Goal: Information Seeking & Learning: Learn about a topic

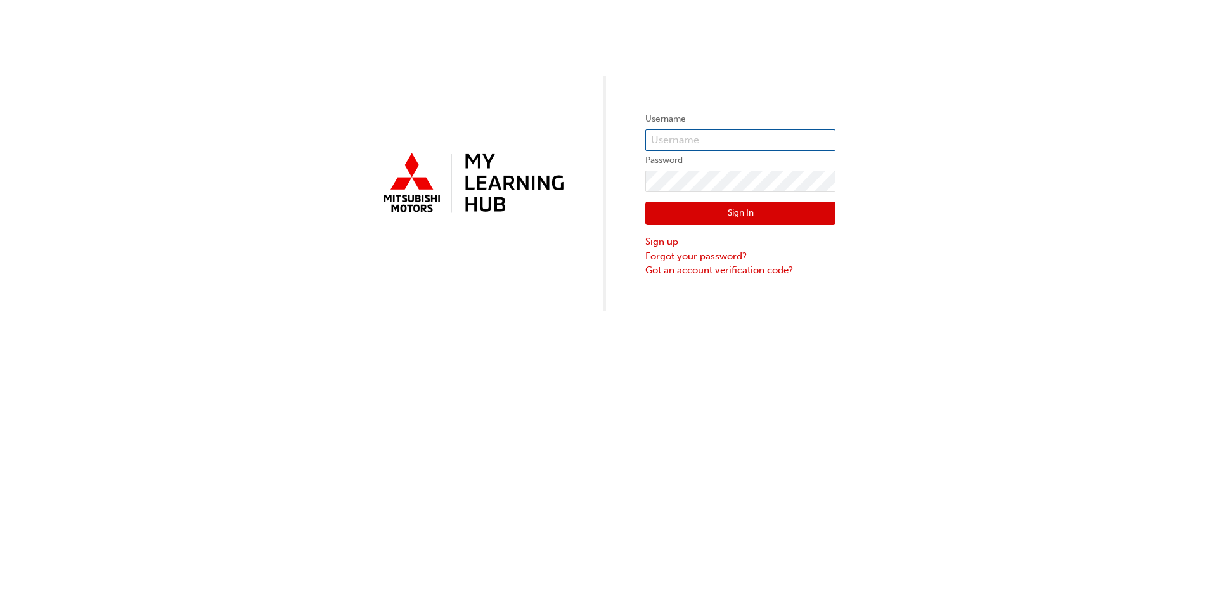
click at [727, 134] on input "text" at bounding box center [740, 140] width 190 height 22
paste input "0005797644"
type input "0005797644"
click at [715, 205] on button "Sign In" at bounding box center [740, 214] width 190 height 24
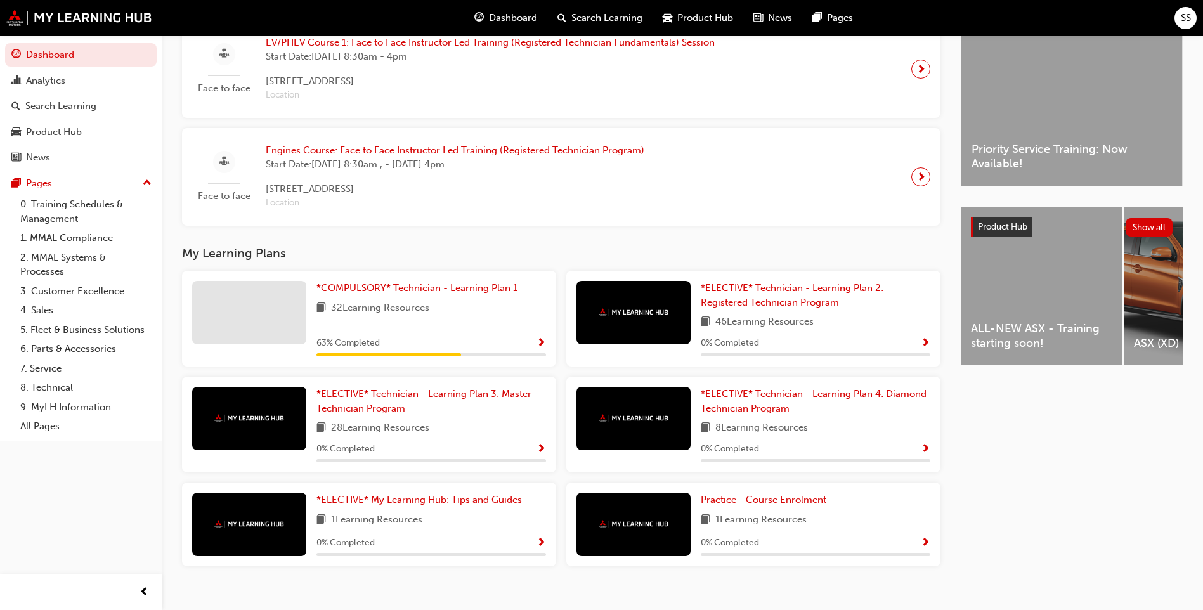
scroll to position [351, 0]
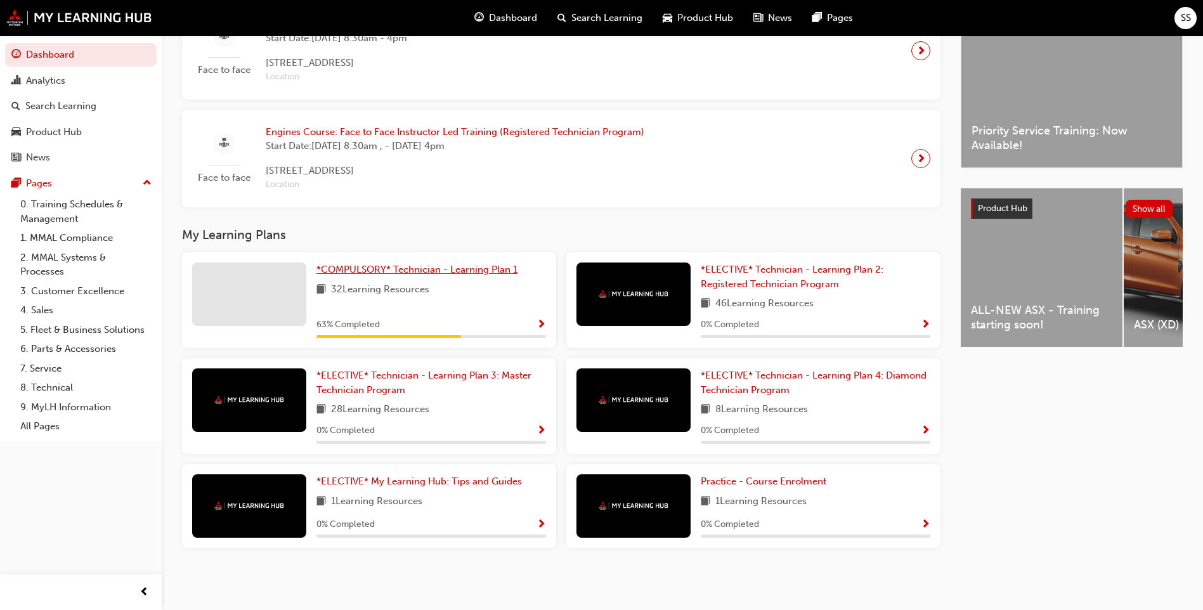
click at [418, 265] on span "*COMPULSORY* Technician - Learning Plan 1" at bounding box center [416, 269] width 201 height 11
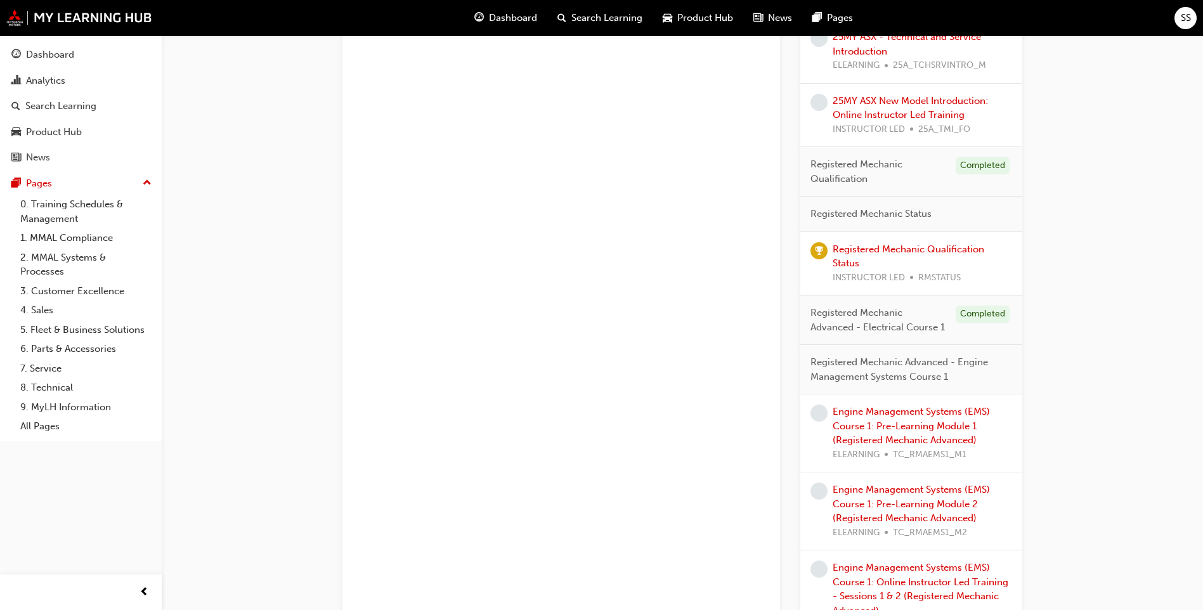
scroll to position [713, 0]
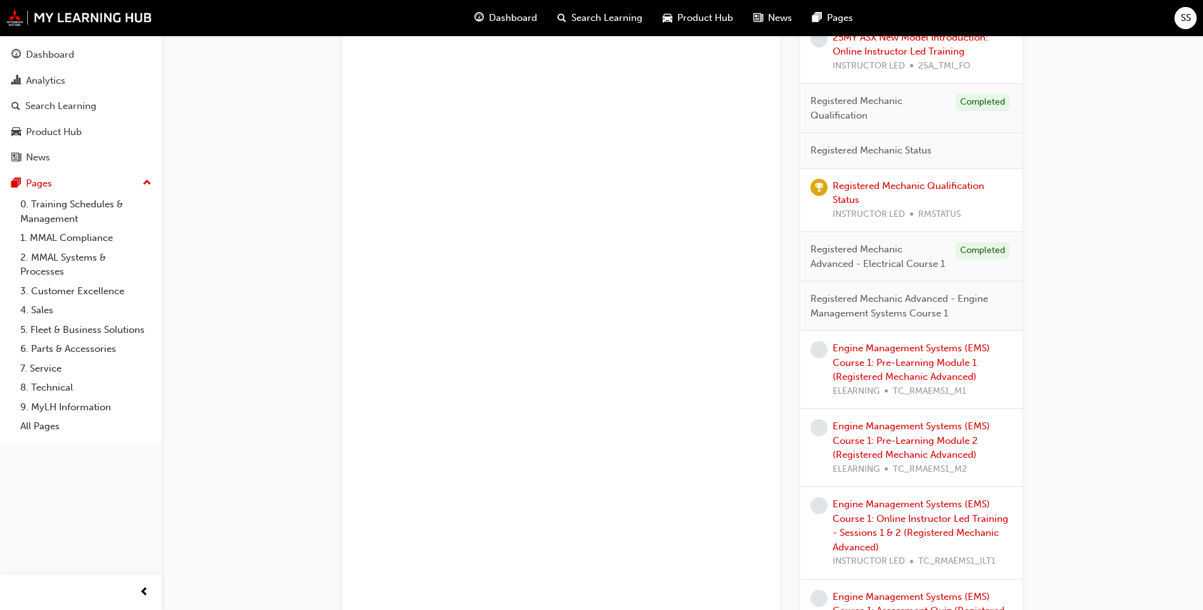
click at [886, 370] on div "Engine Management Systems (EMS) Course 1: Pre-Learning Module 1 (Registered Mec…" at bounding box center [922, 369] width 179 height 57
click at [892, 366] on link "Engine Management Systems (EMS) Course 1: Pre-Learning Module 1 (Registered Mec…" at bounding box center [911, 362] width 157 height 40
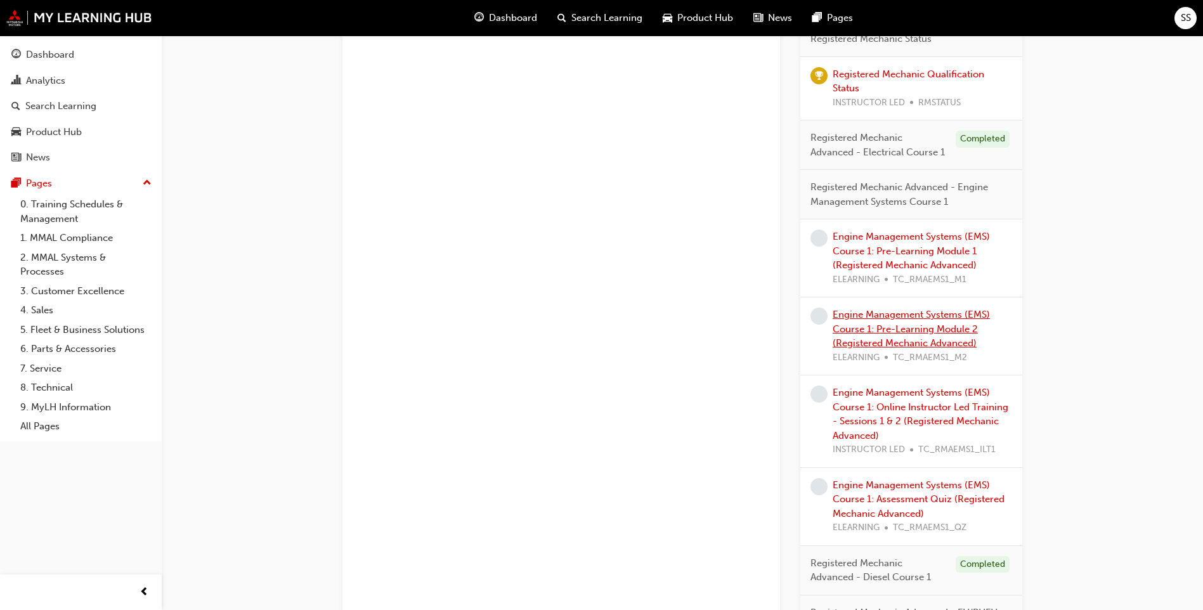
click at [933, 331] on link "Engine Management Systems (EMS) Course 1: Pre-Learning Module 2 (Registered Mec…" at bounding box center [911, 329] width 157 height 40
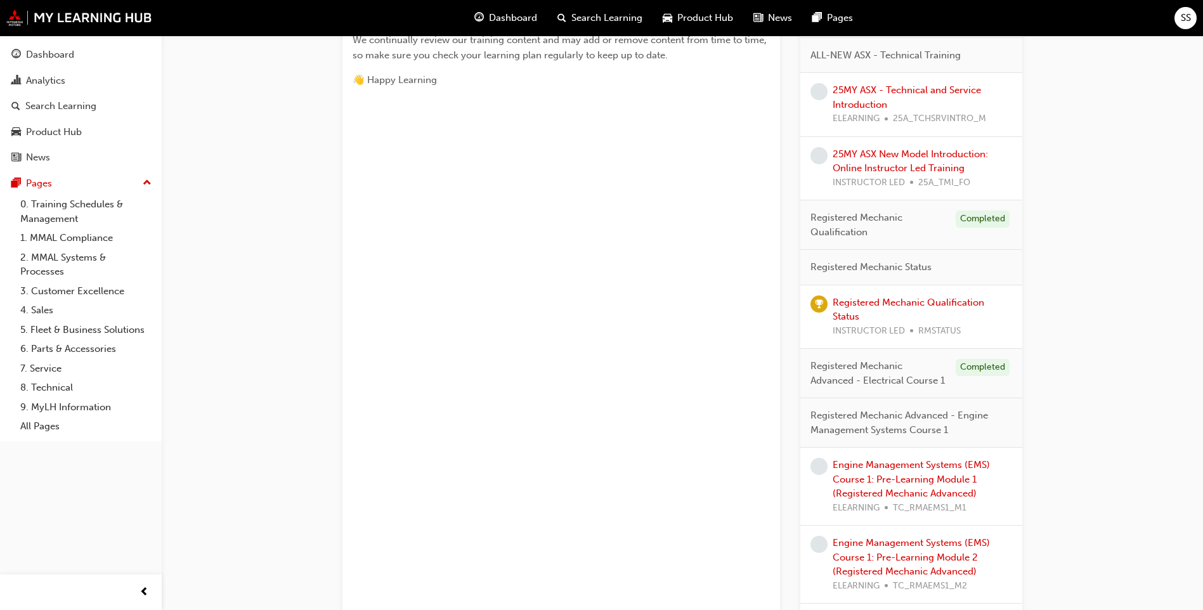
scroll to position [824, 0]
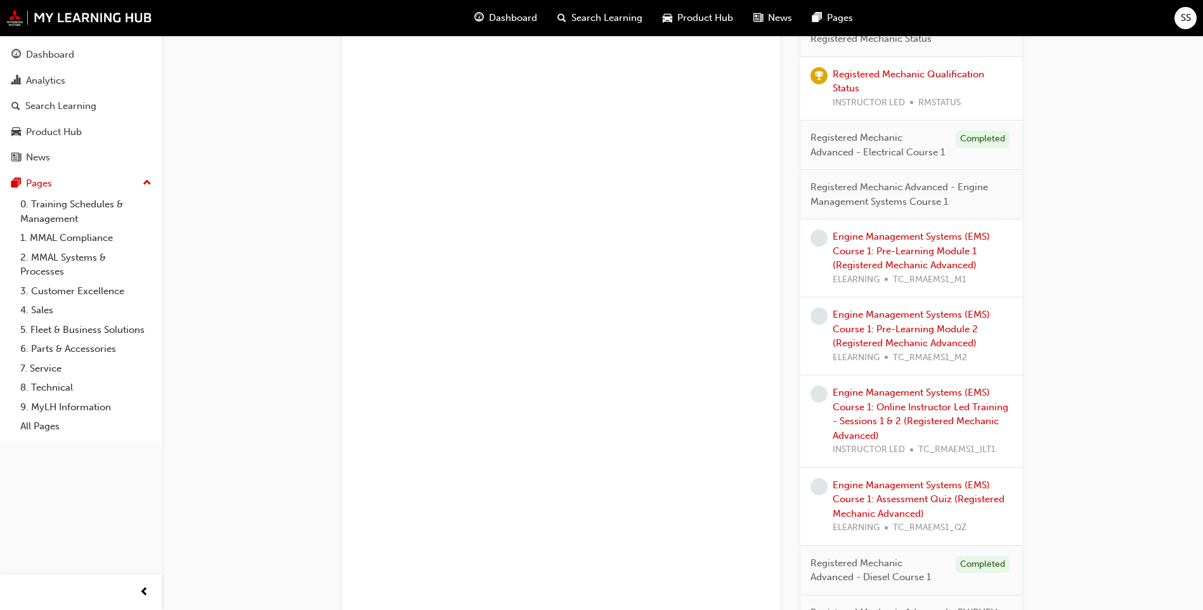
click at [911, 257] on div "Engine Management Systems (EMS) Course 1: Pre-Learning Module 1 (Registered Mec…" at bounding box center [922, 258] width 179 height 57
click at [911, 256] on link "Engine Management Systems (EMS) Course 1: Pre-Learning Module 1 (Registered Mec…" at bounding box center [911, 251] width 157 height 40
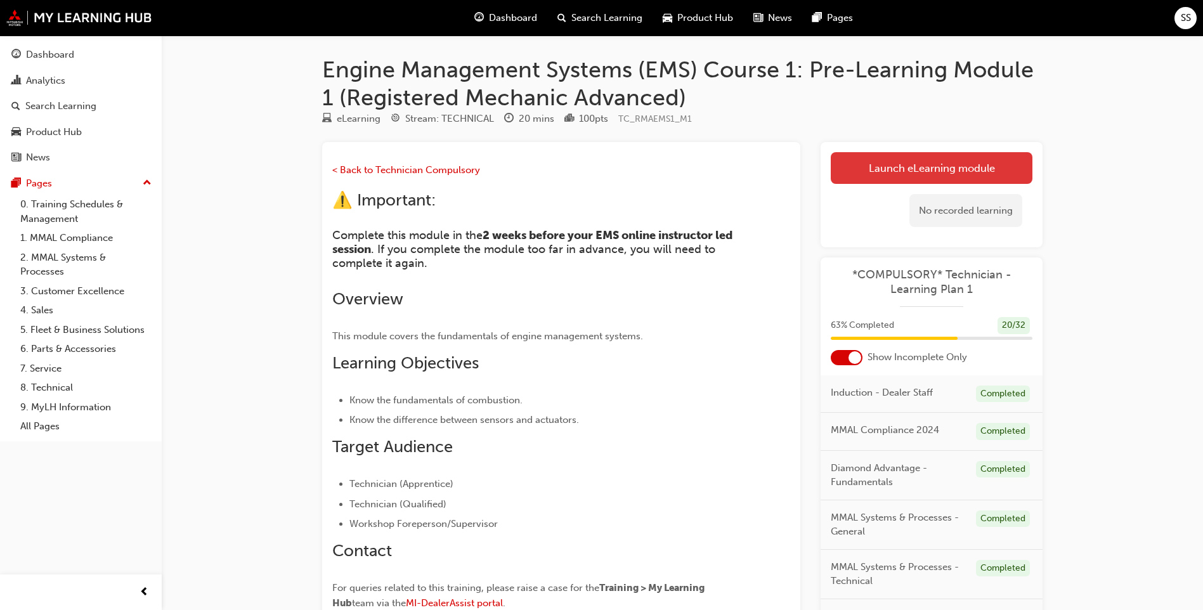
click at [906, 176] on link "Launch eLearning module" at bounding box center [932, 168] width 202 height 32
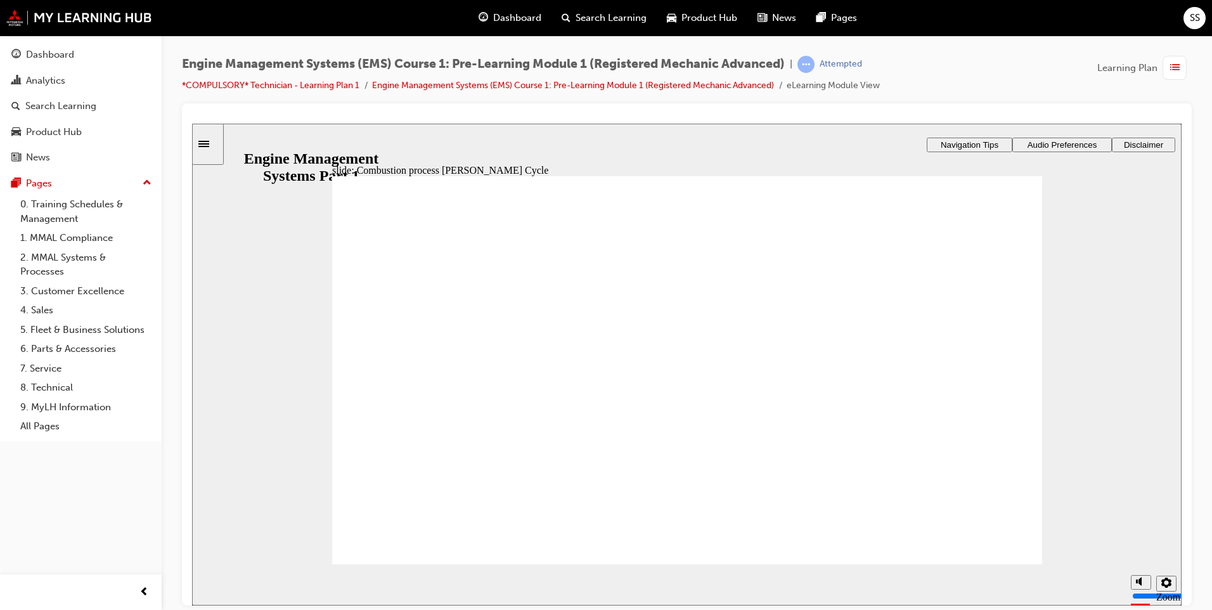
drag, startPoint x: 542, startPoint y: 448, endPoint x: 703, endPoint y: 444, distance: 160.5
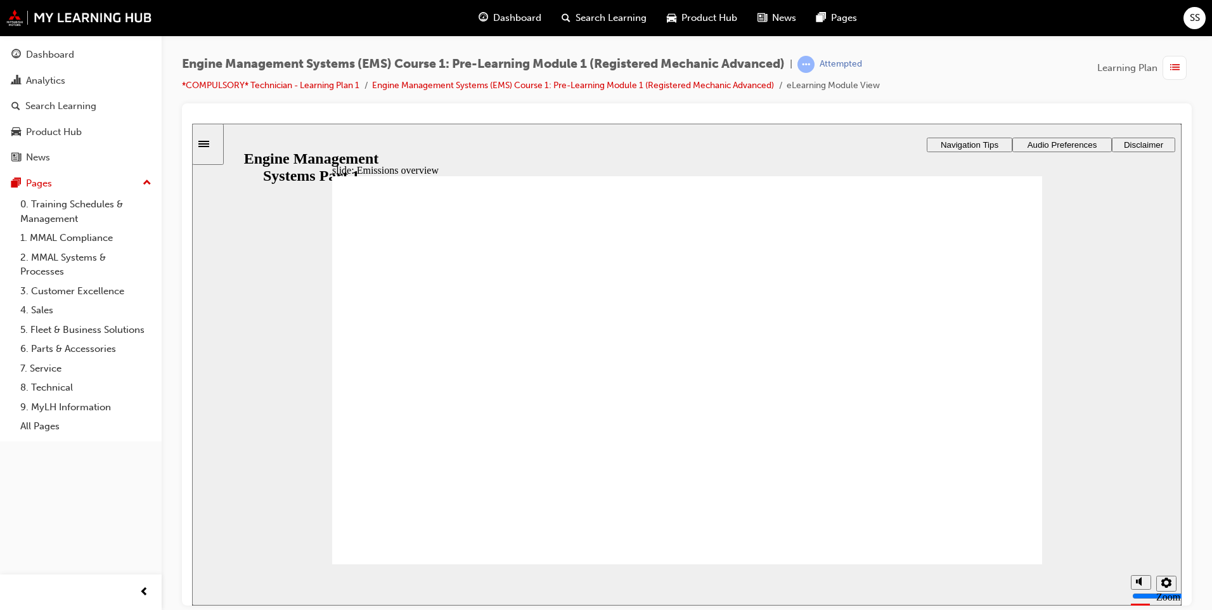
drag, startPoint x: 390, startPoint y: 291, endPoint x: 426, endPoint y: 328, distance: 52.0
drag, startPoint x: 480, startPoint y: 313, endPoint x: 636, endPoint y: 334, distance: 157.5
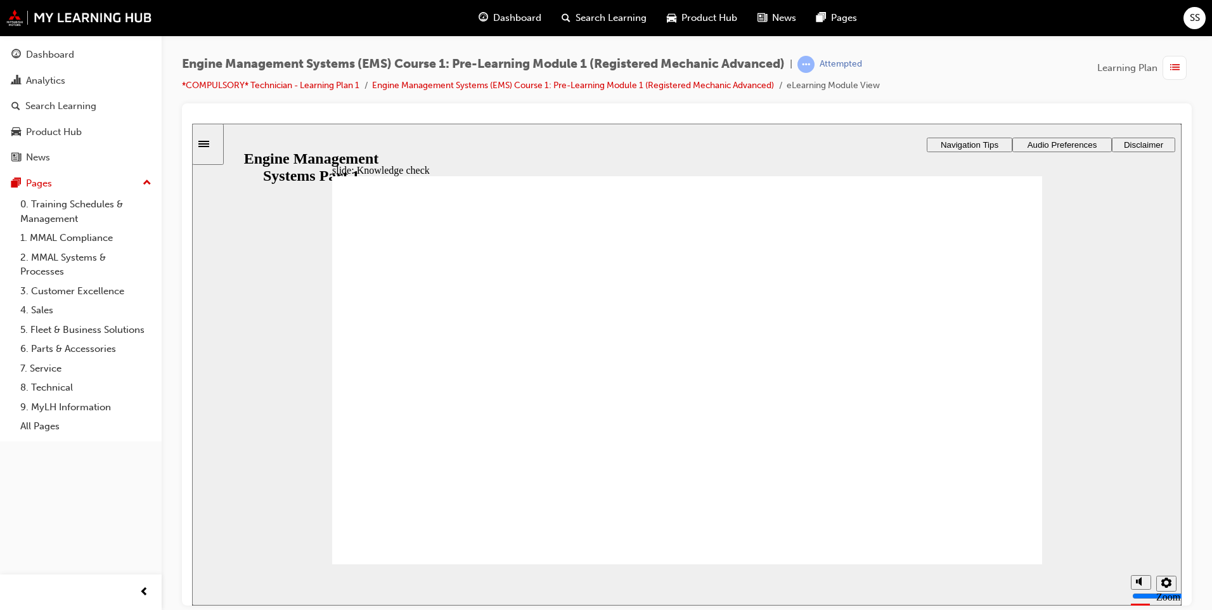
drag, startPoint x: 429, startPoint y: 328, endPoint x: 649, endPoint y: 380, distance: 226.9
drag, startPoint x: 418, startPoint y: 366, endPoint x: 841, endPoint y: 325, distance: 424.3
drag, startPoint x: 567, startPoint y: 499, endPoint x: 821, endPoint y: 500, distance: 253.6
drag, startPoint x: 417, startPoint y: 426, endPoint x: 980, endPoint y: 438, distance: 562.5
drag, startPoint x: 416, startPoint y: 531, endPoint x: 970, endPoint y: 443, distance: 560.6
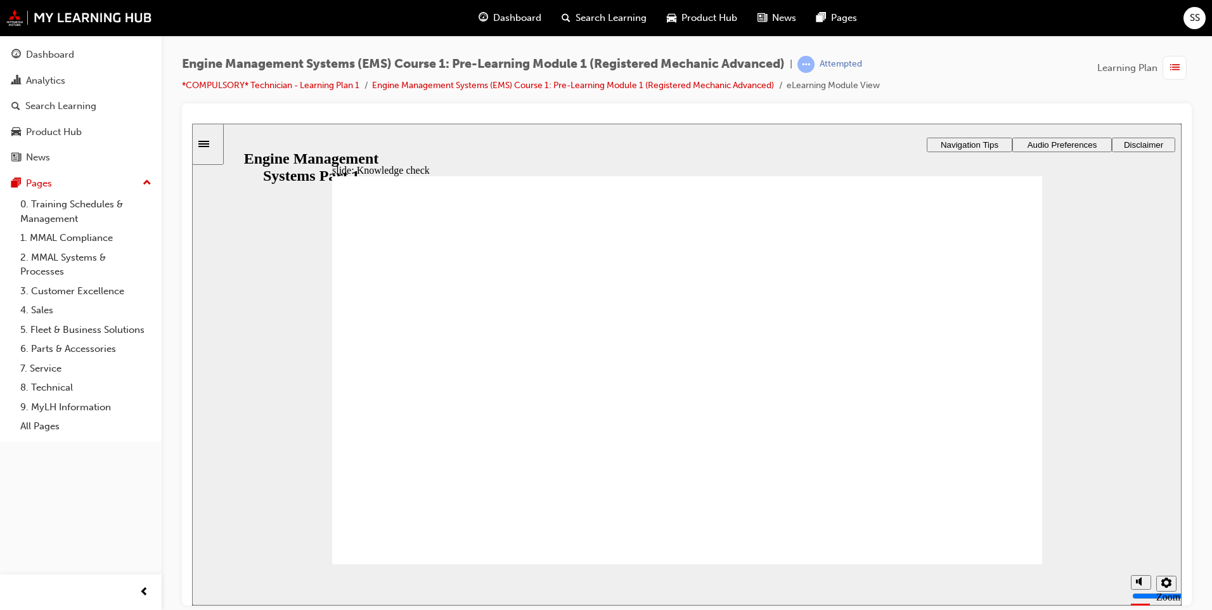
drag, startPoint x: 461, startPoint y: 394, endPoint x: 414, endPoint y: 390, distance: 47.1
drag, startPoint x: 412, startPoint y: 431, endPoint x: 485, endPoint y: 444, distance: 74.1
drag, startPoint x: 683, startPoint y: 469, endPoint x: 767, endPoint y: 397, distance: 110.7
drag, startPoint x: 1036, startPoint y: 535, endPoint x: 953, endPoint y: 498, distance: 90.8
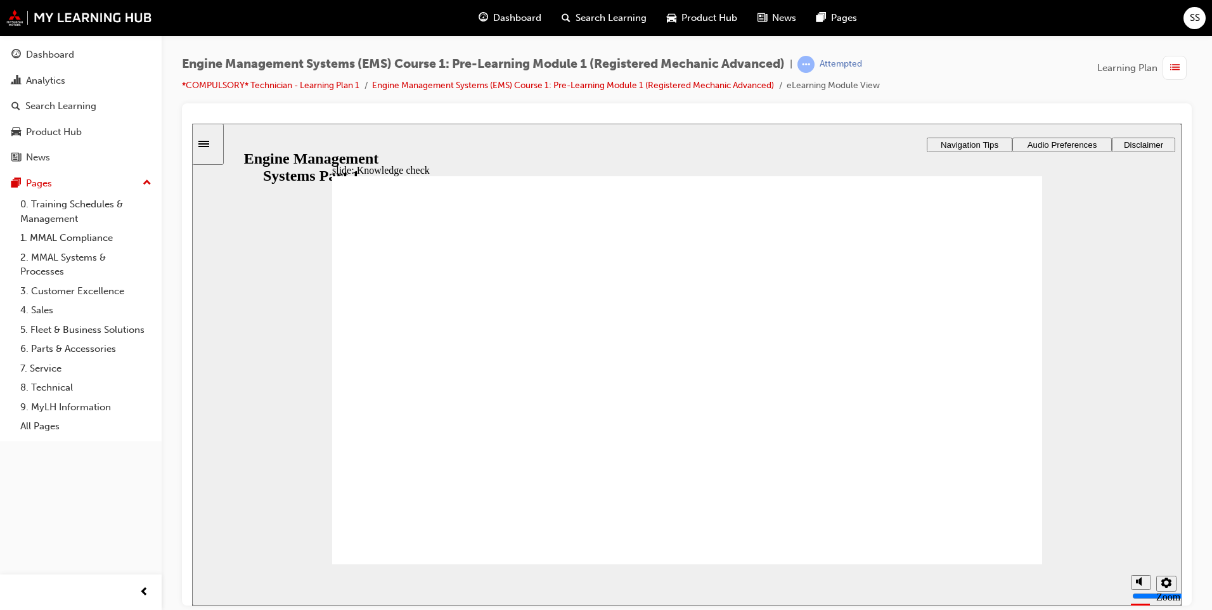
drag, startPoint x: 630, startPoint y: 345, endPoint x: 525, endPoint y: 335, distance: 105.1
drag, startPoint x: 770, startPoint y: 460, endPoint x: 677, endPoint y: 450, distance: 94.3
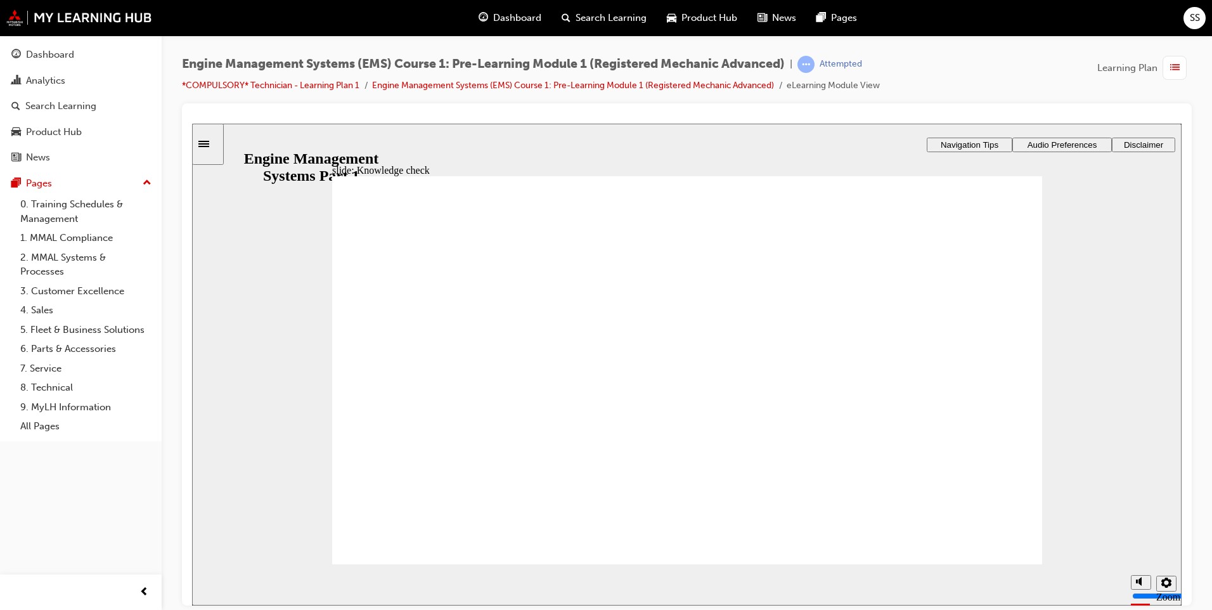
drag, startPoint x: 632, startPoint y: 453, endPoint x: 727, endPoint y: 505, distance: 109.3
click at [724, 505] on div "Incorrect You did not select the correct response. Click the image below to see…" at bounding box center [687, 375] width 710 height 399
drag, startPoint x: 618, startPoint y: 453, endPoint x: 734, endPoint y: 514, distance: 131.6
click at [466, 461] on div "Incorrect You did not select the correct response. Click the image below to see…" at bounding box center [687, 375] width 710 height 399
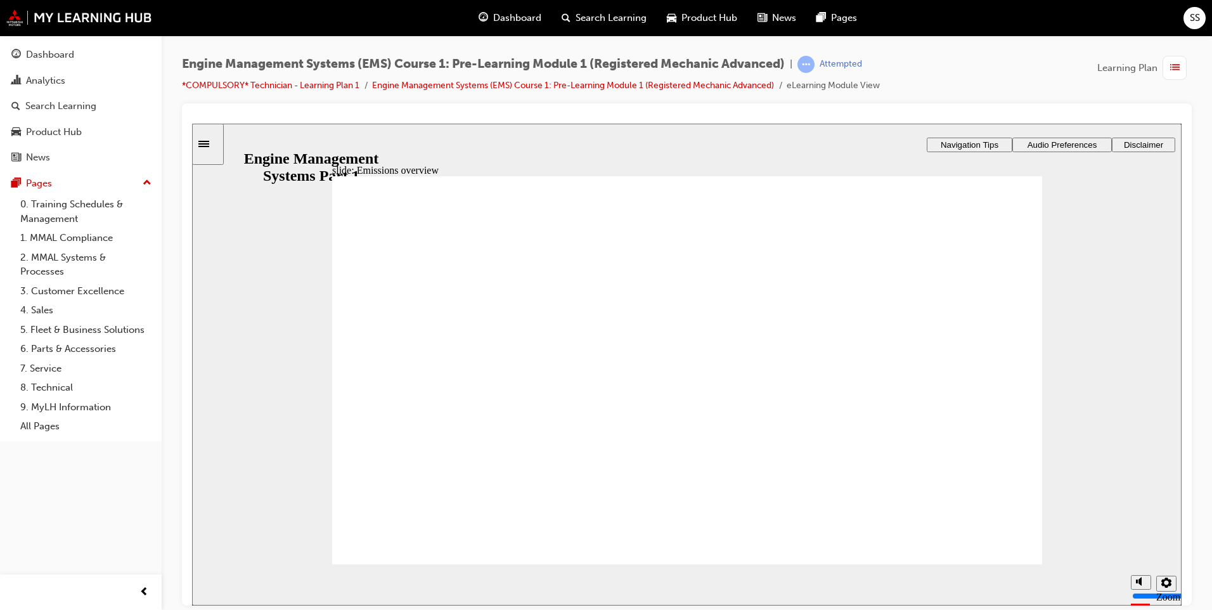
drag, startPoint x: 654, startPoint y: 455, endPoint x: 702, endPoint y: 490, distance: 59.9
drag, startPoint x: 943, startPoint y: 495, endPoint x: 849, endPoint y: 495, distance: 93.8
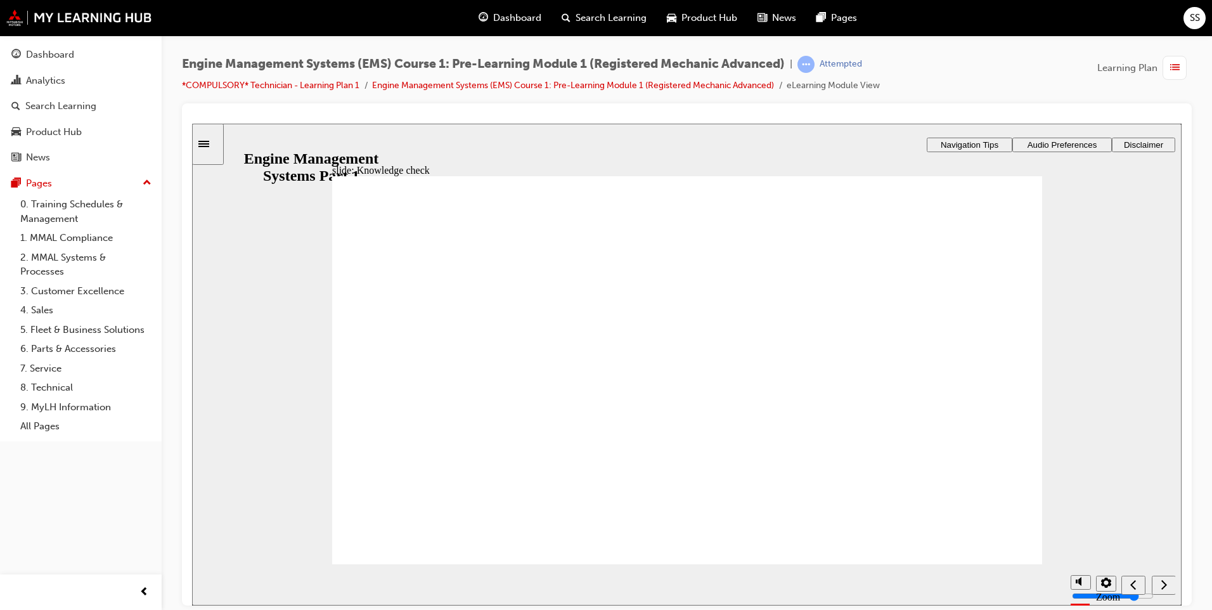
drag, startPoint x: 918, startPoint y: 441, endPoint x: 737, endPoint y: 414, distance: 182.8
drag, startPoint x: 730, startPoint y: 377, endPoint x: 737, endPoint y: 388, distance: 13.4
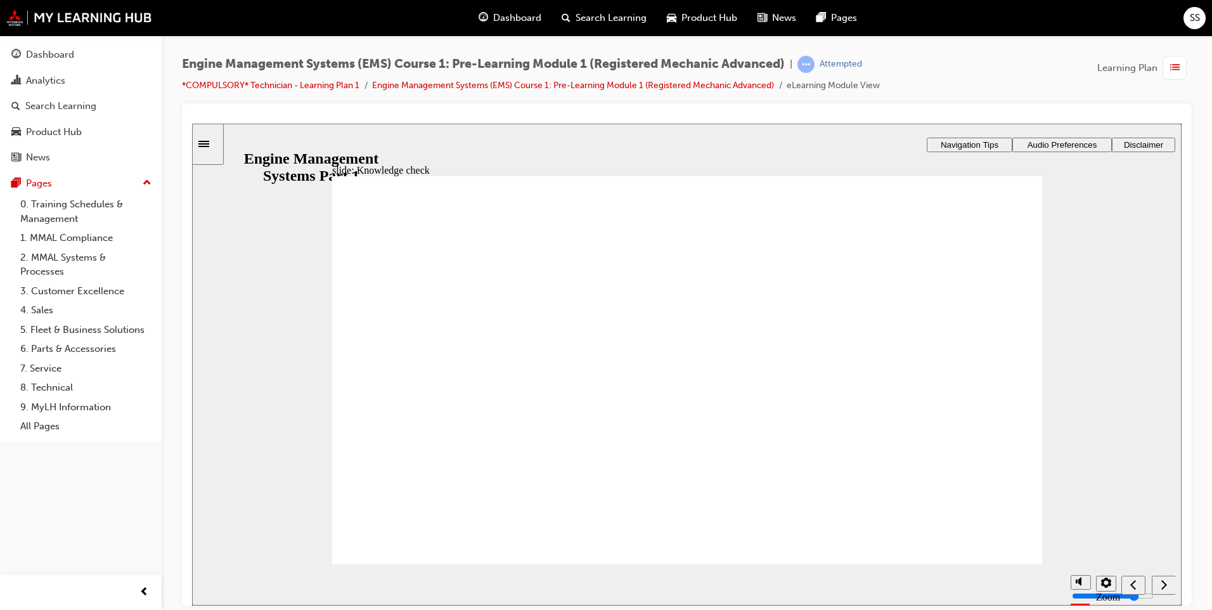
drag, startPoint x: 739, startPoint y: 392, endPoint x: 750, endPoint y: 463, distance: 71.2
drag, startPoint x: 795, startPoint y: 497, endPoint x: 679, endPoint y: 454, distance: 123.2
drag, startPoint x: 639, startPoint y: 446, endPoint x: 631, endPoint y: 446, distance: 8.2
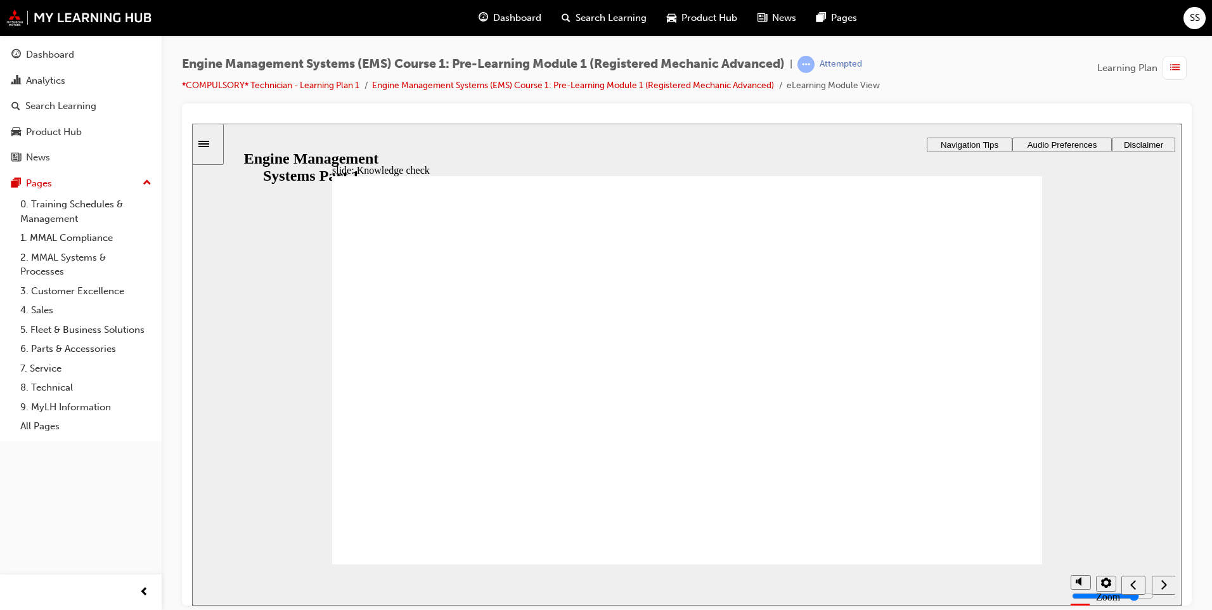
drag, startPoint x: 632, startPoint y: 380, endPoint x: 635, endPoint y: 350, distance: 29.9
drag, startPoint x: 815, startPoint y: 313, endPoint x: 755, endPoint y: 399, distance: 104.3
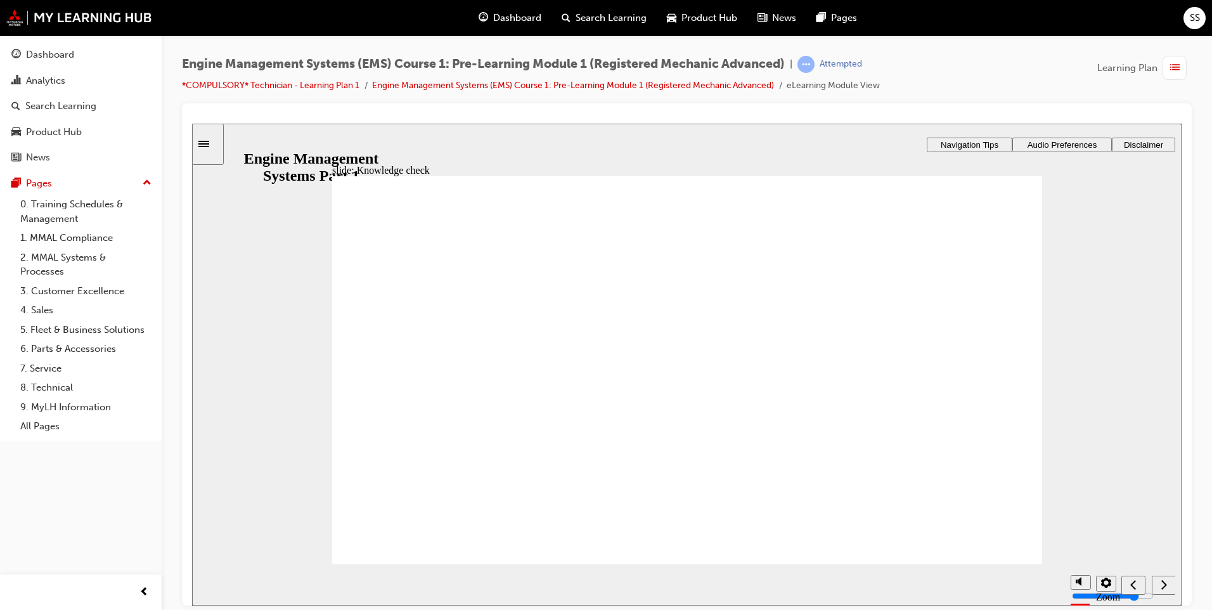
drag, startPoint x: 738, startPoint y: 398, endPoint x: 827, endPoint y: 502, distance: 136.2
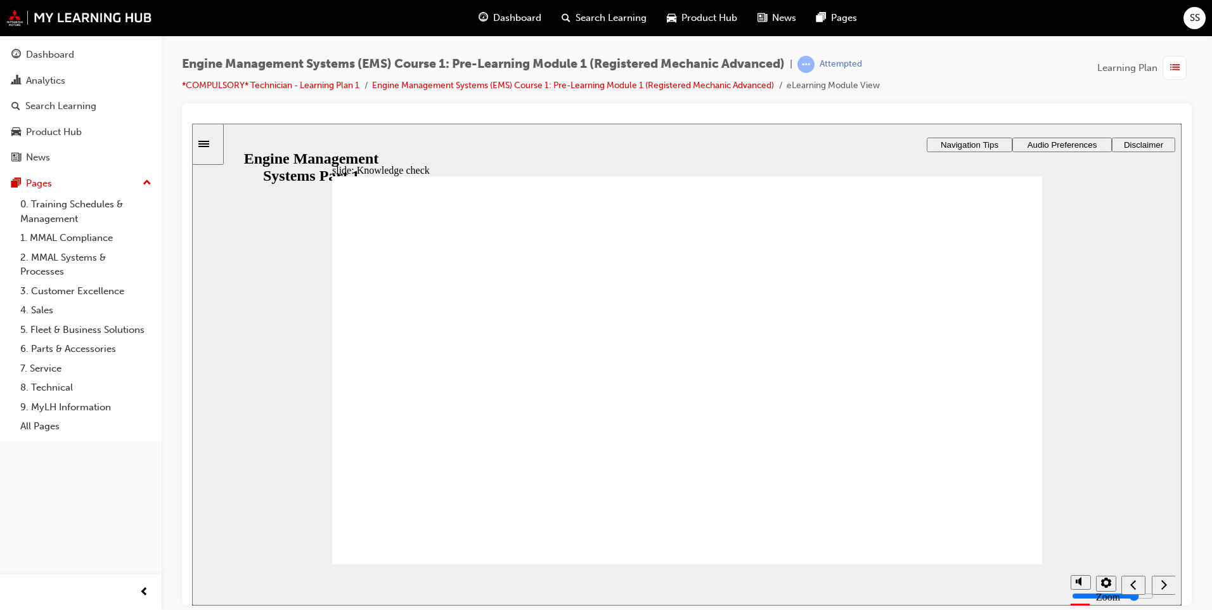
drag, startPoint x: 620, startPoint y: 455, endPoint x: 564, endPoint y: 479, distance: 61.4
drag, startPoint x: 865, startPoint y: 509, endPoint x: 947, endPoint y: 507, distance: 81.8
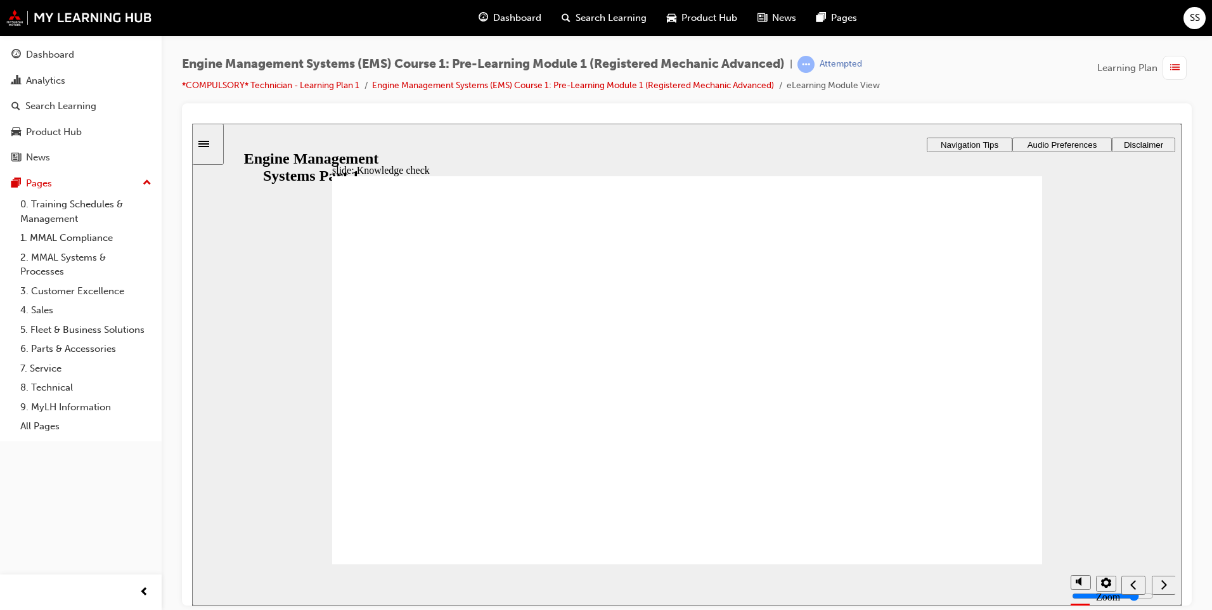
radio input "true"
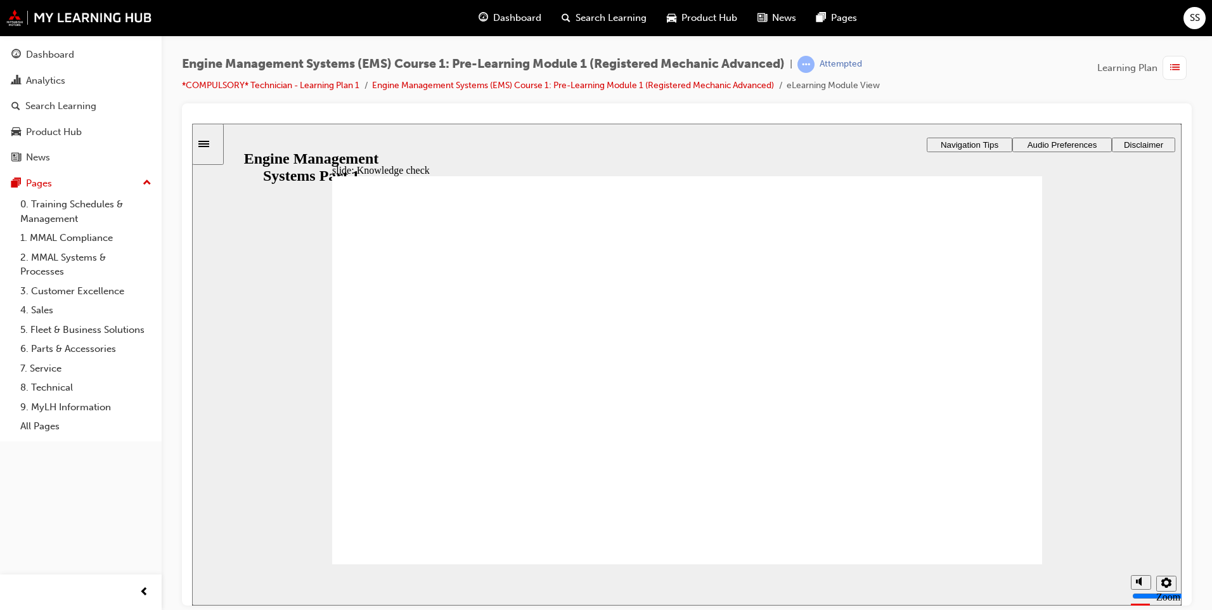
drag, startPoint x: 632, startPoint y: 323, endPoint x: 403, endPoint y: 375, distance: 234.1
drag, startPoint x: 576, startPoint y: 315, endPoint x: 757, endPoint y: 371, distance: 189.3
drag, startPoint x: 723, startPoint y: 356, endPoint x: 789, endPoint y: 393, distance: 75.8
drag, startPoint x: 634, startPoint y: 382, endPoint x: 406, endPoint y: 470, distance: 244.7
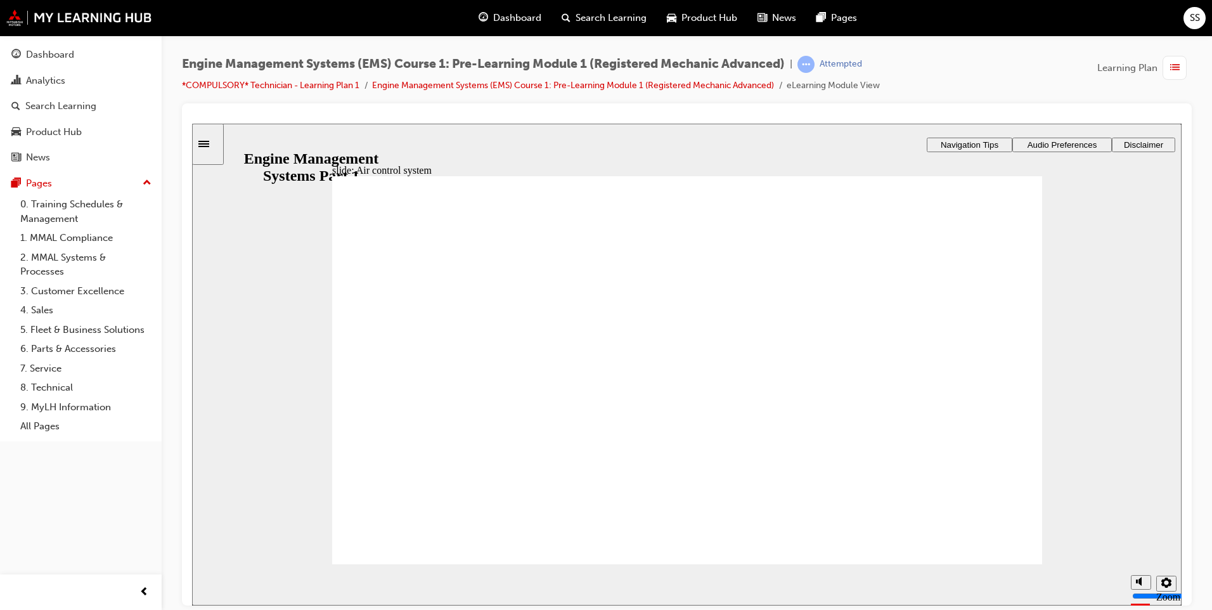
drag, startPoint x: 619, startPoint y: 498, endPoint x: 654, endPoint y: 487, distance: 36.1
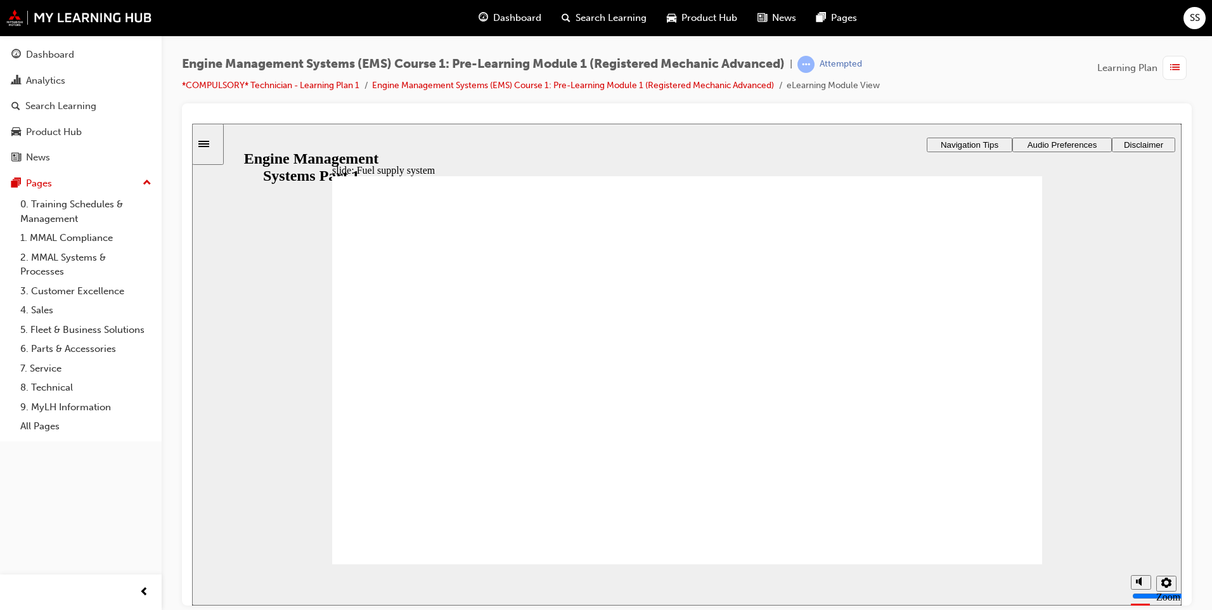
drag, startPoint x: 661, startPoint y: 476, endPoint x: 719, endPoint y: 472, distance: 57.8
drag, startPoint x: 720, startPoint y: 472, endPoint x: 726, endPoint y: 472, distance: 6.4
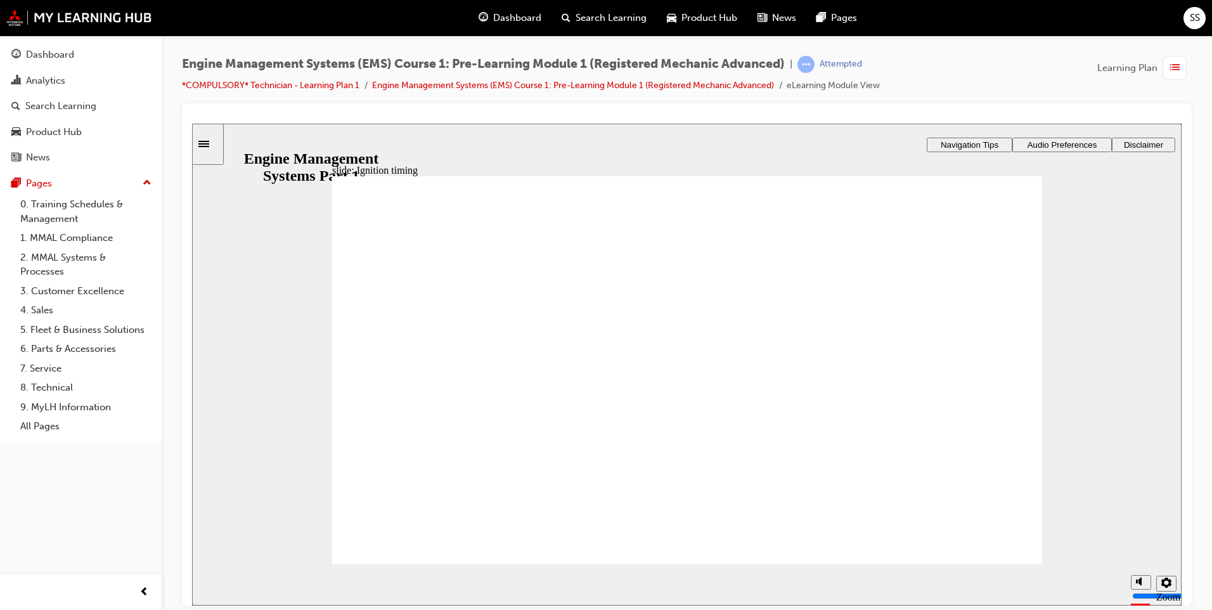
drag, startPoint x: 885, startPoint y: 432, endPoint x: 1034, endPoint y: 436, distance: 148.4
click at [1034, 436] on div "Rectangle 1 Rectangle 3 Ignition system The ECU receives the input signals from…" at bounding box center [687, 375] width 710 height 399
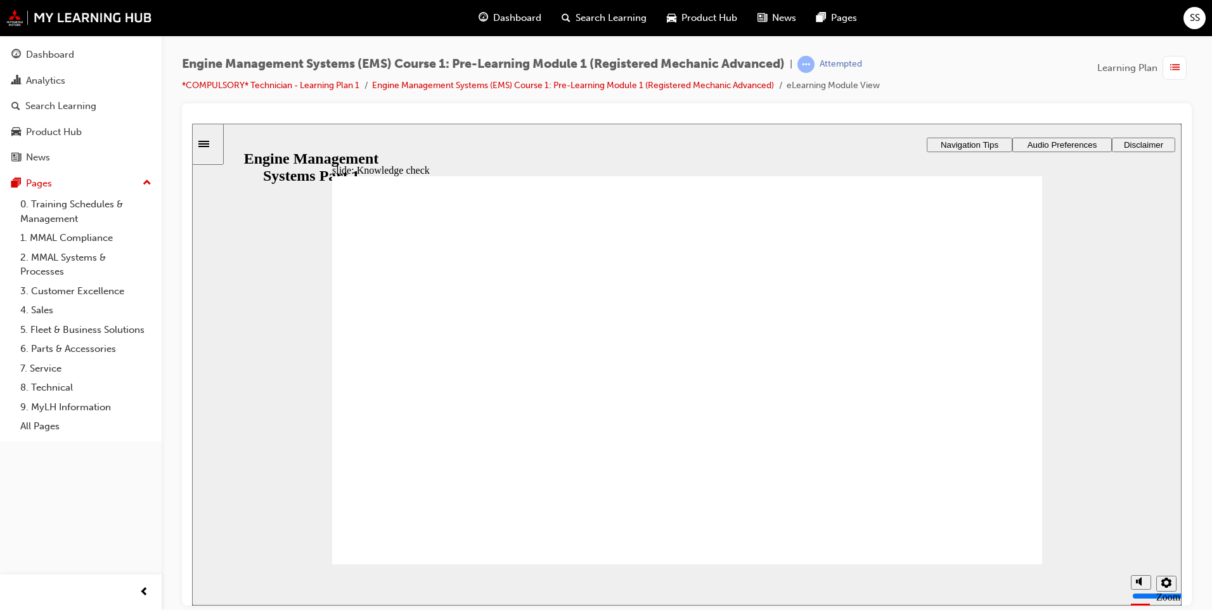
radio input "true"
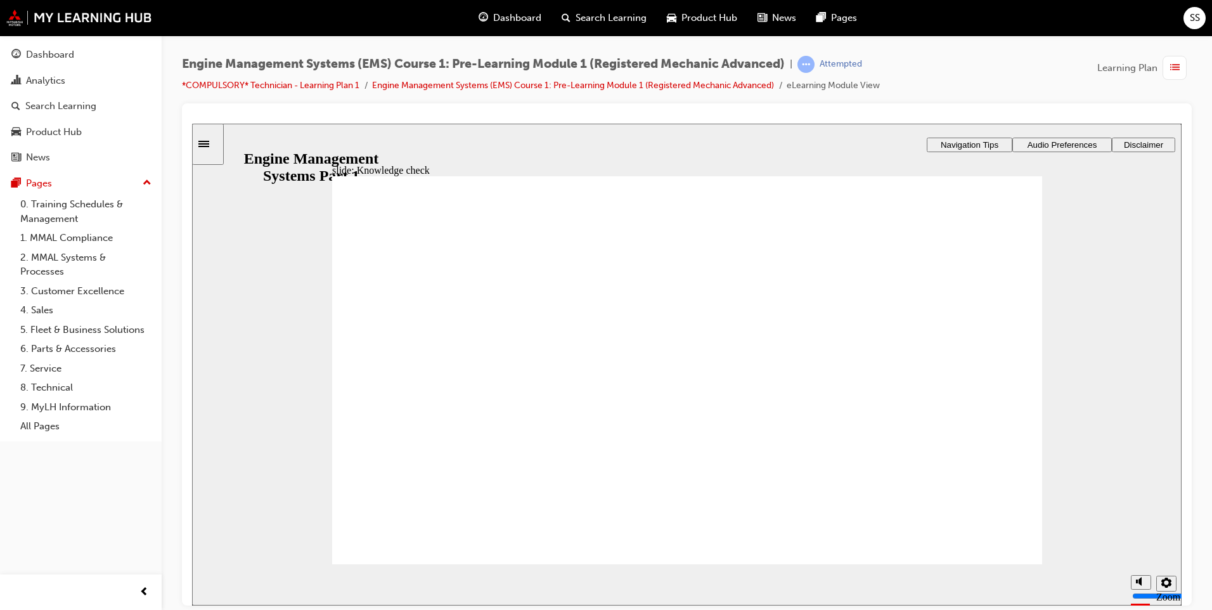
radio input "true"
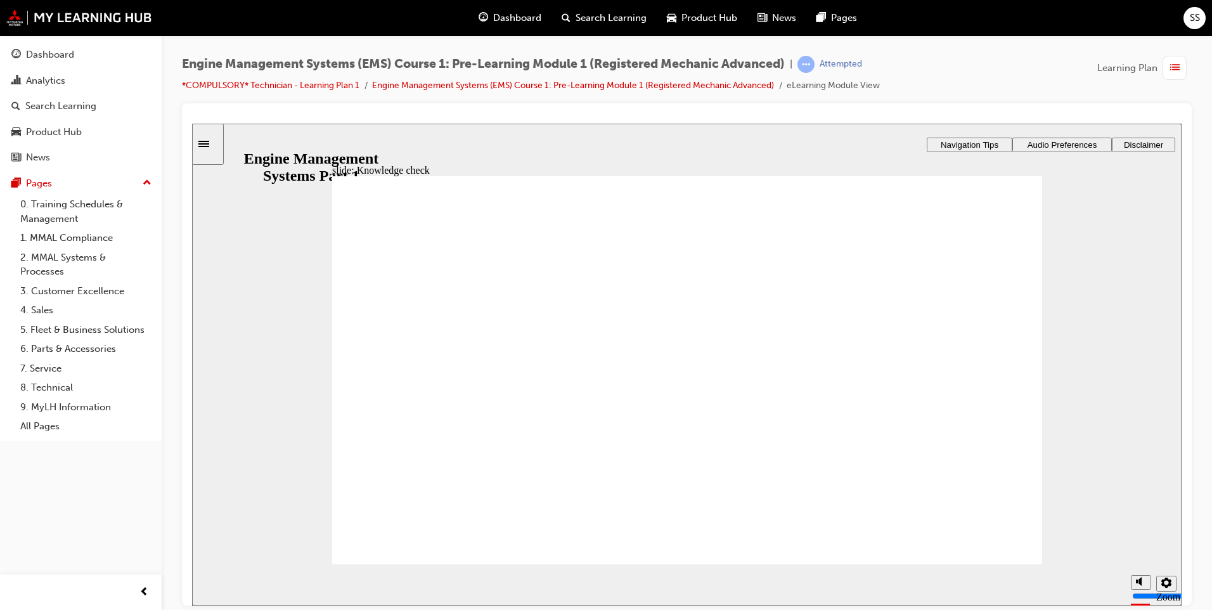
drag, startPoint x: 622, startPoint y: 565, endPoint x: 623, endPoint y: 548, distance: 17.2
click at [622, 562] on div "slide: Emission control system Rectangle 1 Rectangle 3 Emission control system …" at bounding box center [687, 364] width 990 height 482
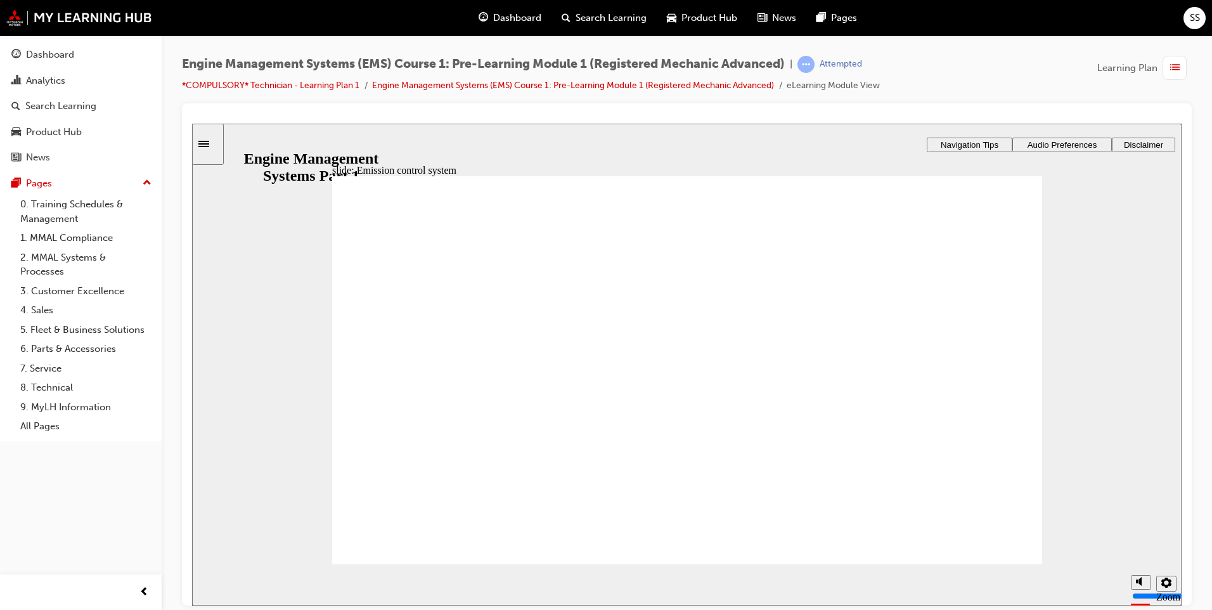
drag, startPoint x: 516, startPoint y: 406, endPoint x: 529, endPoint y: 504, distance: 98.6
click at [516, 422] on div "Picture4.png Group 1 zoom icon 1 Oval 1 Rectangle 1 Rectangle 3 Emission contro…" at bounding box center [687, 375] width 710 height 399
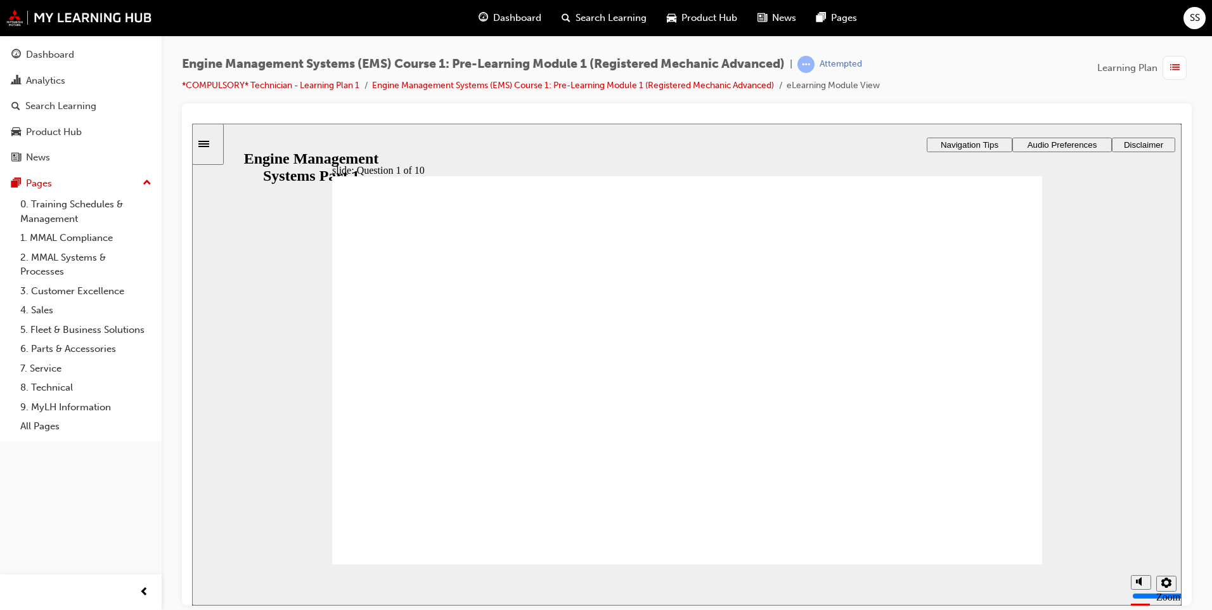
drag, startPoint x: 861, startPoint y: 298, endPoint x: 409, endPoint y: 368, distance: 457.5
drag, startPoint x: 736, startPoint y: 327, endPoint x: 415, endPoint y: 471, distance: 351.9
drag, startPoint x: 531, startPoint y: 340, endPoint x: 470, endPoint y: 331, distance: 62.1
drag, startPoint x: 602, startPoint y: 342, endPoint x: 749, endPoint y: 392, distance: 154.6
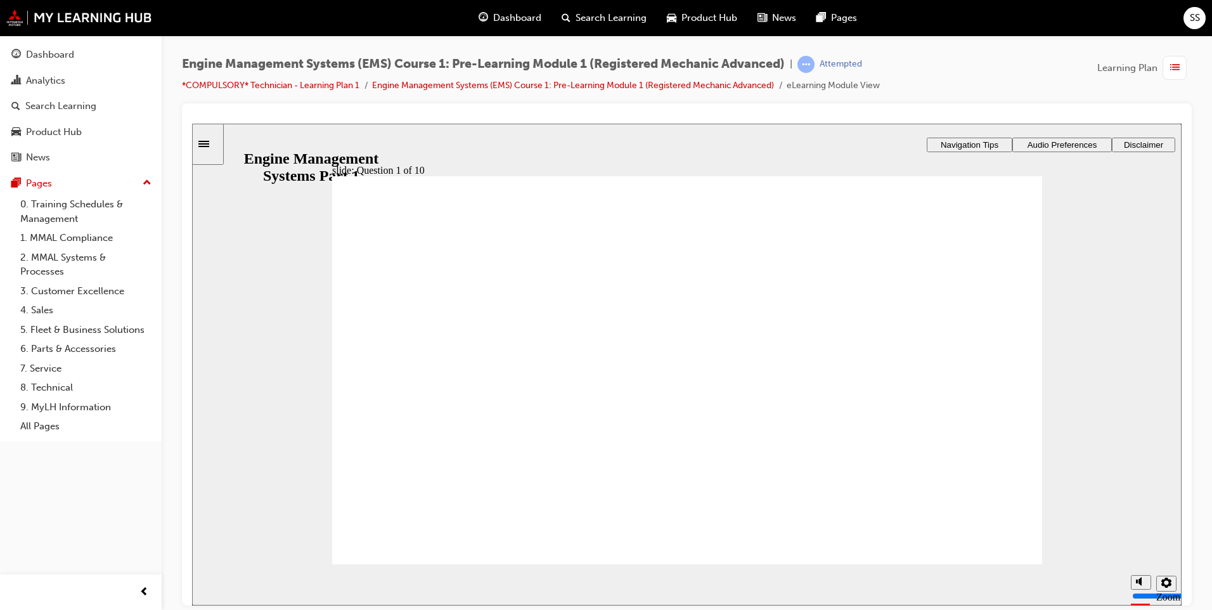
drag, startPoint x: 599, startPoint y: 327, endPoint x: 706, endPoint y: 482, distance: 188.7
drag, startPoint x: 611, startPoint y: 313, endPoint x: 780, endPoint y: 367, distance: 177.1
drag, startPoint x: 462, startPoint y: 326, endPoint x: 561, endPoint y: 419, distance: 136.4
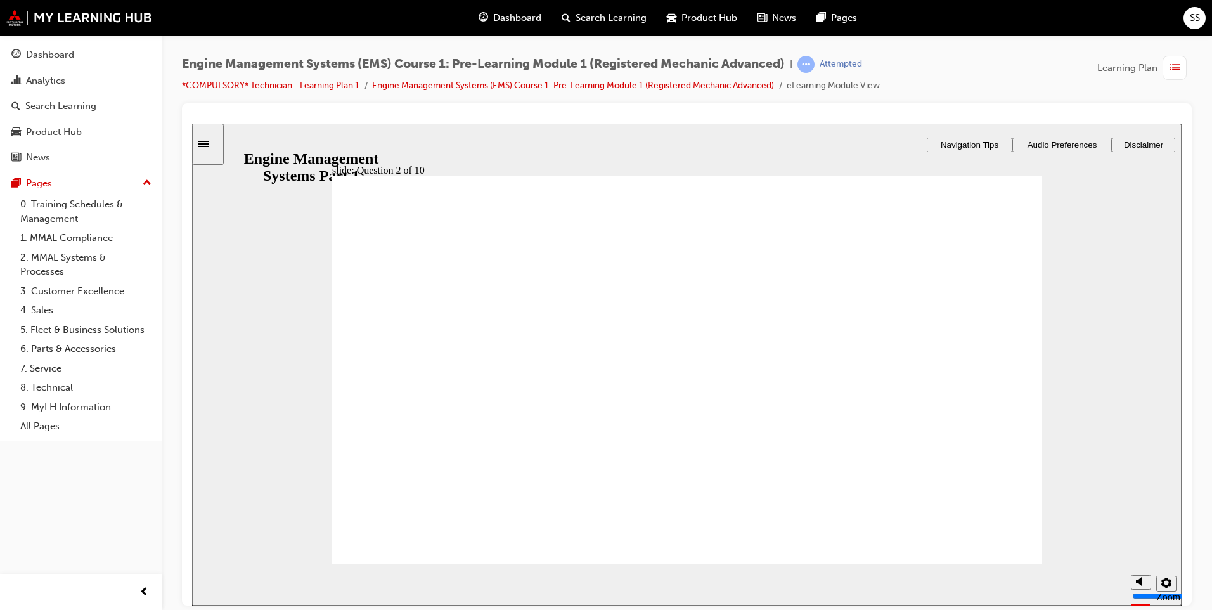
drag, startPoint x: 860, startPoint y: 332, endPoint x: 907, endPoint y: 438, distance: 115.8
drag, startPoint x: 450, startPoint y: 310, endPoint x: 451, endPoint y: 319, distance: 9.1
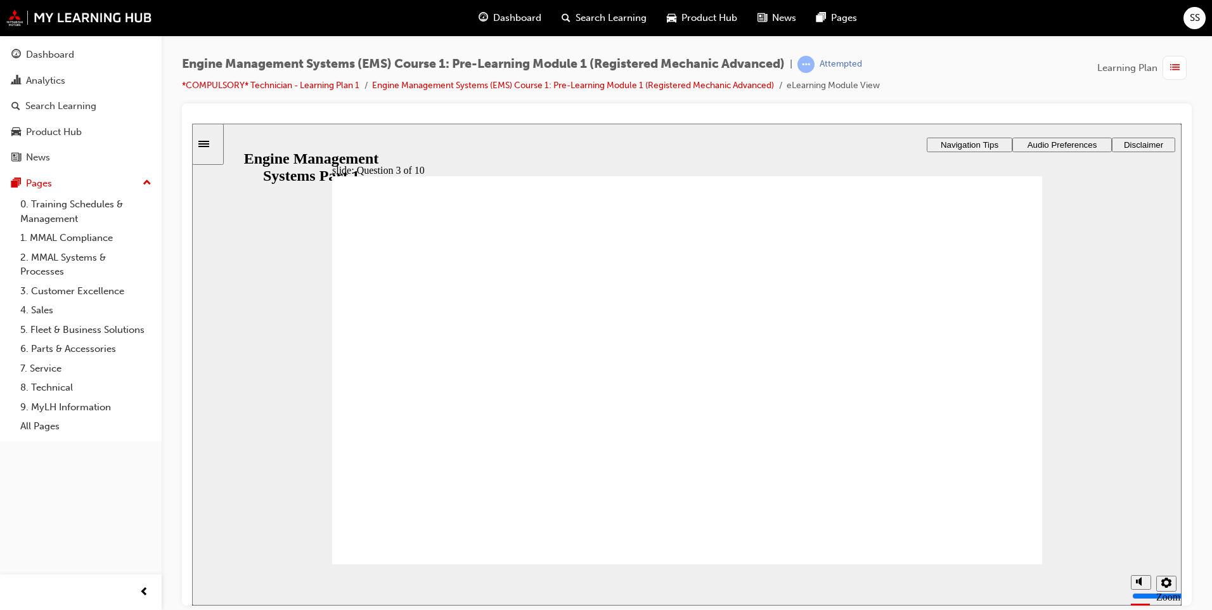
radio input "true"
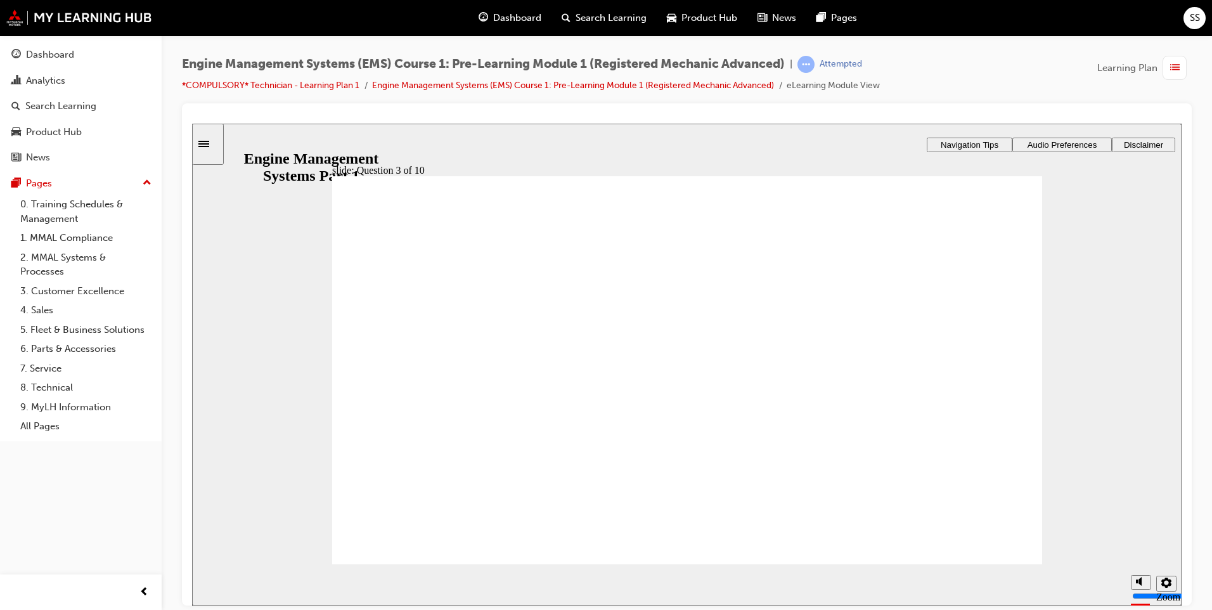
drag, startPoint x: 371, startPoint y: 273, endPoint x: 398, endPoint y: 274, distance: 27.3
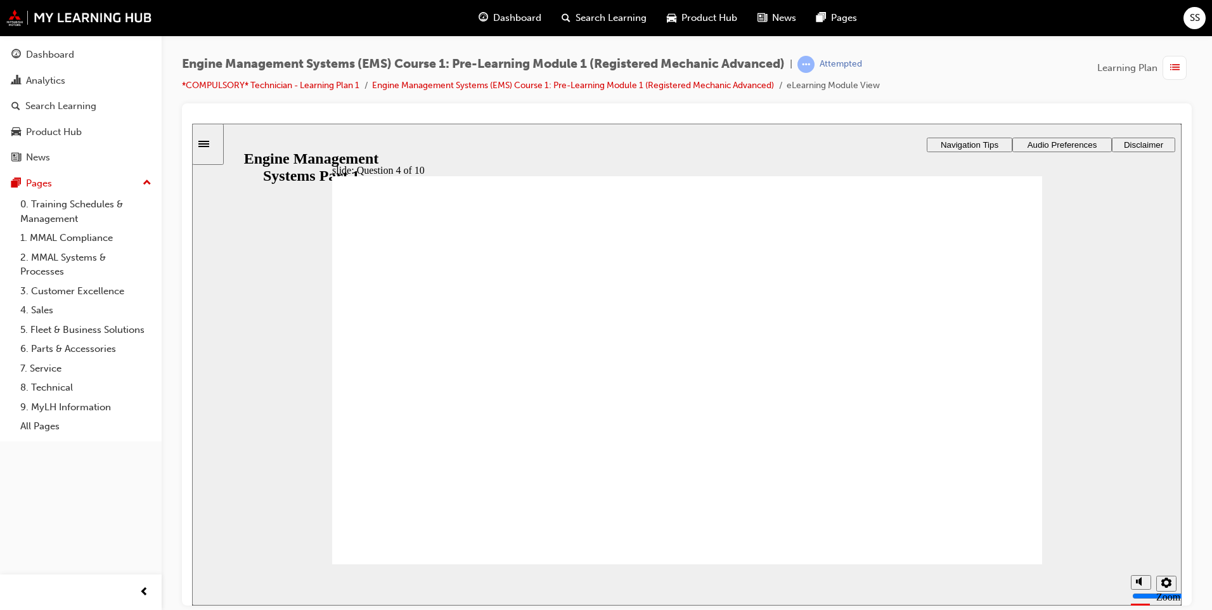
radio input "true"
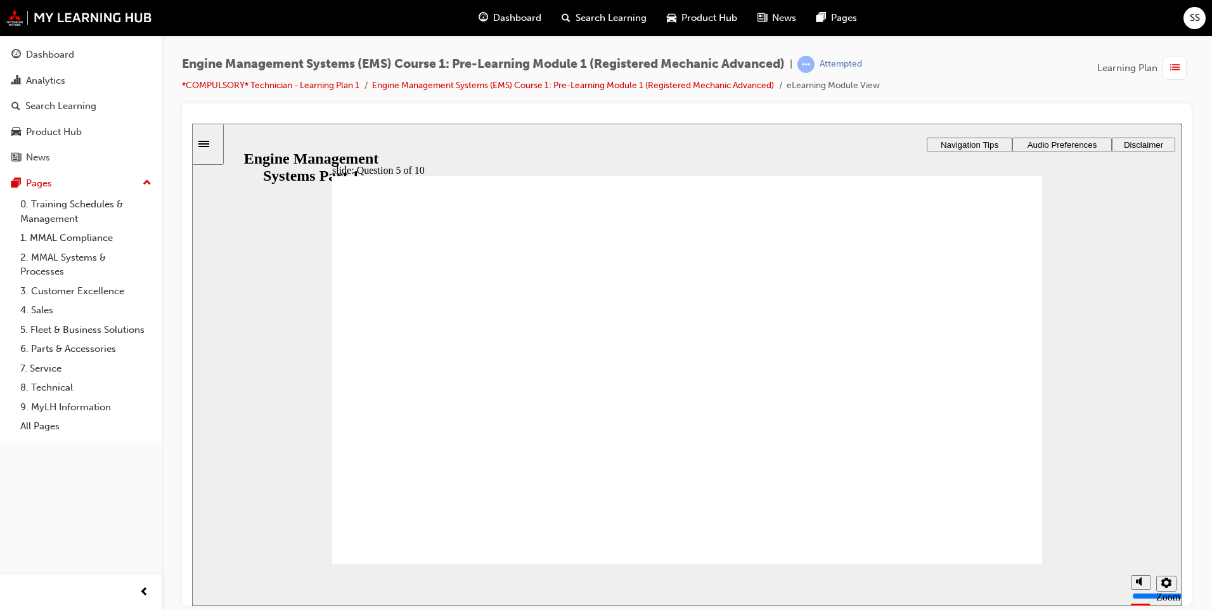
drag, startPoint x: 497, startPoint y: 425, endPoint x: 490, endPoint y: 464, distance: 40.0
drag, startPoint x: 897, startPoint y: 320, endPoint x: 507, endPoint y: 416, distance: 400.9
drag, startPoint x: 678, startPoint y: 320, endPoint x: 454, endPoint y: 388, distance: 233.9
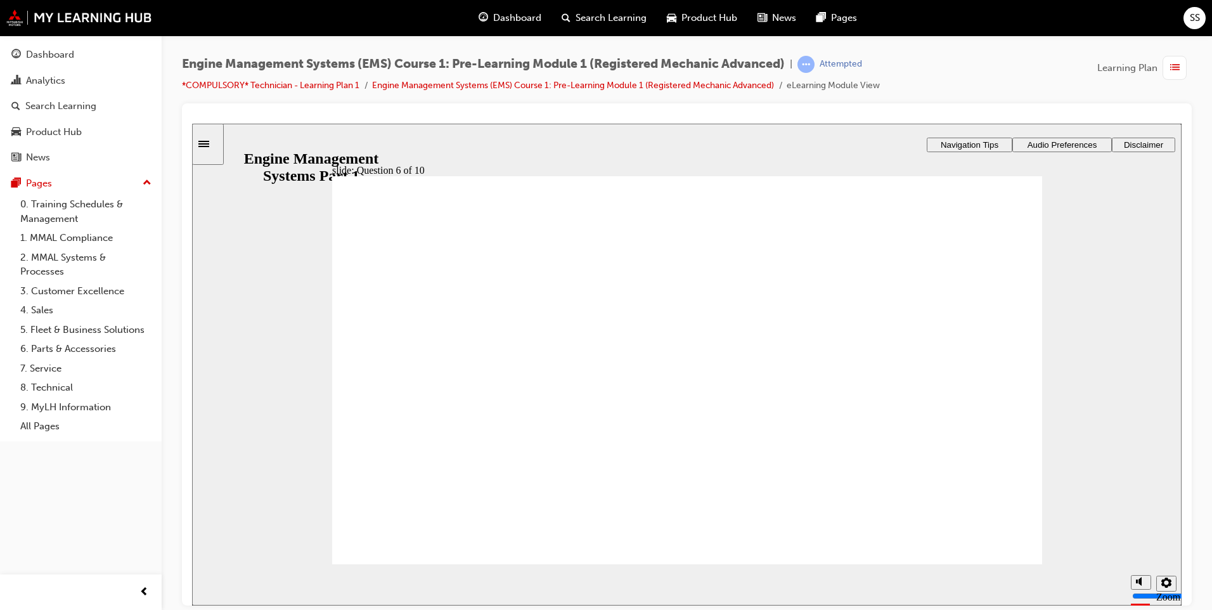
checkbox input "true"
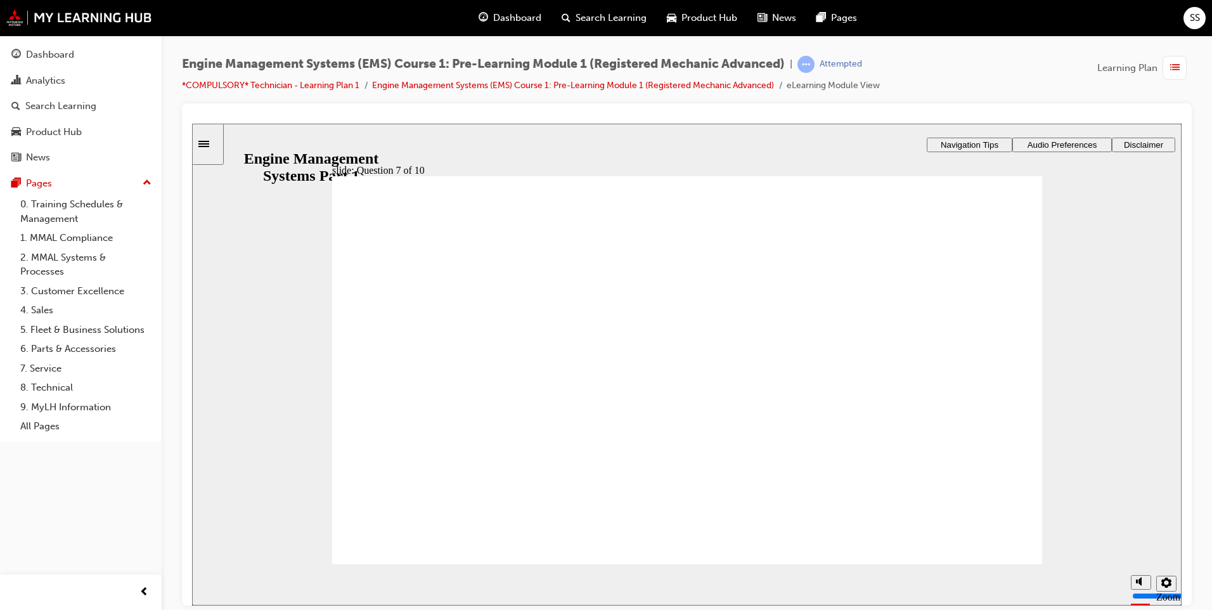
checkbox input "true"
checkbox input "false"
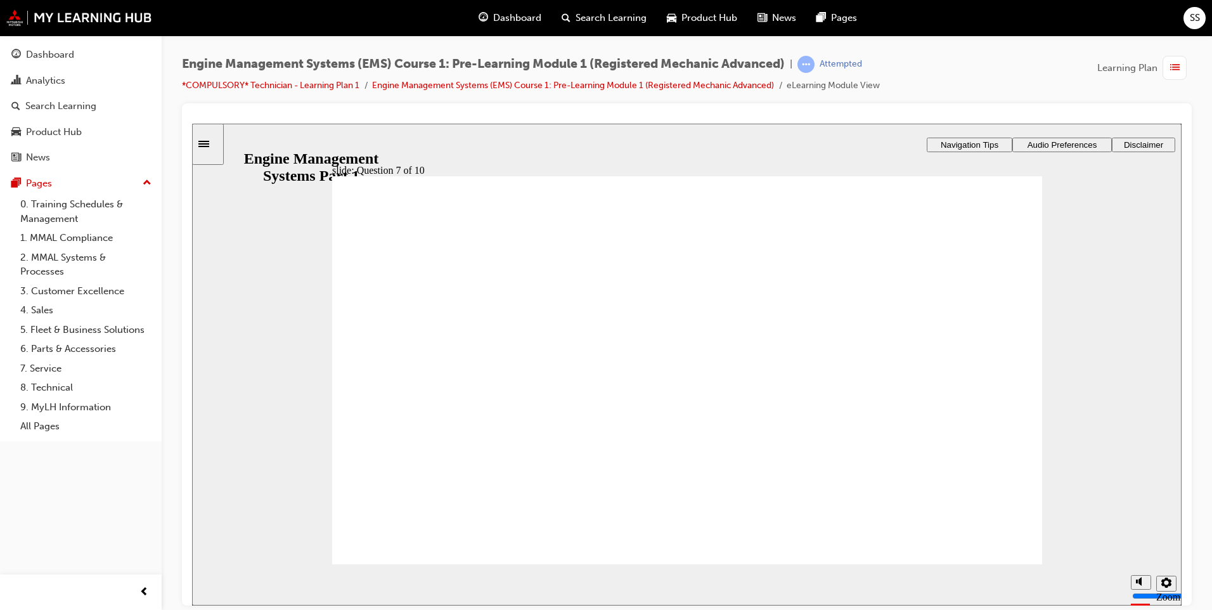
radio input "true"
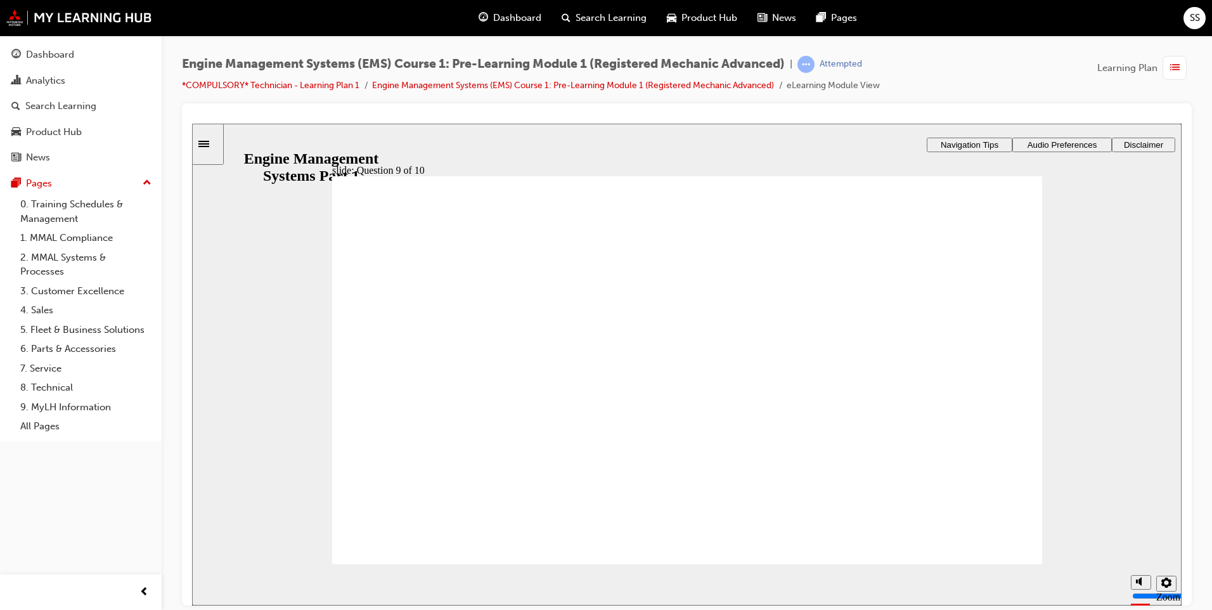
drag, startPoint x: 916, startPoint y: 303, endPoint x: 373, endPoint y: 354, distance: 545.1
drag, startPoint x: 741, startPoint y: 306, endPoint x: 411, endPoint y: 389, distance: 340.6
drag, startPoint x: 600, startPoint y: 326, endPoint x: 441, endPoint y: 439, distance: 195.5
drag, startPoint x: 424, startPoint y: 305, endPoint x: 434, endPoint y: 490, distance: 184.8
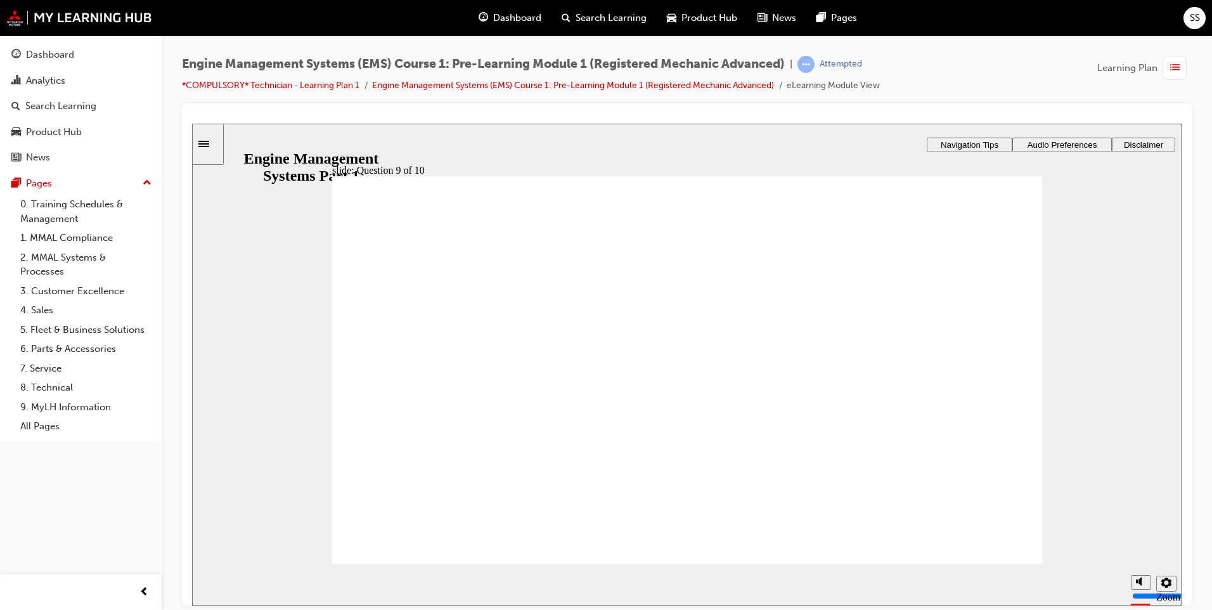
drag, startPoint x: 922, startPoint y: 327, endPoint x: 440, endPoint y: 384, distance: 485.3
drag, startPoint x: 456, startPoint y: 321, endPoint x: 956, endPoint y: 386, distance: 504.5
drag, startPoint x: 595, startPoint y: 327, endPoint x: 592, endPoint y: 320, distance: 7.4
drag, startPoint x: 510, startPoint y: 372, endPoint x: 668, endPoint y: 351, distance: 159.4
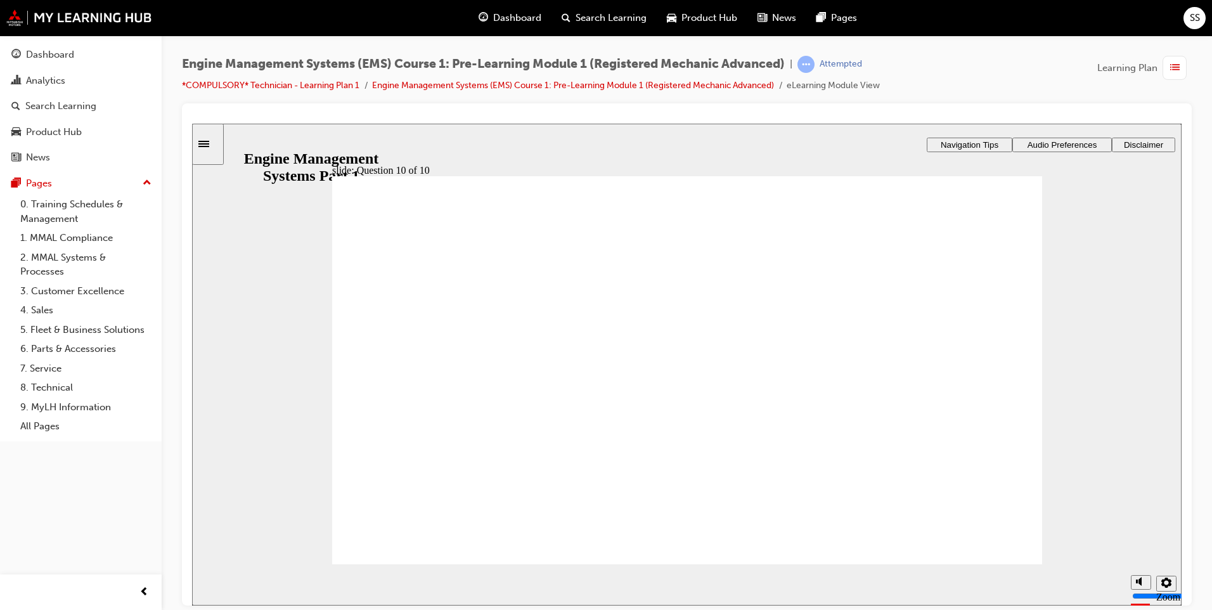
drag, startPoint x: 717, startPoint y: 342, endPoint x: 476, endPoint y: 382, distance: 245.0
drag, startPoint x: 879, startPoint y: 373, endPoint x: 804, endPoint y: 344, distance: 80.1
drag, startPoint x: 918, startPoint y: 321, endPoint x: 911, endPoint y: 380, distance: 59.3
drag, startPoint x: 439, startPoint y: 324, endPoint x: 753, endPoint y: 420, distance: 327.7
drag, startPoint x: 754, startPoint y: 429, endPoint x: 786, endPoint y: 461, distance: 44.8
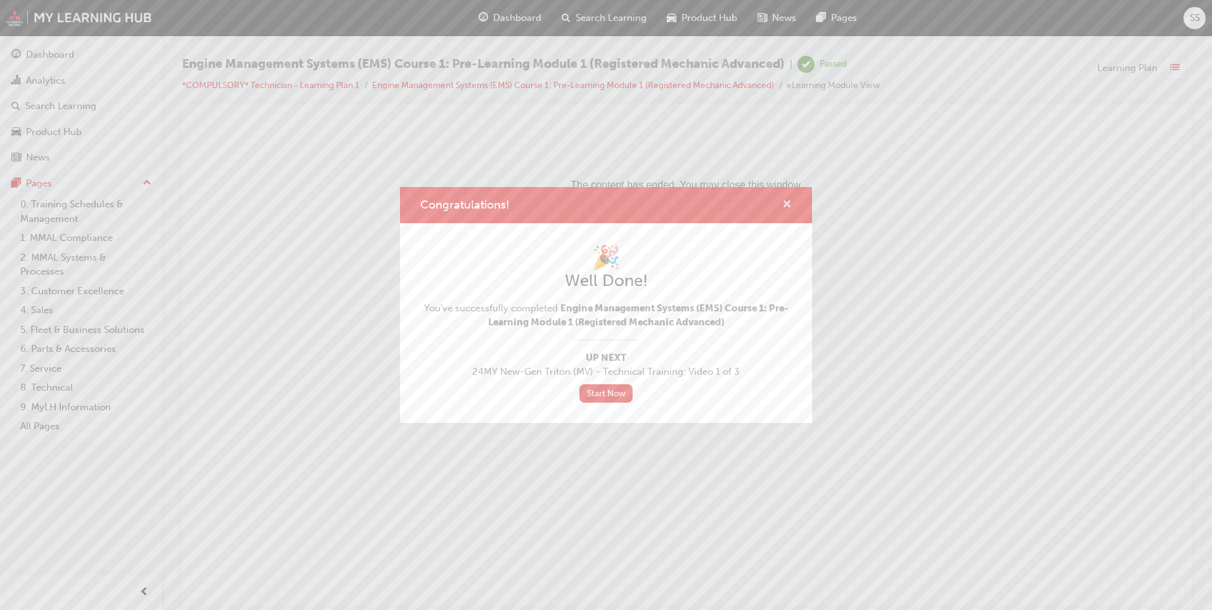
click at [784, 205] on span "cross-icon" at bounding box center [787, 205] width 10 height 11
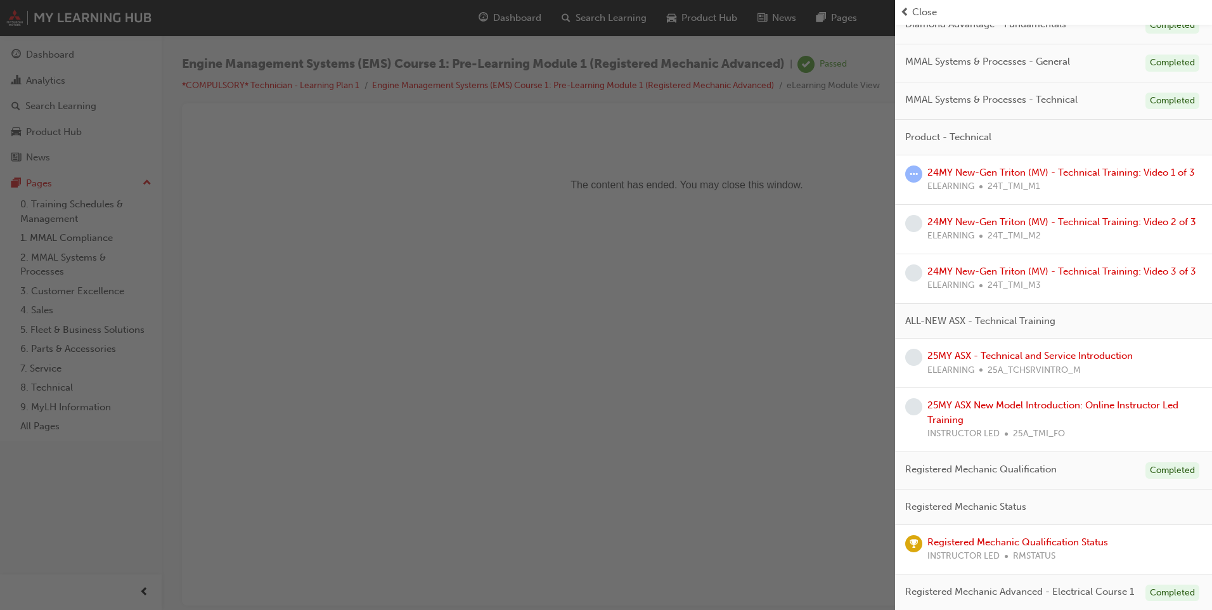
scroll to position [63, 0]
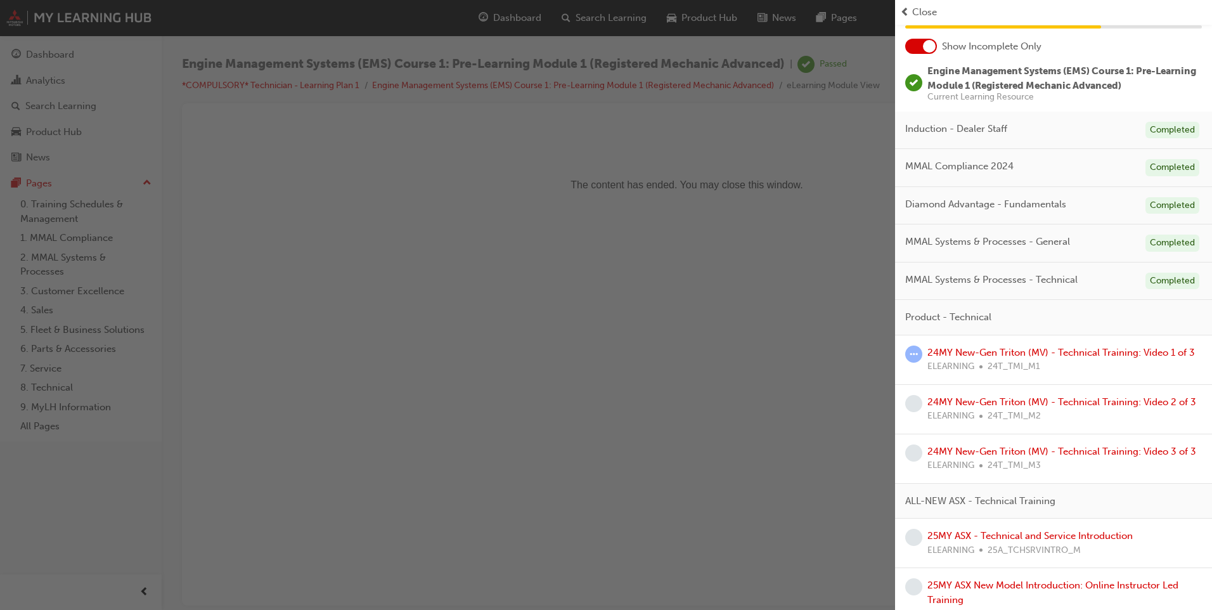
click at [935, 12] on span "Close" at bounding box center [924, 12] width 25 height 15
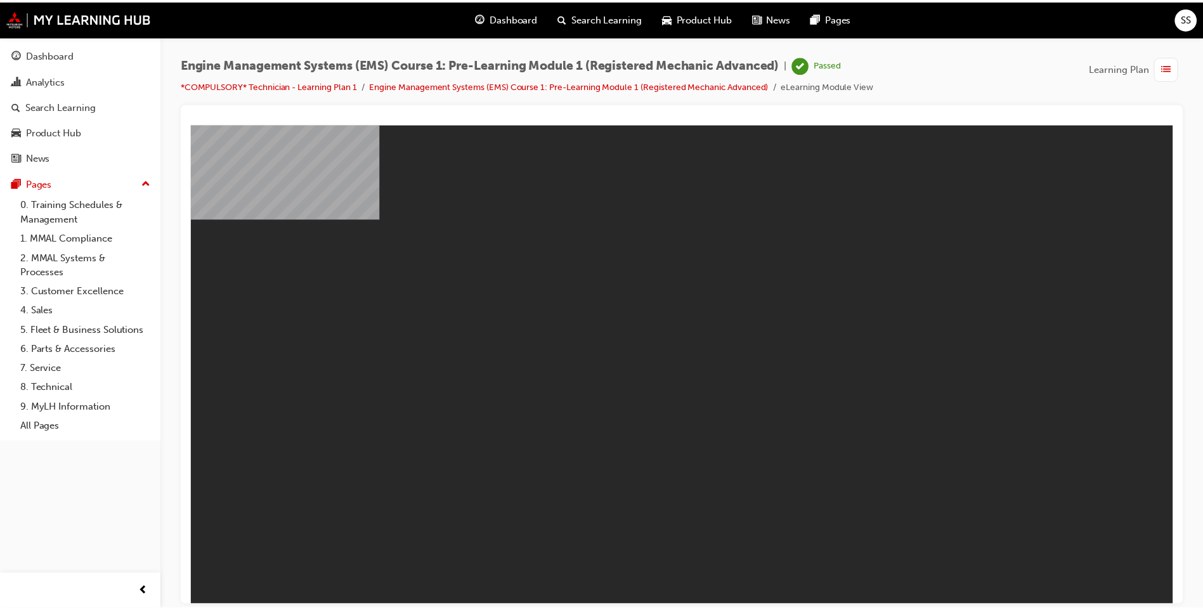
scroll to position [0, 0]
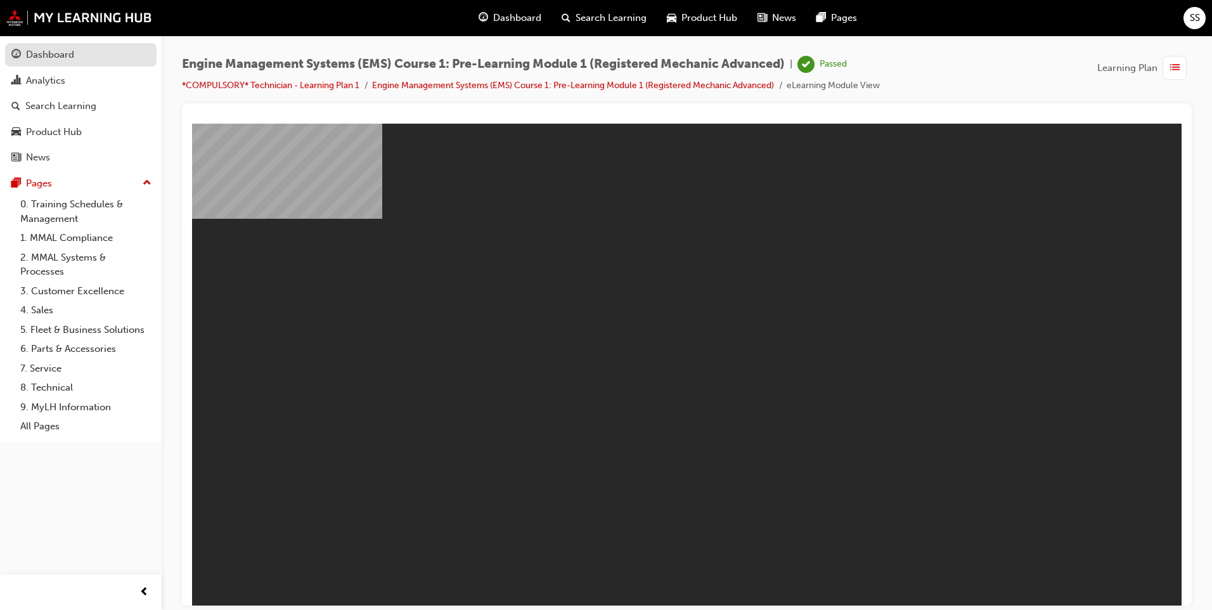
click at [76, 62] on div "Dashboard" at bounding box center [80, 55] width 139 height 16
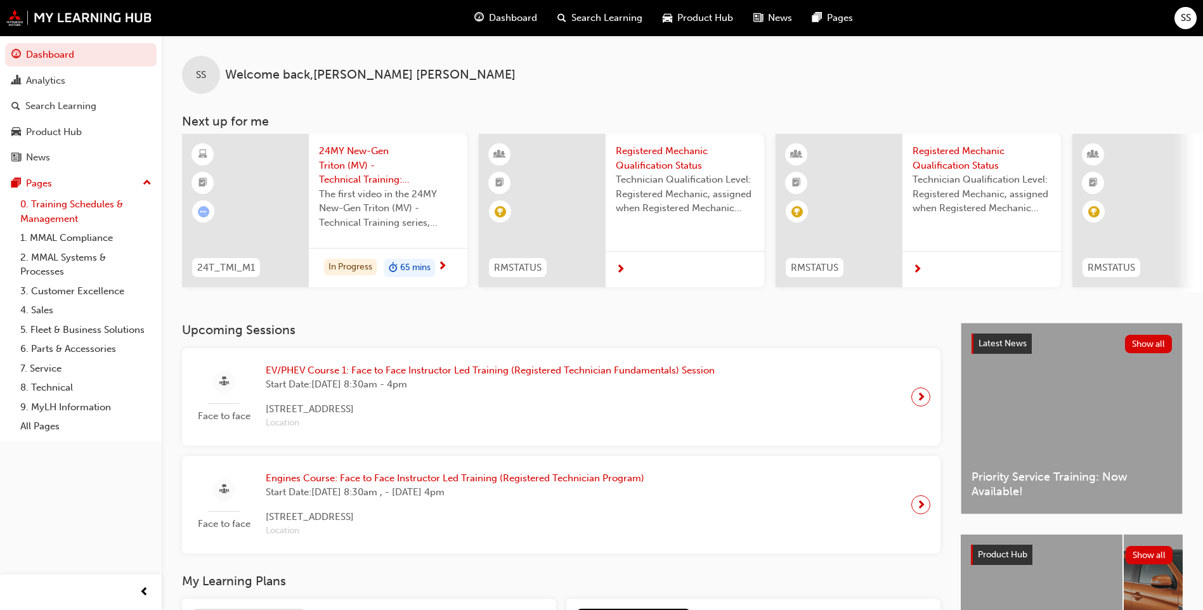
click at [93, 209] on link "0. Training Schedules & Management" at bounding box center [85, 212] width 141 height 34
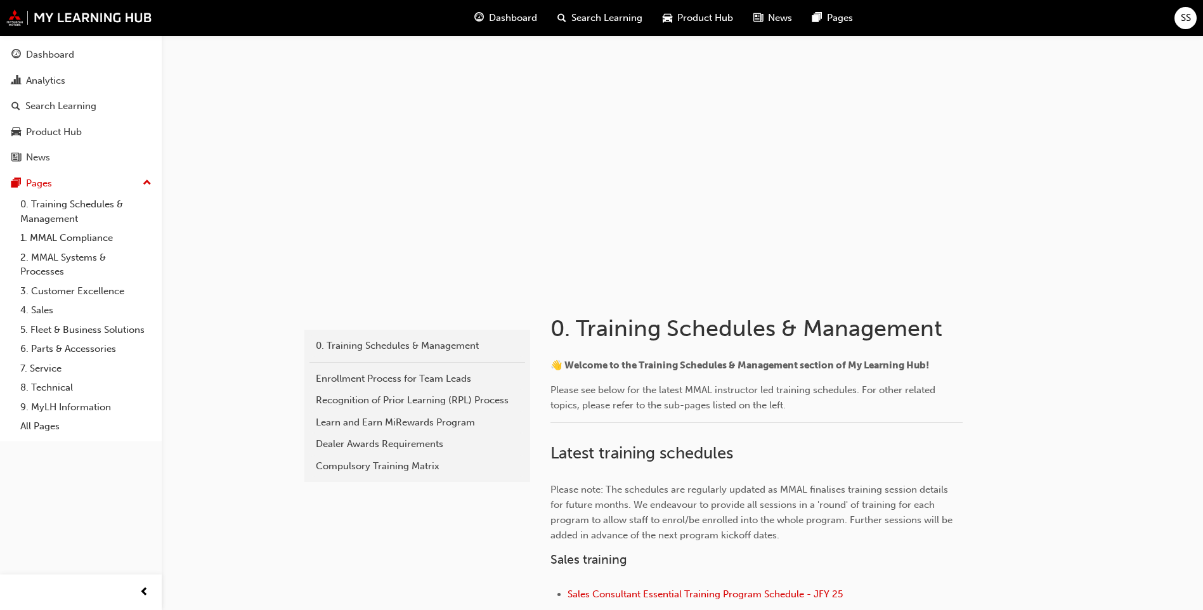
click at [600, 22] on span "Search Learning" at bounding box center [606, 18] width 71 height 15
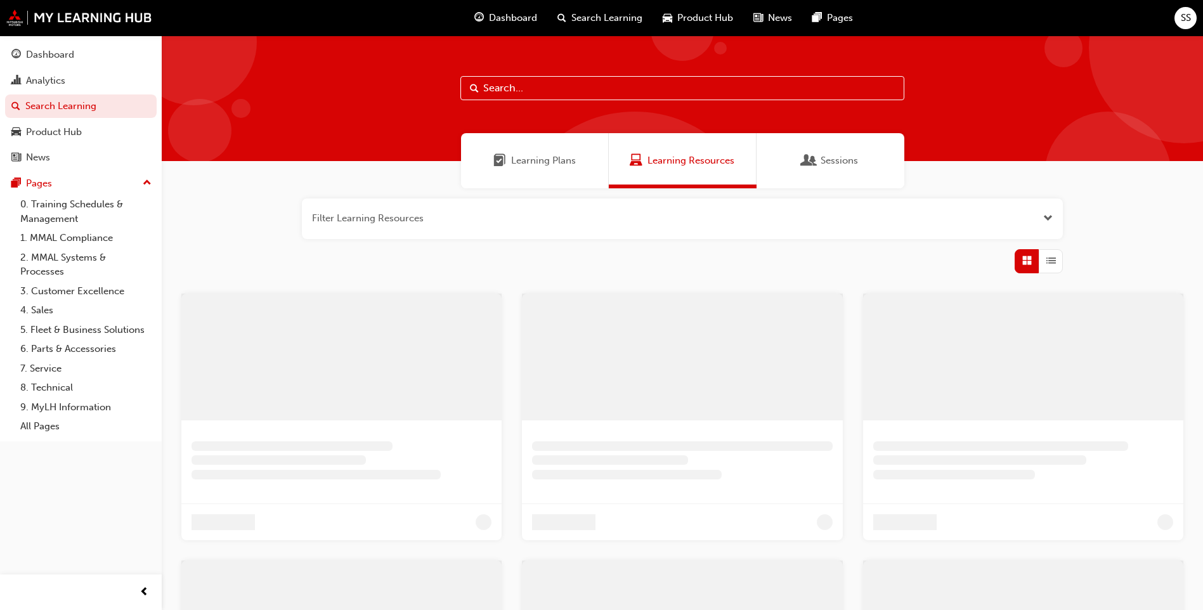
click at [585, 171] on div "Learning Plans" at bounding box center [535, 160] width 148 height 55
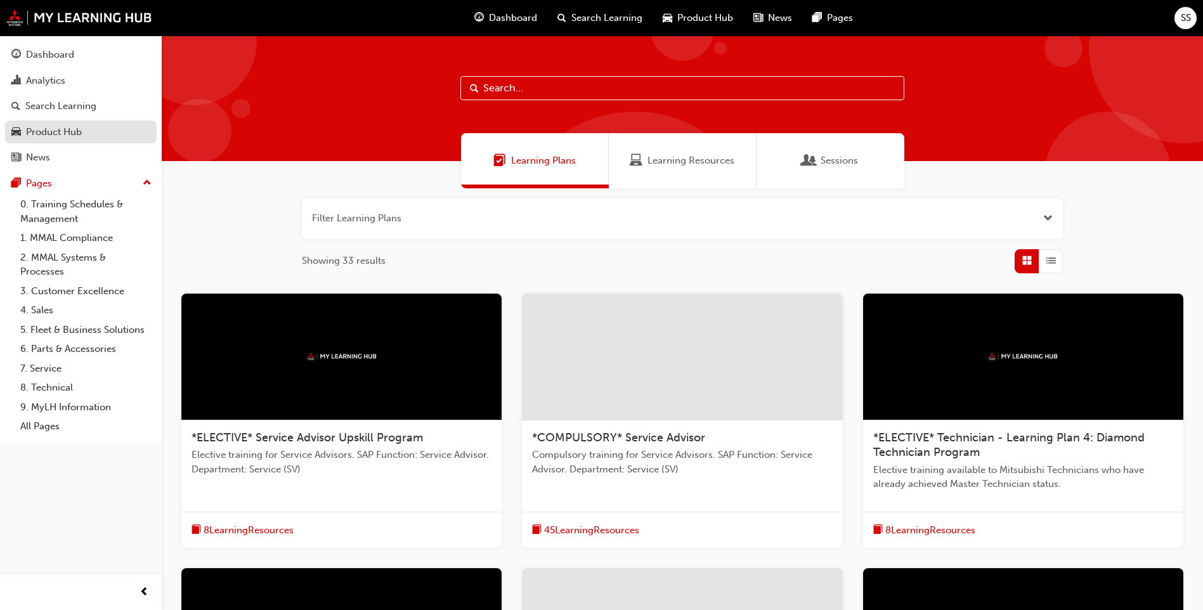
click at [76, 129] on div "Product Hub" at bounding box center [54, 132] width 56 height 15
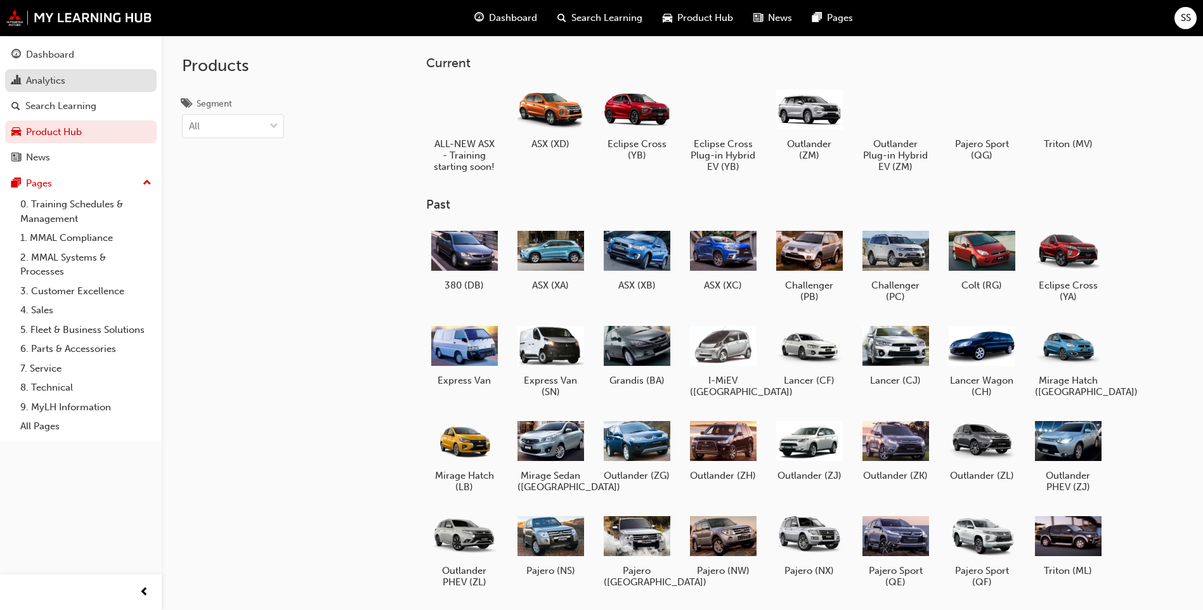
click at [104, 79] on div "Analytics" at bounding box center [80, 81] width 139 height 16
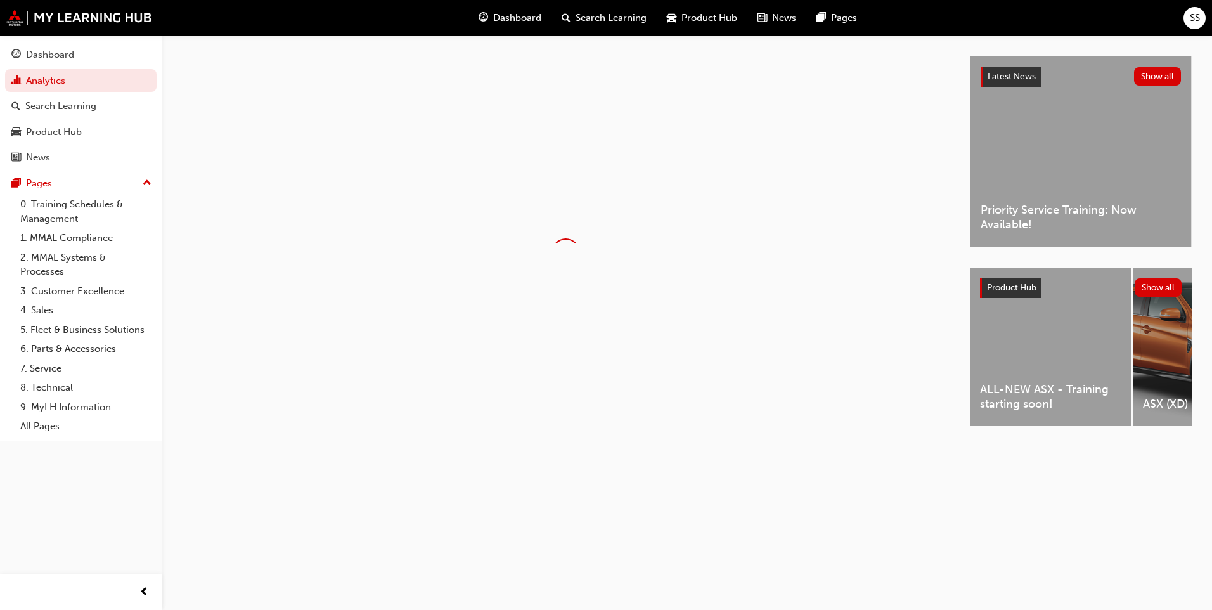
click at [509, 13] on span "Dashboard" at bounding box center [517, 18] width 48 height 15
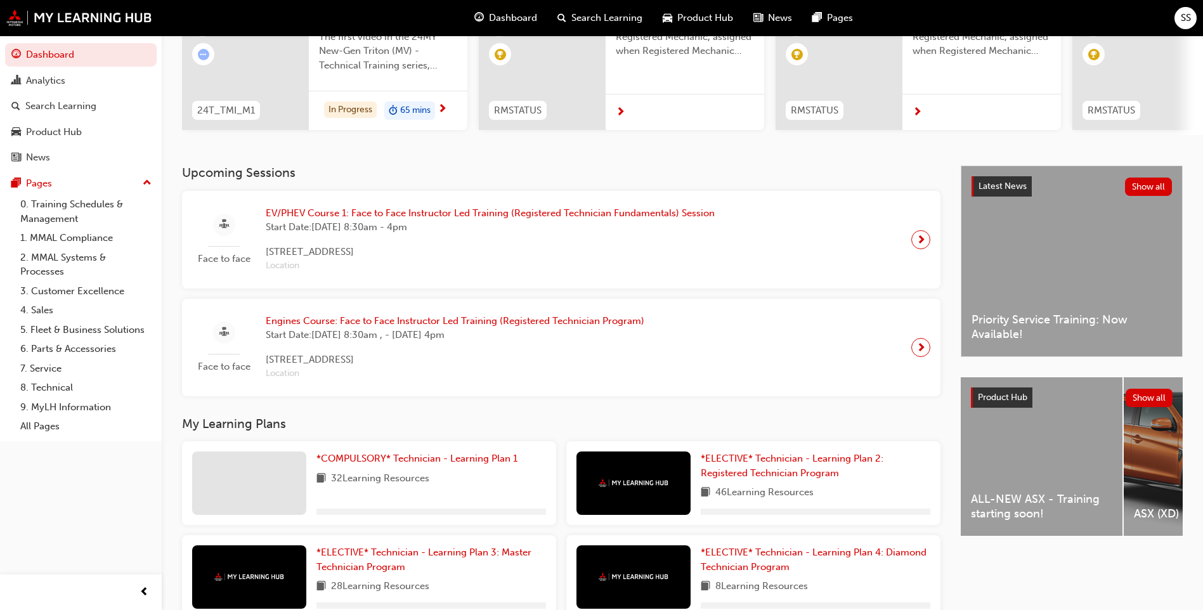
scroll to position [190, 0]
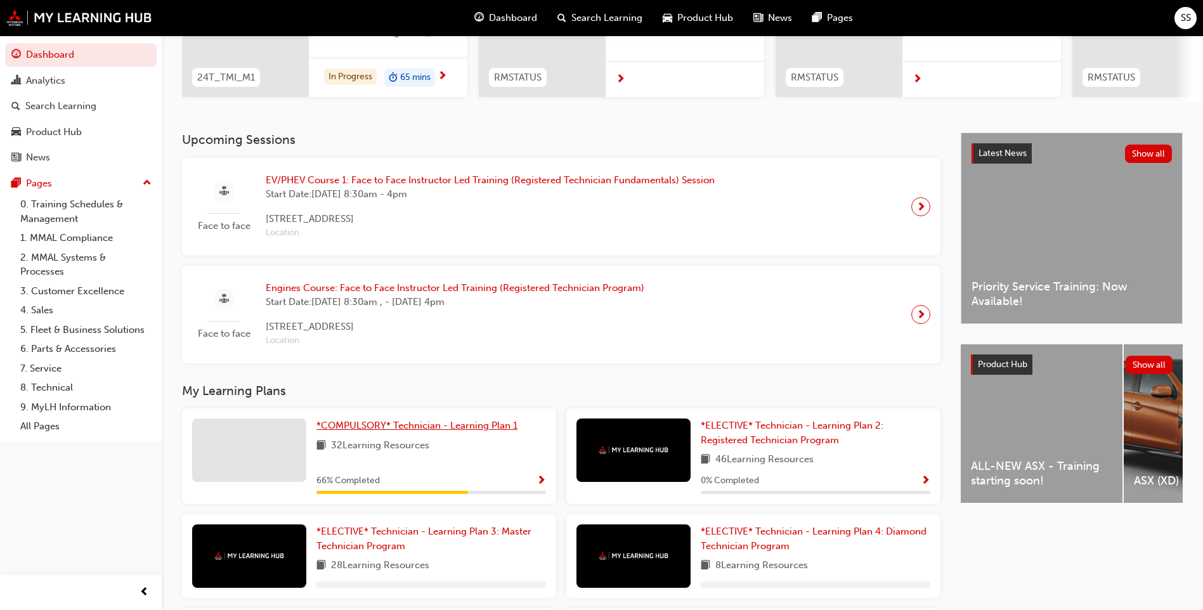
click at [435, 431] on span "*COMPULSORY* Technician - Learning Plan 1" at bounding box center [416, 425] width 201 height 11
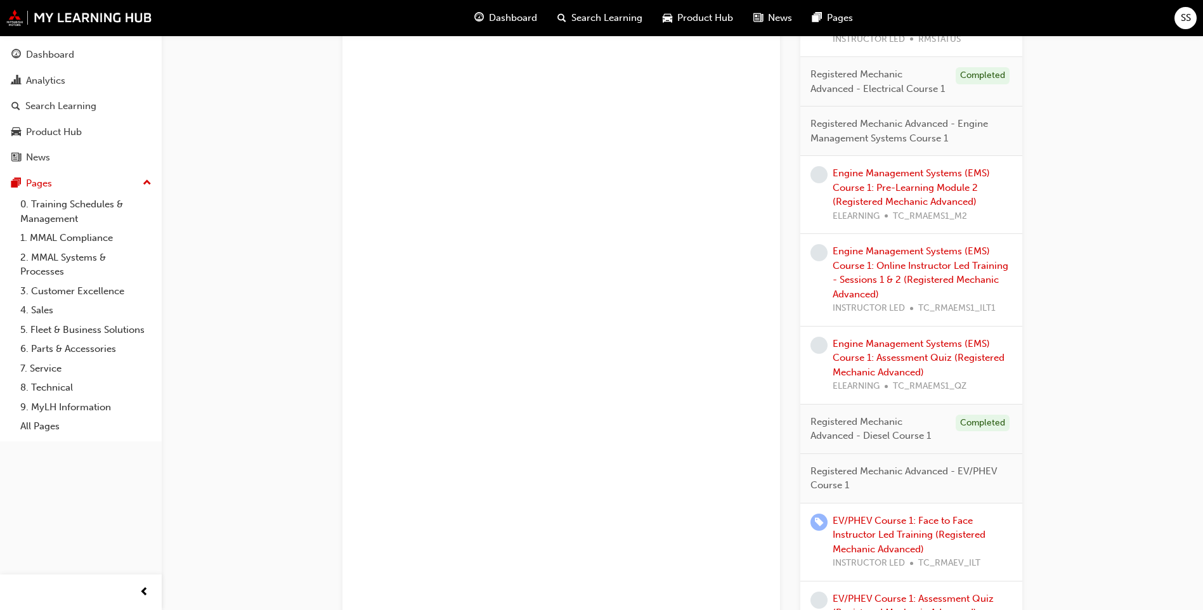
scroll to position [698, 0]
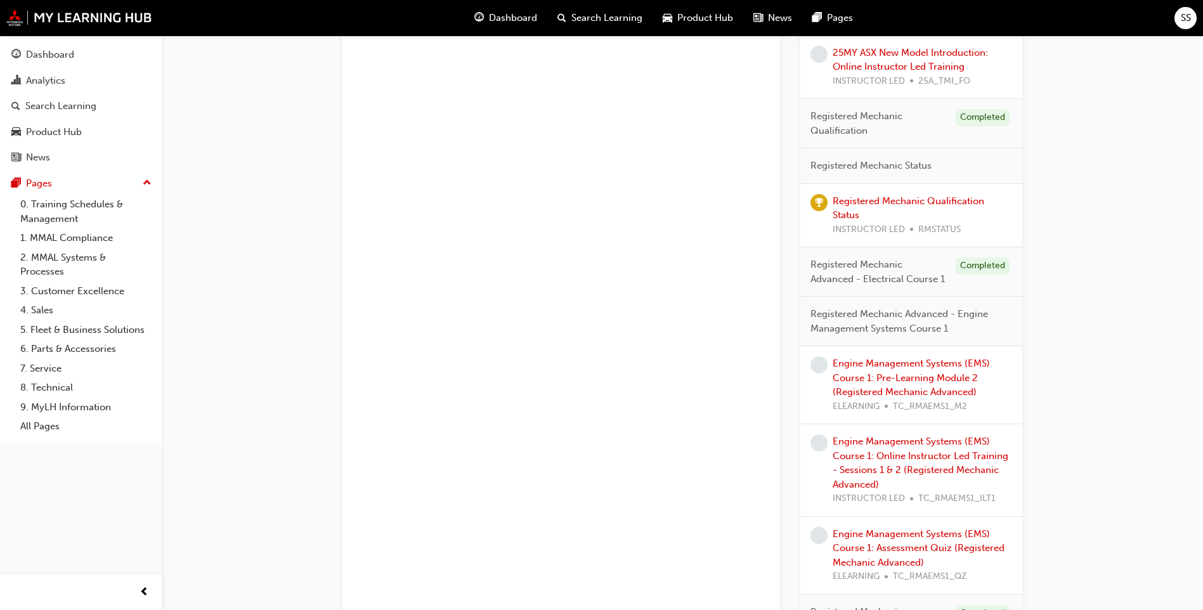
scroll to position [761, 0]
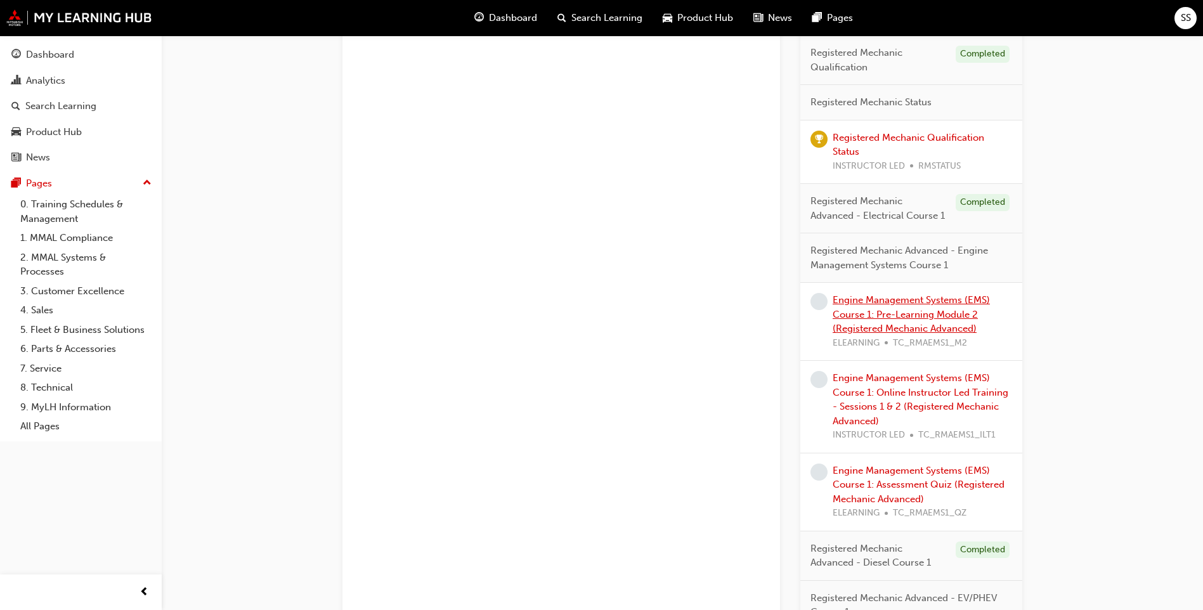
click at [905, 315] on link "Engine Management Systems (EMS) Course 1: Pre-Learning Module 2 (Registered Mec…" at bounding box center [911, 314] width 157 height 40
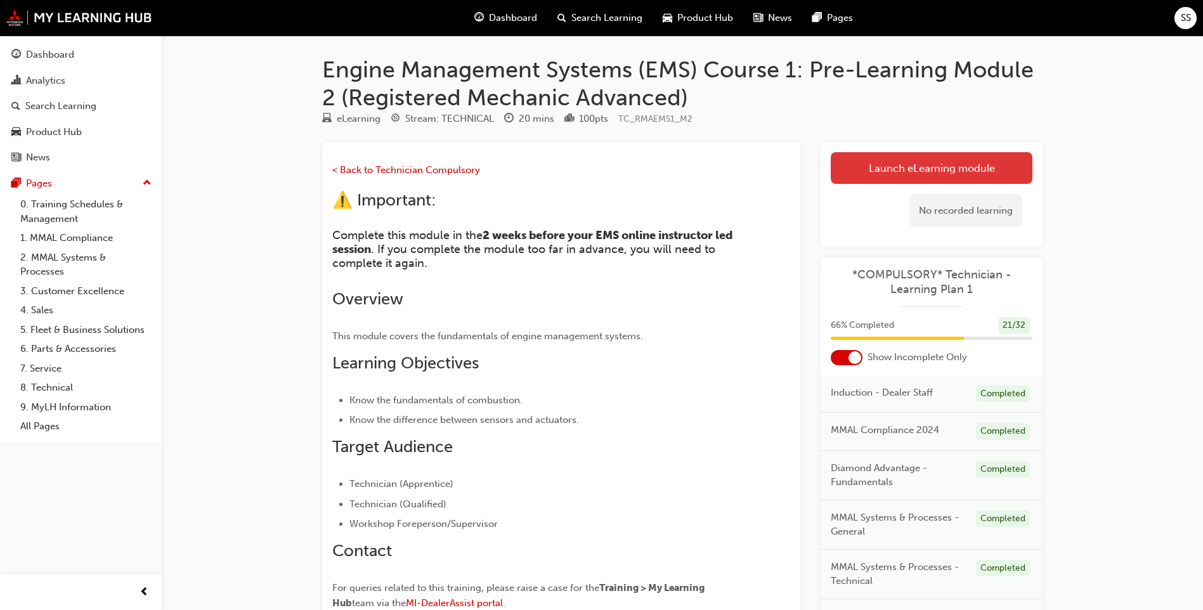
click at [845, 162] on link "Launch eLearning module" at bounding box center [932, 168] width 202 height 32
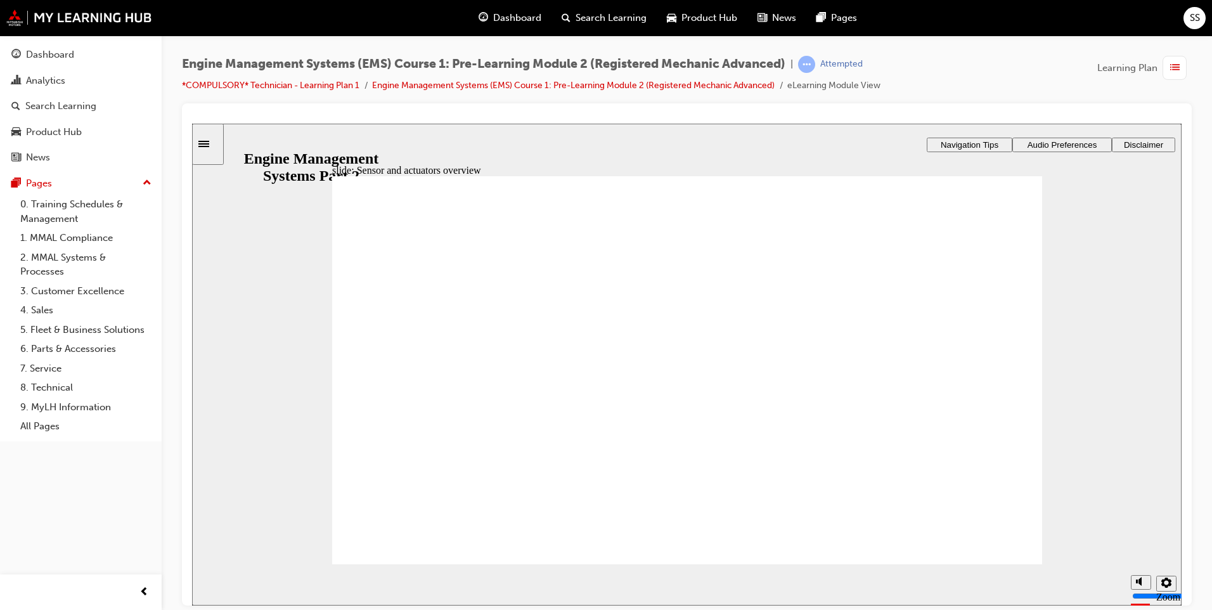
drag, startPoint x: 853, startPoint y: 247, endPoint x: 880, endPoint y: 262, distance: 30.4
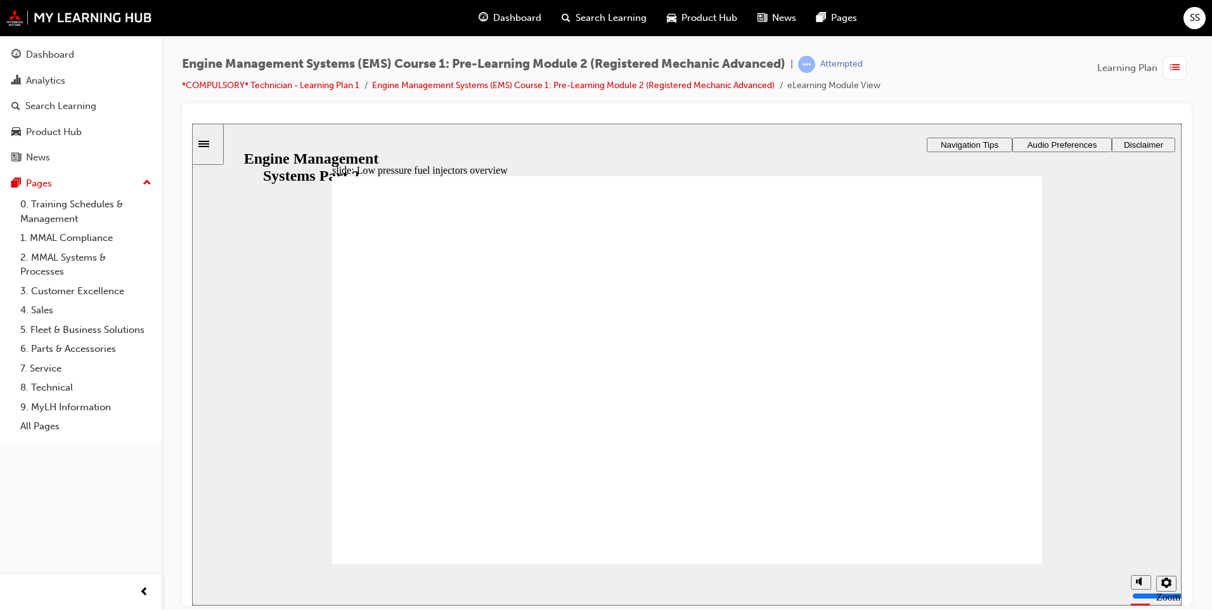
drag, startPoint x: 796, startPoint y: 386, endPoint x: 796, endPoint y: 395, distance: 9.5
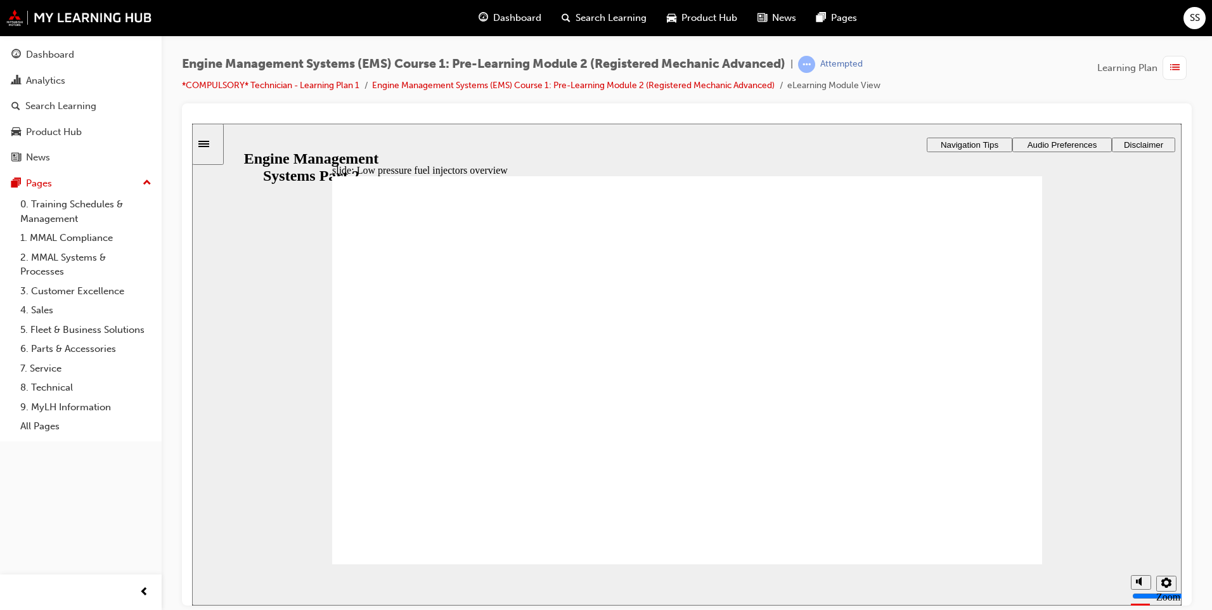
drag, startPoint x: 791, startPoint y: 393, endPoint x: 754, endPoint y: 404, distance: 38.9
drag, startPoint x: 767, startPoint y: 486, endPoint x: 769, endPoint y: 498, distance: 12.3
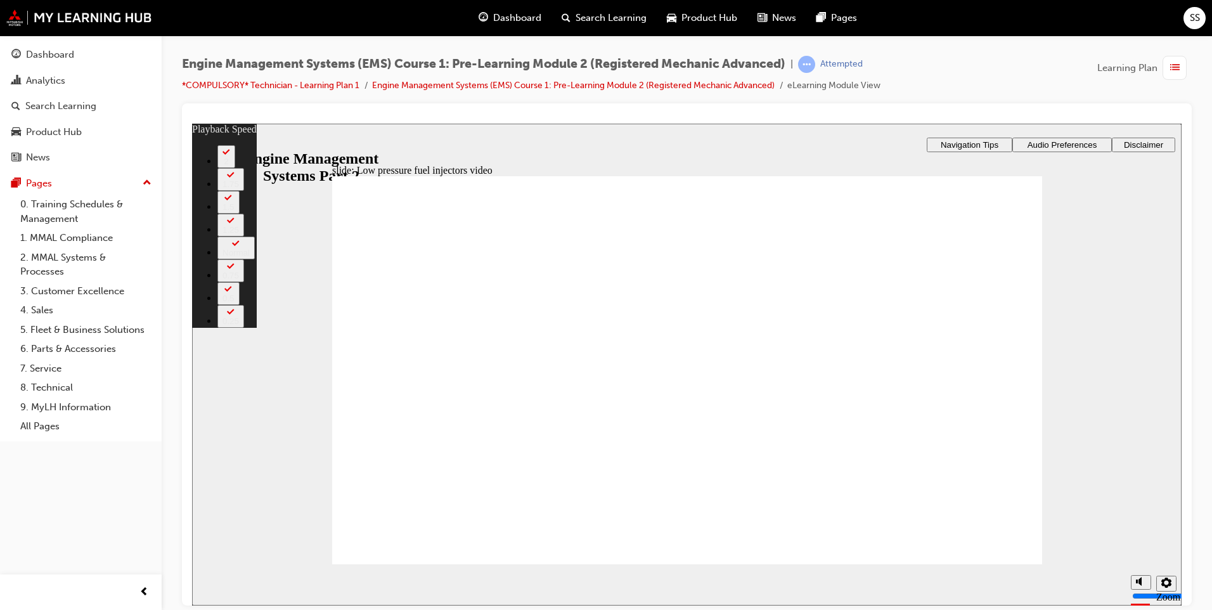
type input "8"
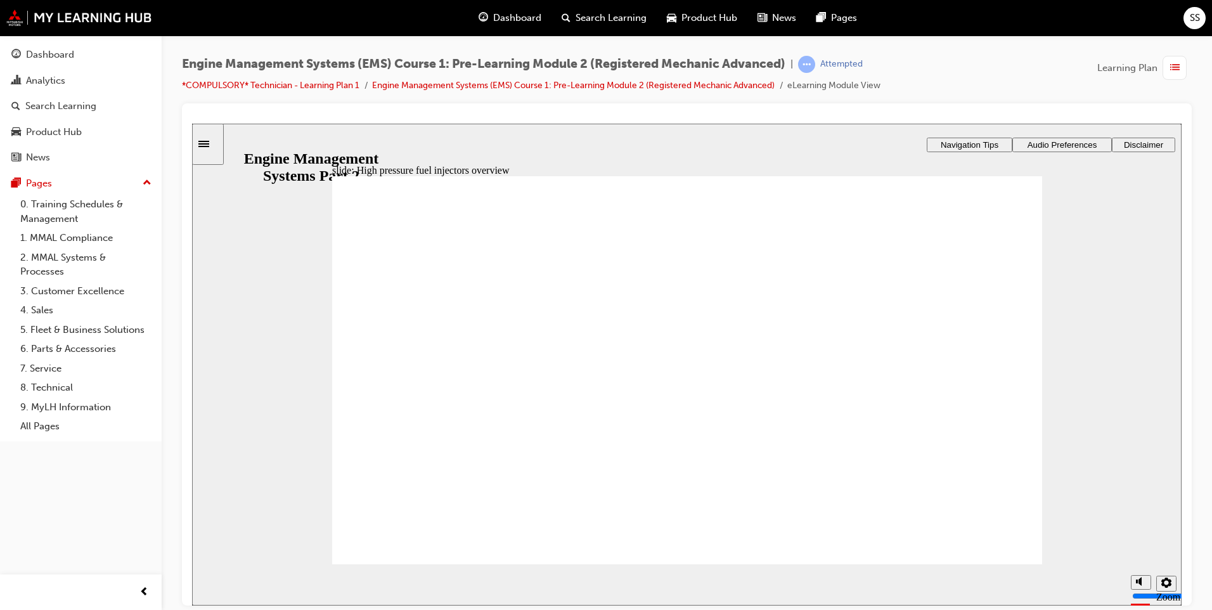
drag, startPoint x: 779, startPoint y: 501, endPoint x: 795, endPoint y: 445, distance: 57.8
drag, startPoint x: 931, startPoint y: 470, endPoint x: 970, endPoint y: 417, distance: 66.2
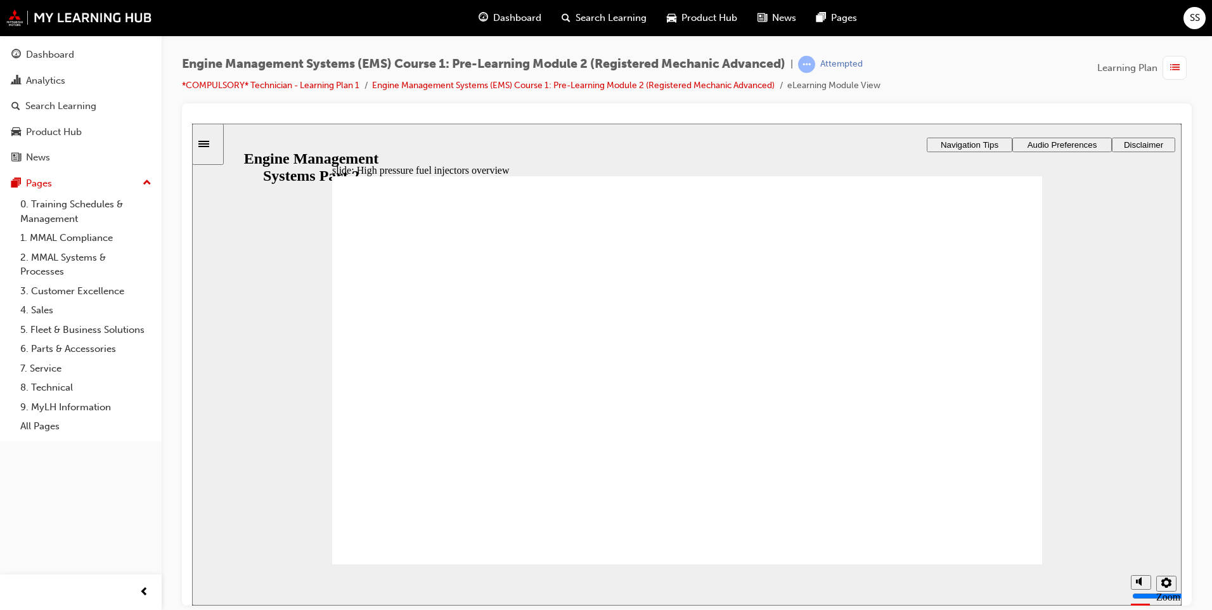
drag, startPoint x: 994, startPoint y: 379, endPoint x: 993, endPoint y: 351, distance: 27.9
drag, startPoint x: 992, startPoint y: 273, endPoint x: 986, endPoint y: 291, distance: 19.5
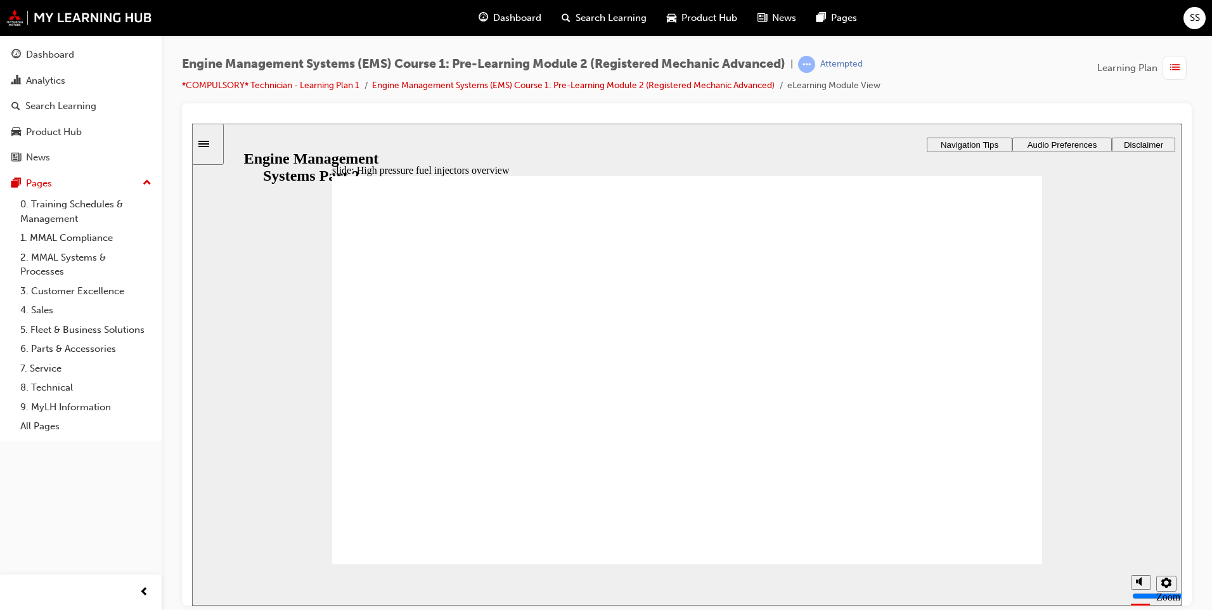
drag, startPoint x: 989, startPoint y: 295, endPoint x: 993, endPoint y: 303, distance: 8.5
drag, startPoint x: 629, startPoint y: 373, endPoint x: 715, endPoint y: 313, distance: 104.8
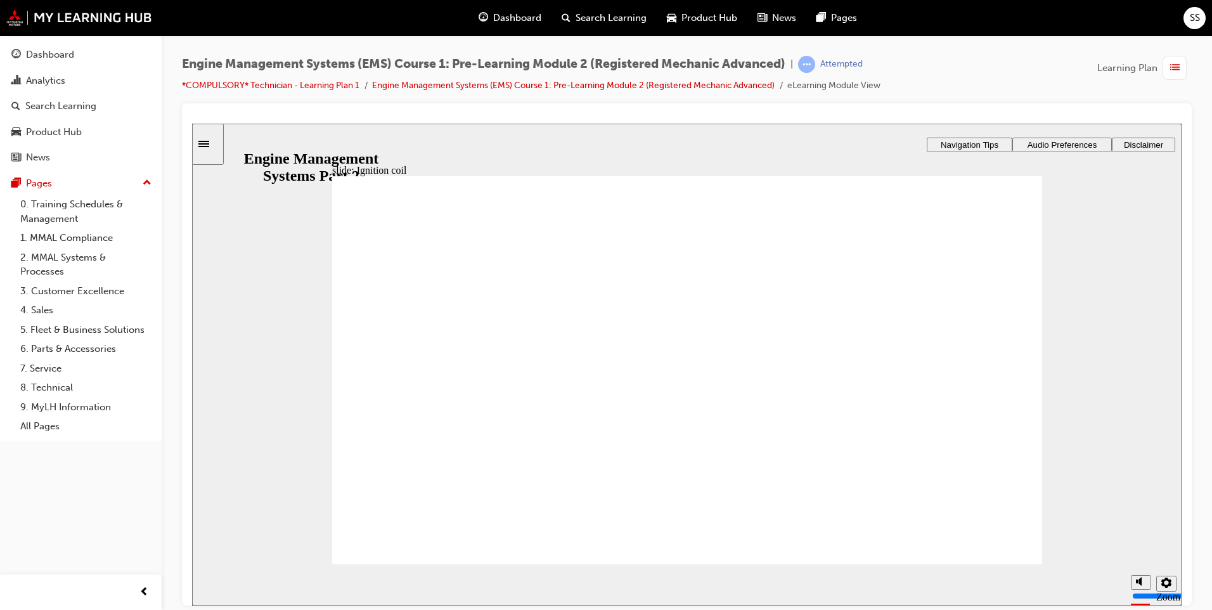
drag, startPoint x: 774, startPoint y: 376, endPoint x: 774, endPoint y: 399, distance: 23.5
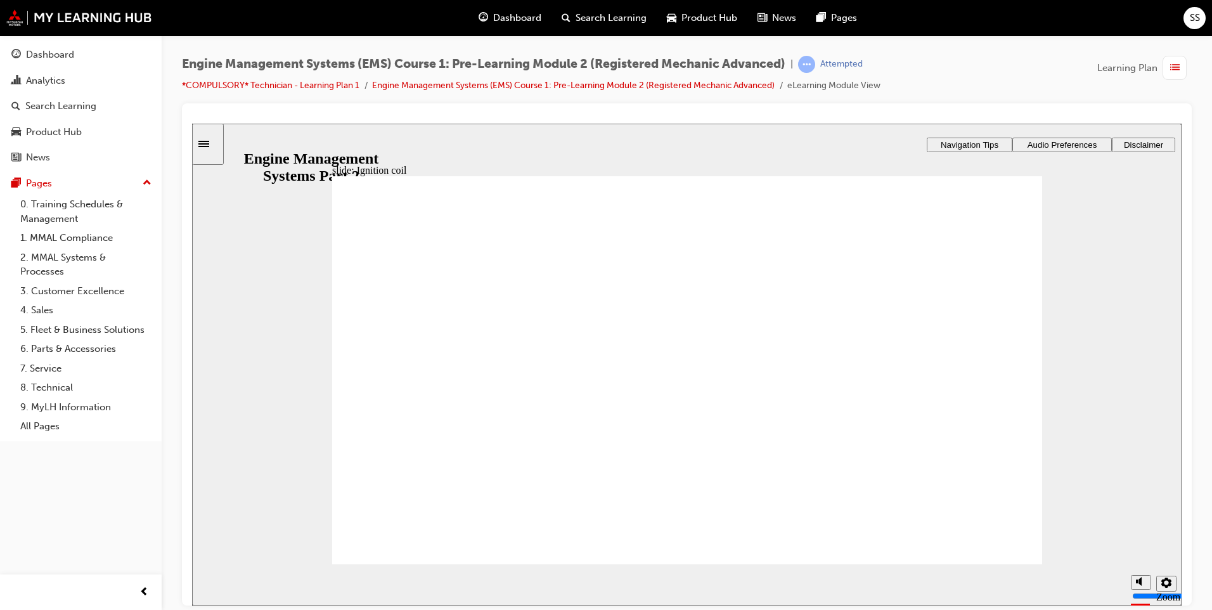
drag, startPoint x: 862, startPoint y: 459, endPoint x: 884, endPoint y: 472, distance: 25.9
drag, startPoint x: 912, startPoint y: 485, endPoint x: 928, endPoint y: 493, distance: 17.3
click at [926, 493] on div "Rectangle 1 Rectangle 3 Click each box in the illustration to reveal the compon…" at bounding box center [687, 375] width 710 height 399
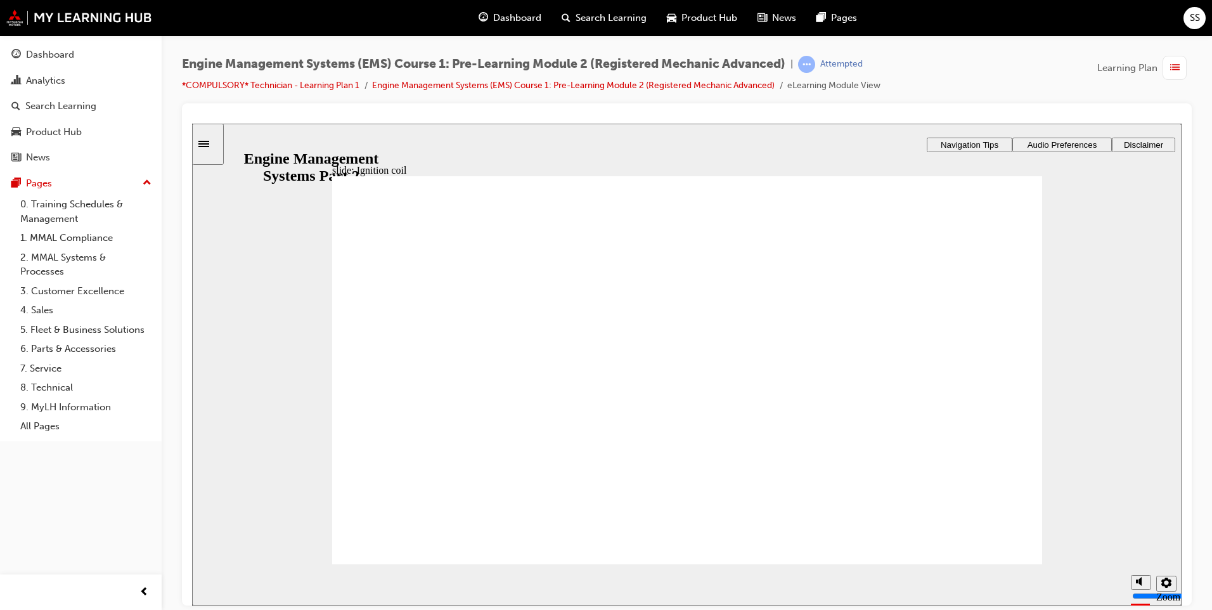
drag, startPoint x: 769, startPoint y: 340, endPoint x: 770, endPoint y: 367, distance: 27.3
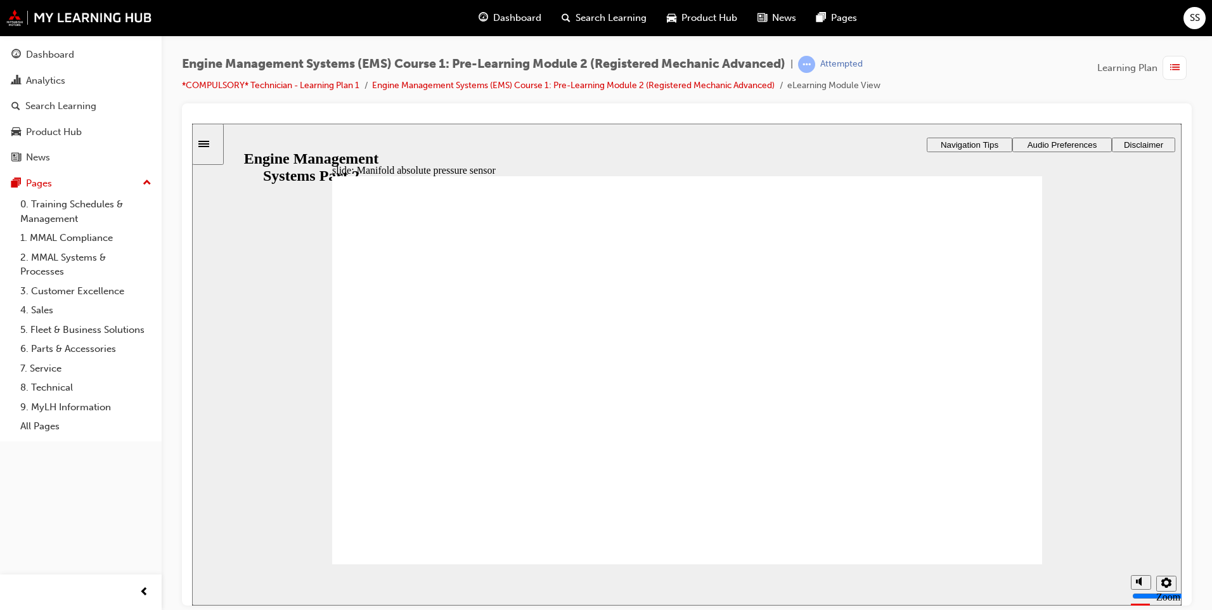
drag, startPoint x: 800, startPoint y: 442, endPoint x: 843, endPoint y: 457, distance: 46.3
drag, startPoint x: 794, startPoint y: 438, endPoint x: 890, endPoint y: 464, distance: 99.4
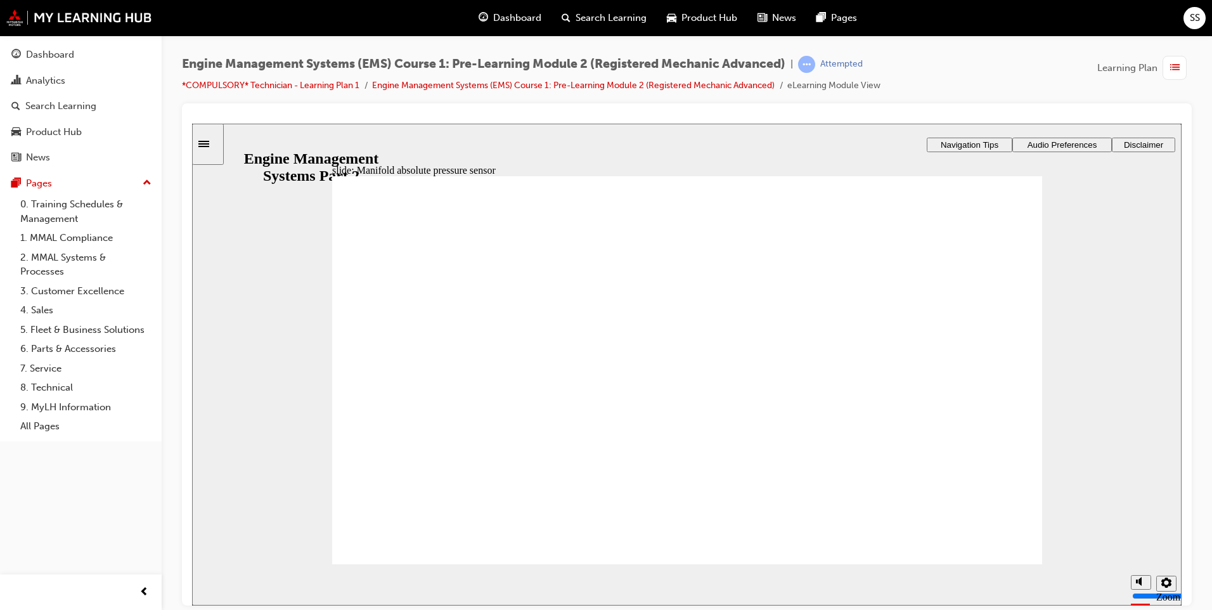
drag, startPoint x: 471, startPoint y: 347, endPoint x: 482, endPoint y: 359, distance: 15.7
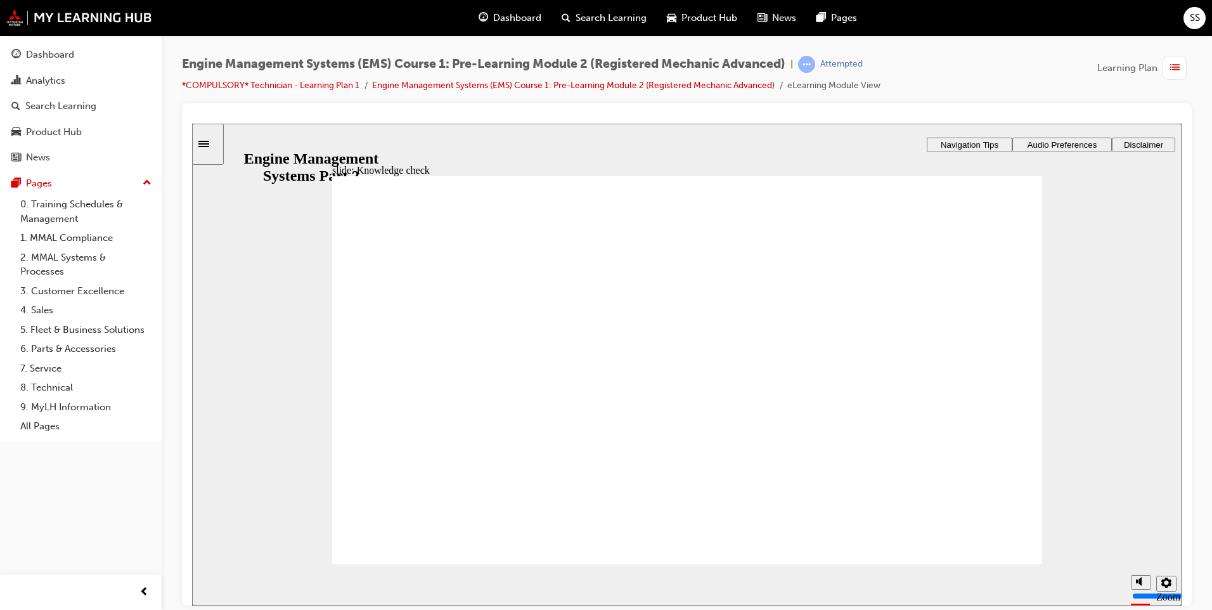
radio input "true"
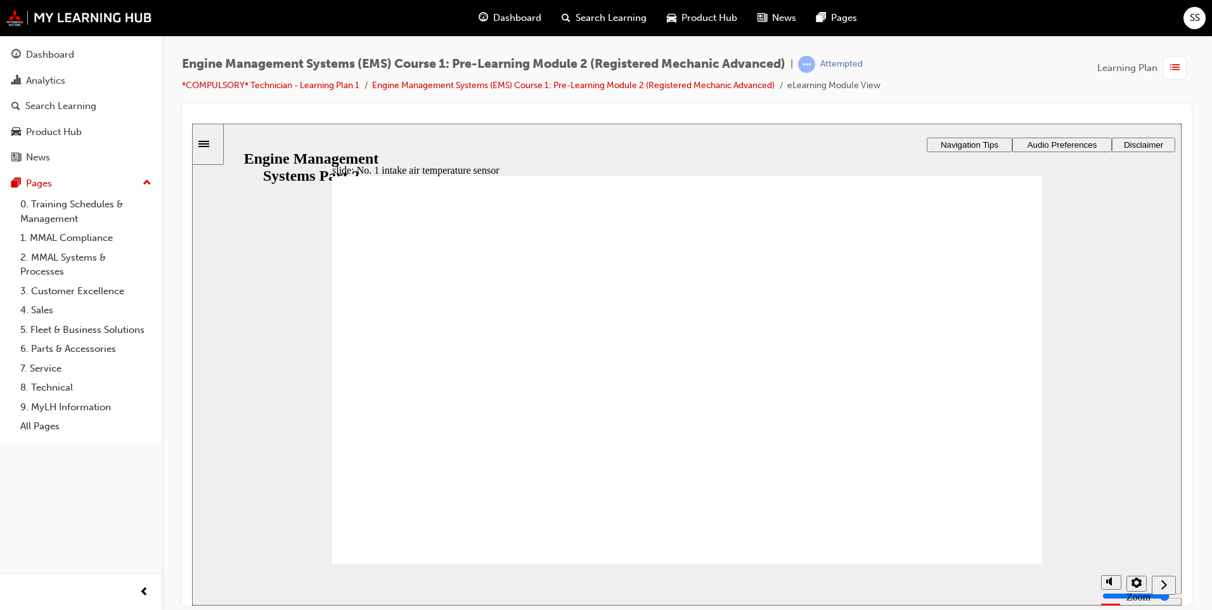
drag, startPoint x: 616, startPoint y: 429, endPoint x: 812, endPoint y: 439, distance: 195.5
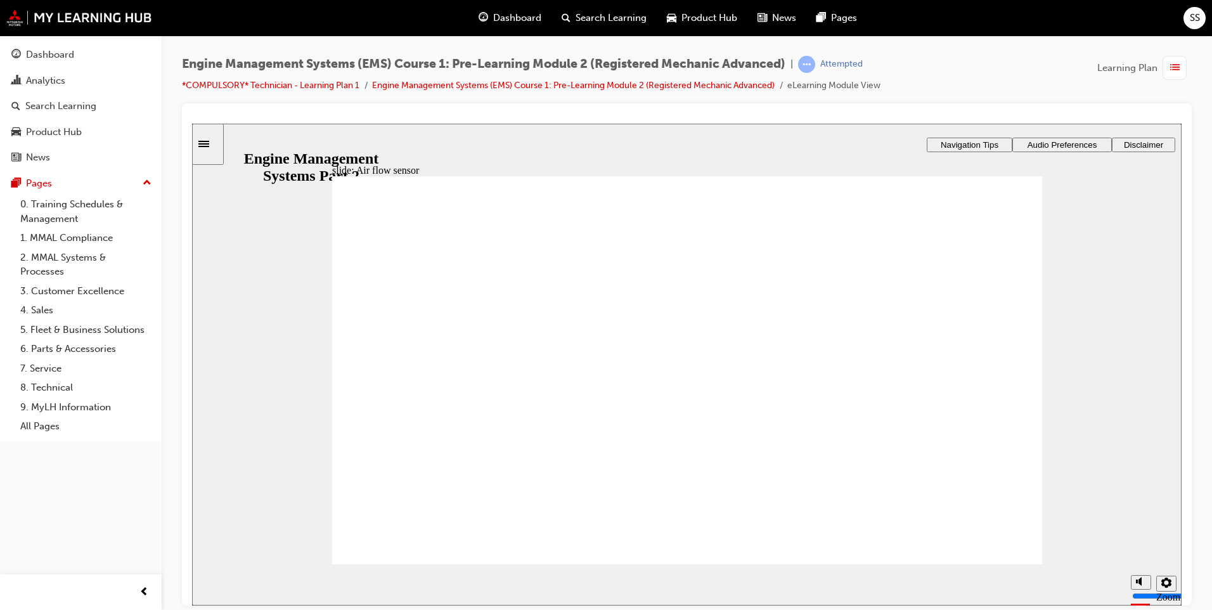
drag, startPoint x: 887, startPoint y: 334, endPoint x: 886, endPoint y: 344, distance: 10.9
drag, startPoint x: 886, startPoint y: 316, endPoint x: 884, endPoint y: 328, distance: 12.2
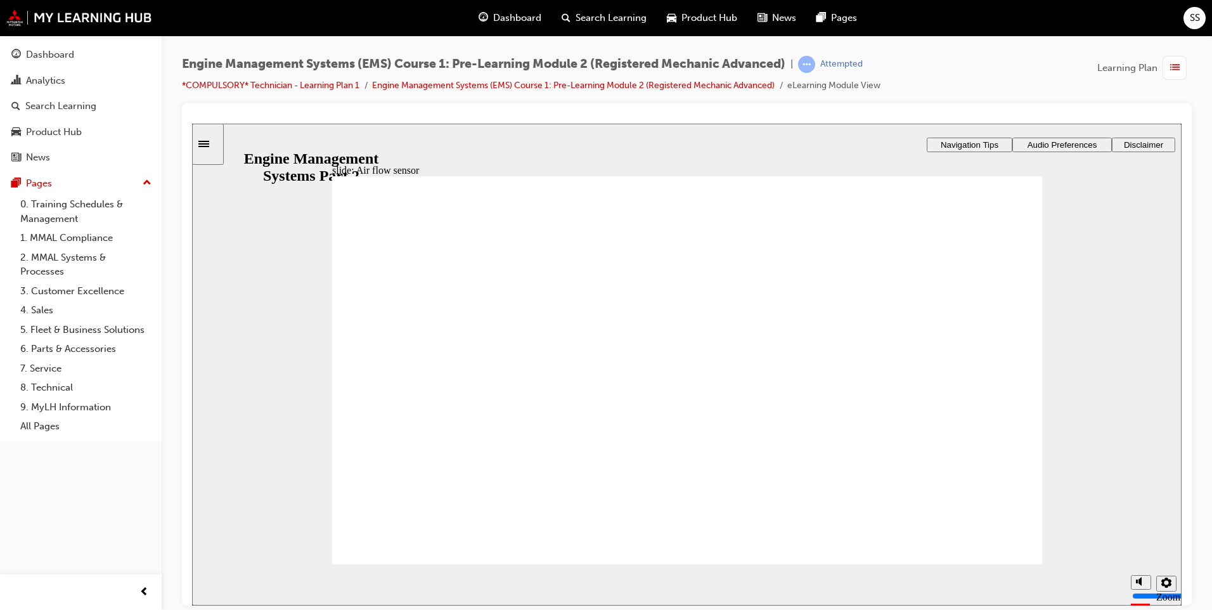
drag, startPoint x: 836, startPoint y: 327, endPoint x: 848, endPoint y: 349, distance: 25.3
drag, startPoint x: 851, startPoint y: 370, endPoint x: 860, endPoint y: 375, distance: 10.2
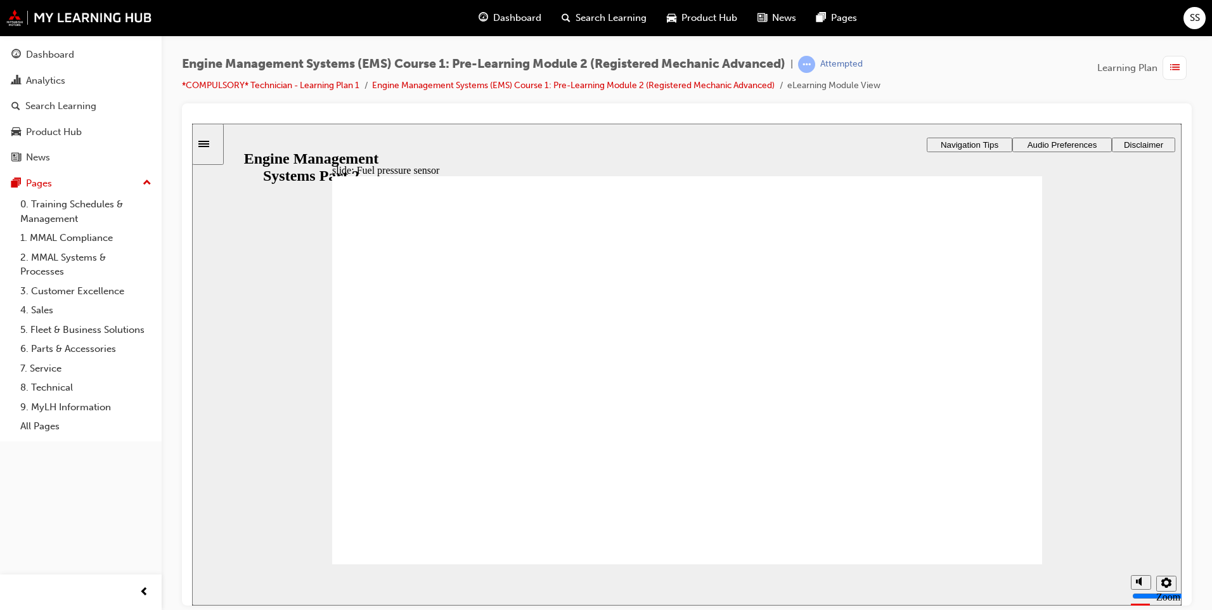
drag, startPoint x: 787, startPoint y: 339, endPoint x: 807, endPoint y: 350, distance: 23.0
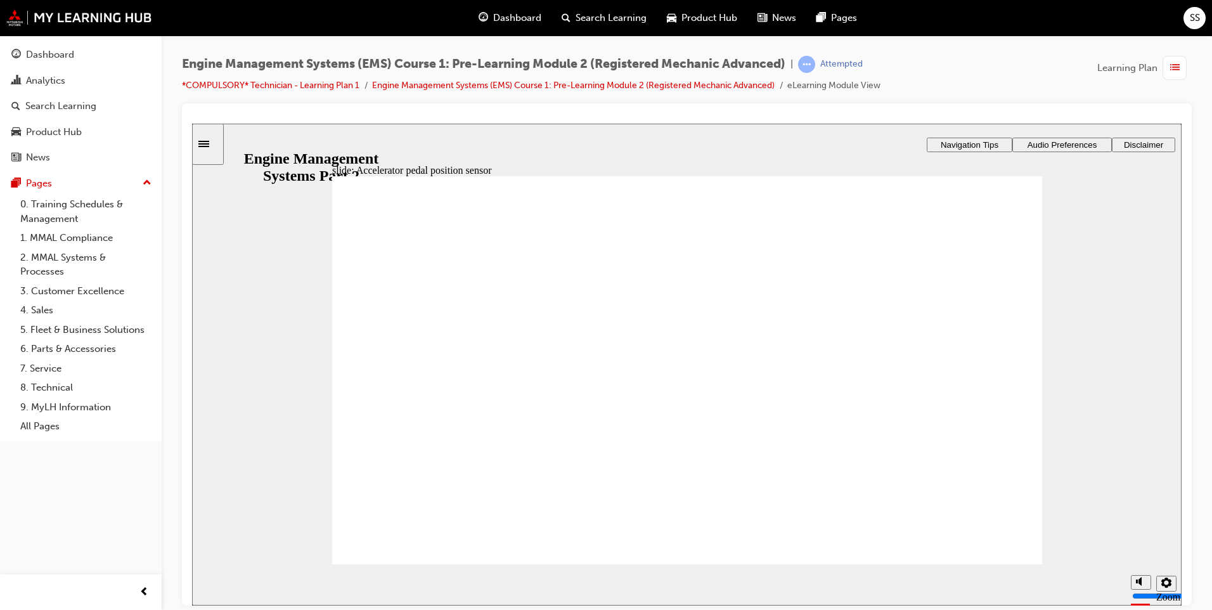
drag, startPoint x: 859, startPoint y: 299, endPoint x: 859, endPoint y: 358, distance: 59.0
drag, startPoint x: 866, startPoint y: 325, endPoint x: 859, endPoint y: 340, distance: 15.9
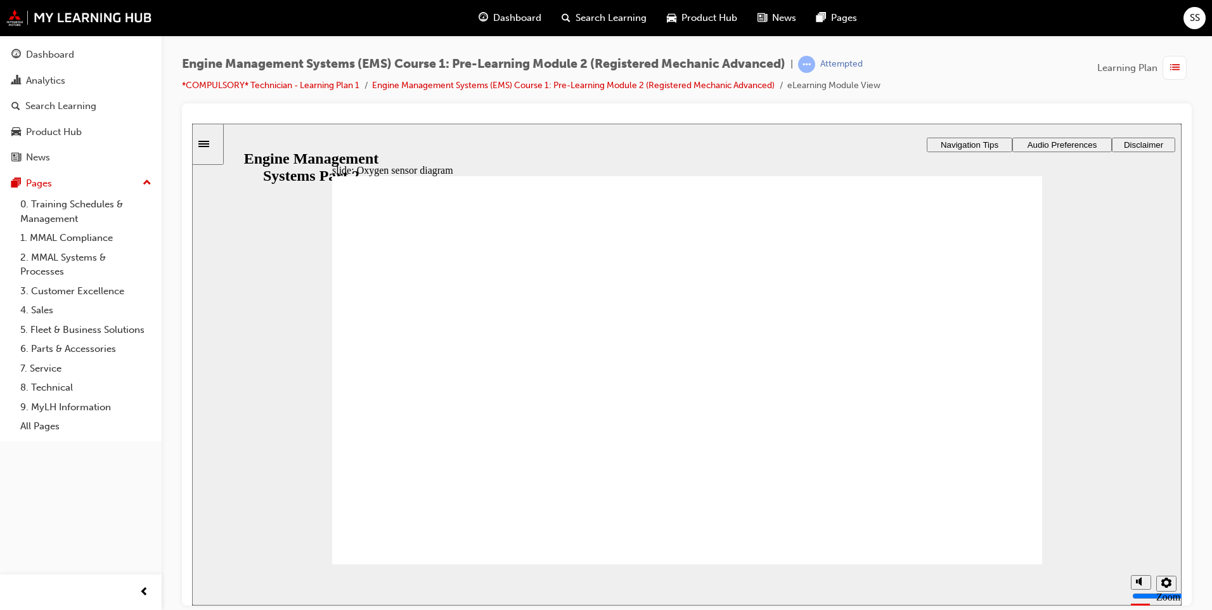
drag, startPoint x: 830, startPoint y: 488, endPoint x: 823, endPoint y: 480, distance: 10.3
drag, startPoint x: 973, startPoint y: 535, endPoint x: 980, endPoint y: 540, distance: 8.1
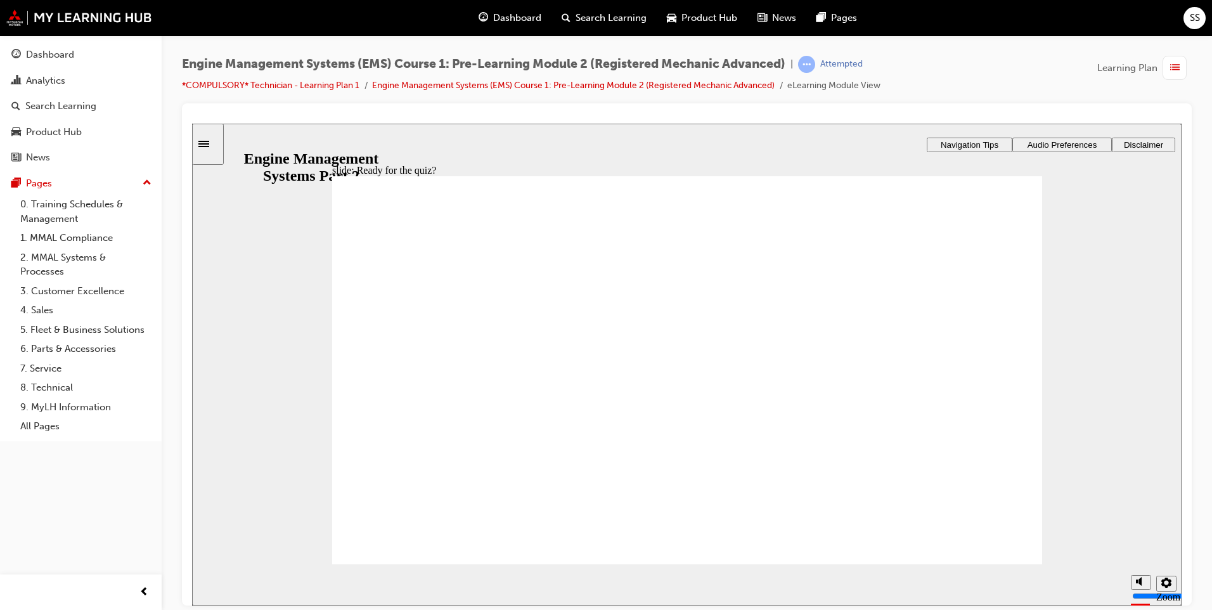
checkbox input "true"
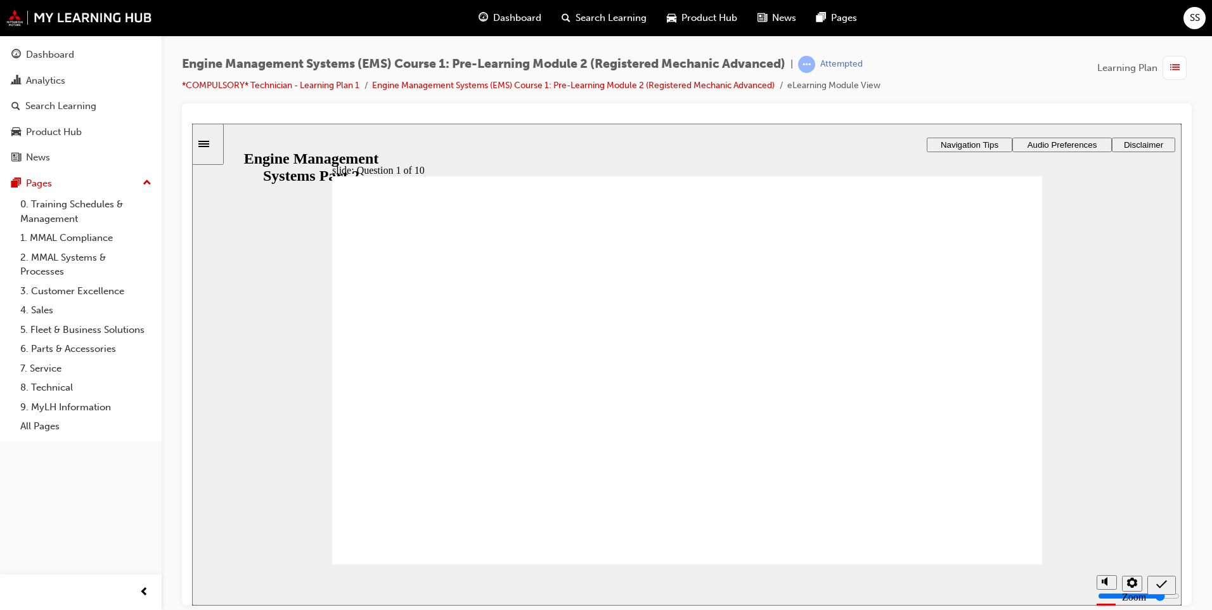
checkbox input "true"
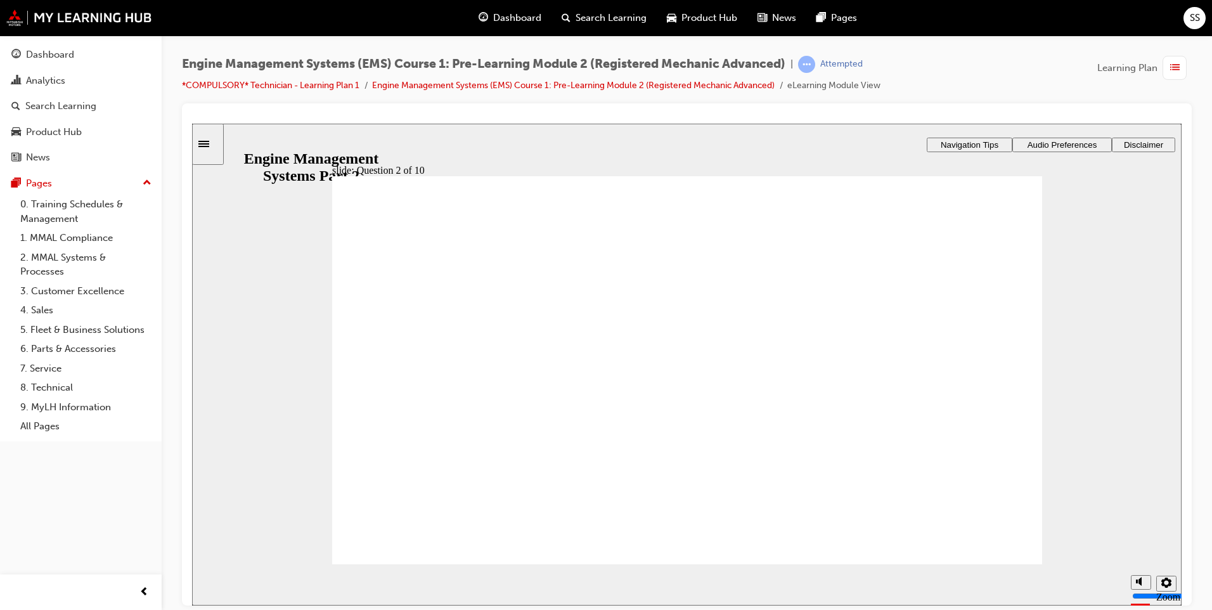
radio input "true"
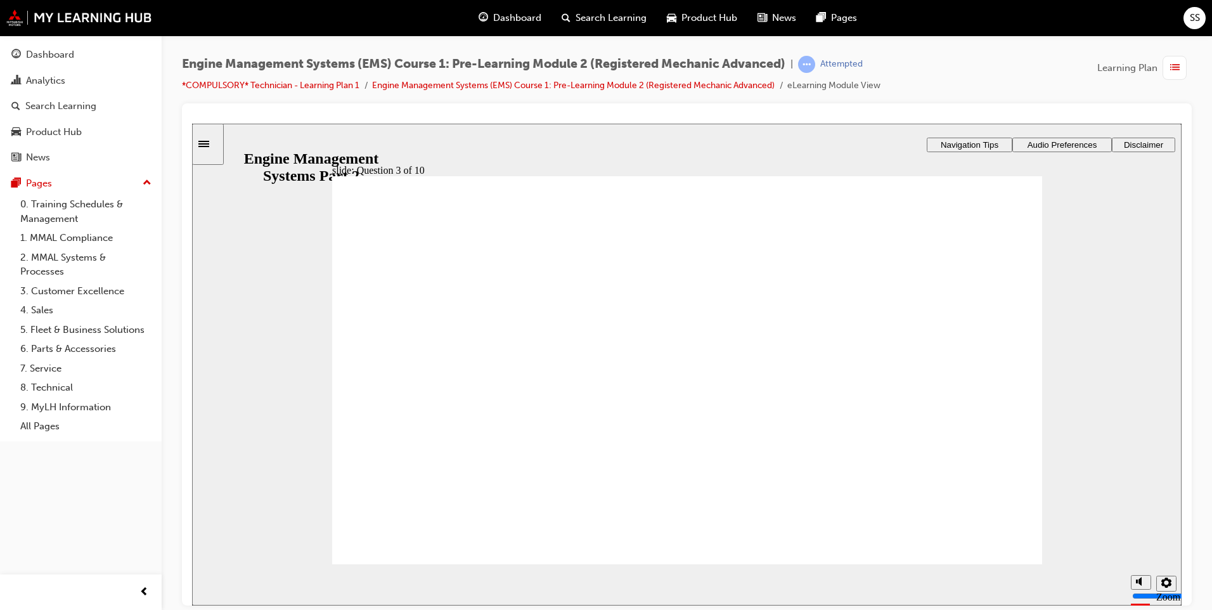
radio input "true"
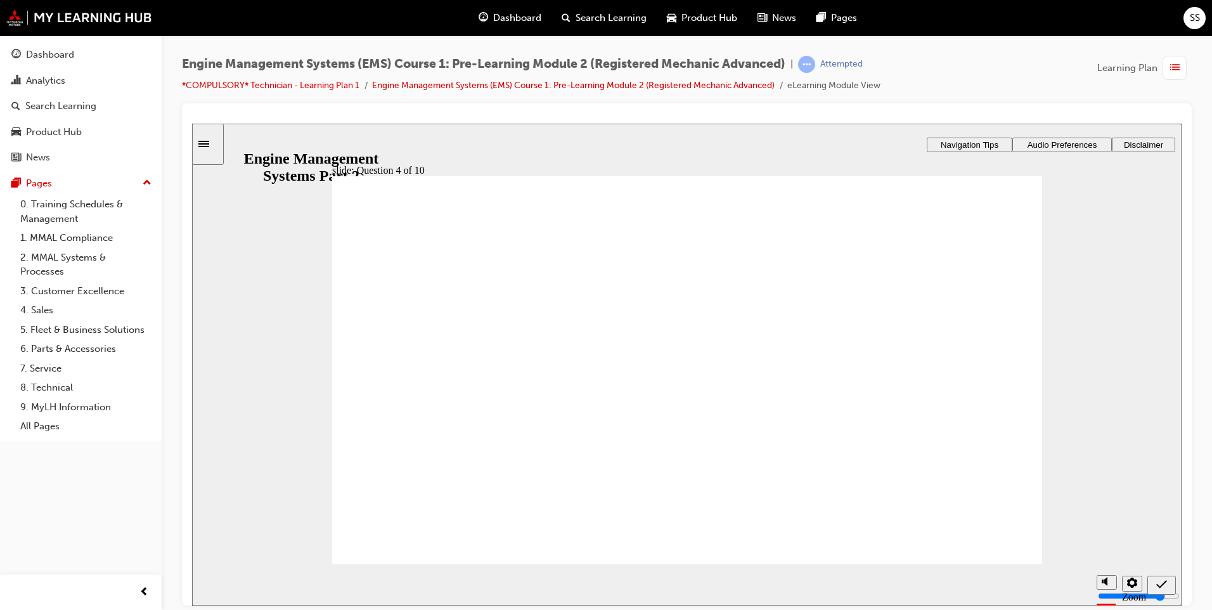
radio input "true"
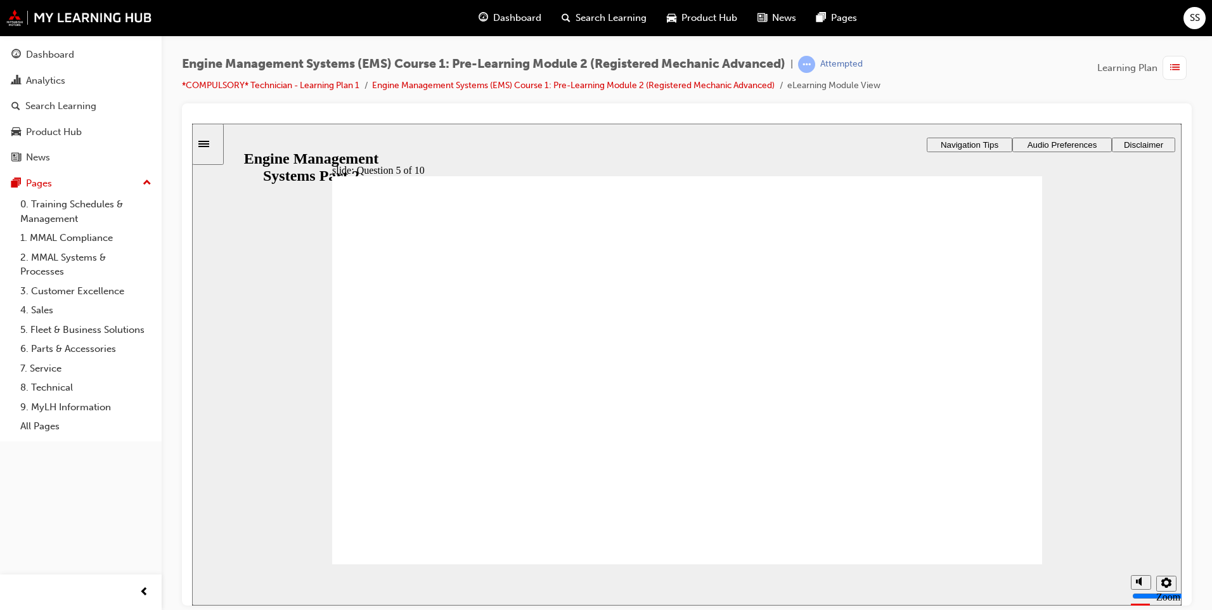
checkbox input "true"
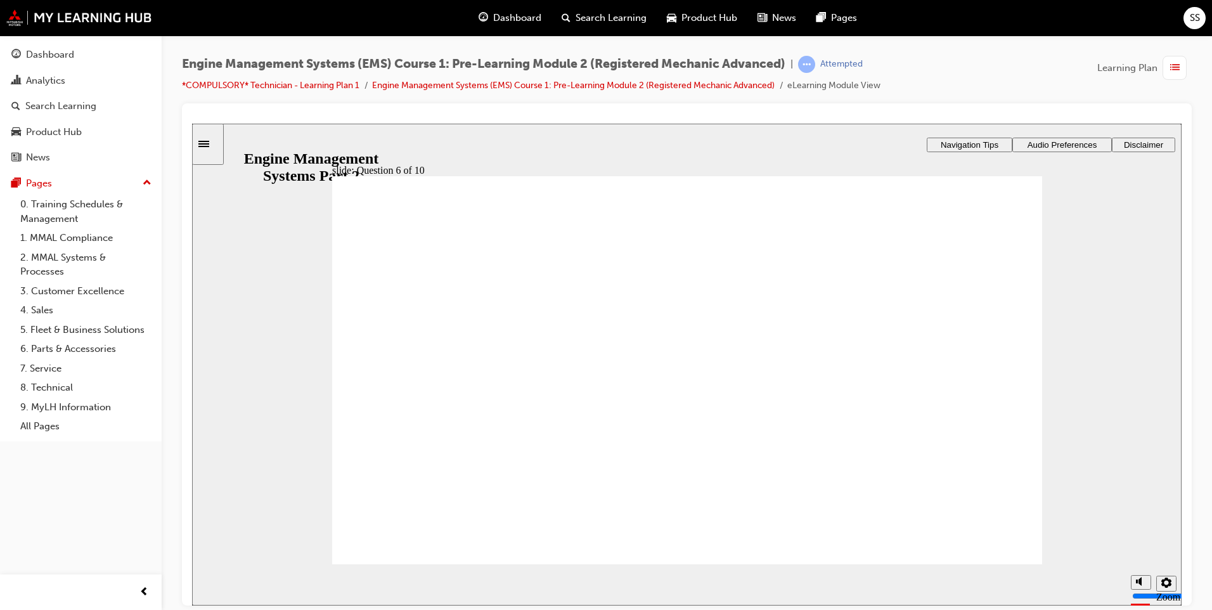
scroll to position [1, 0]
radio input "true"
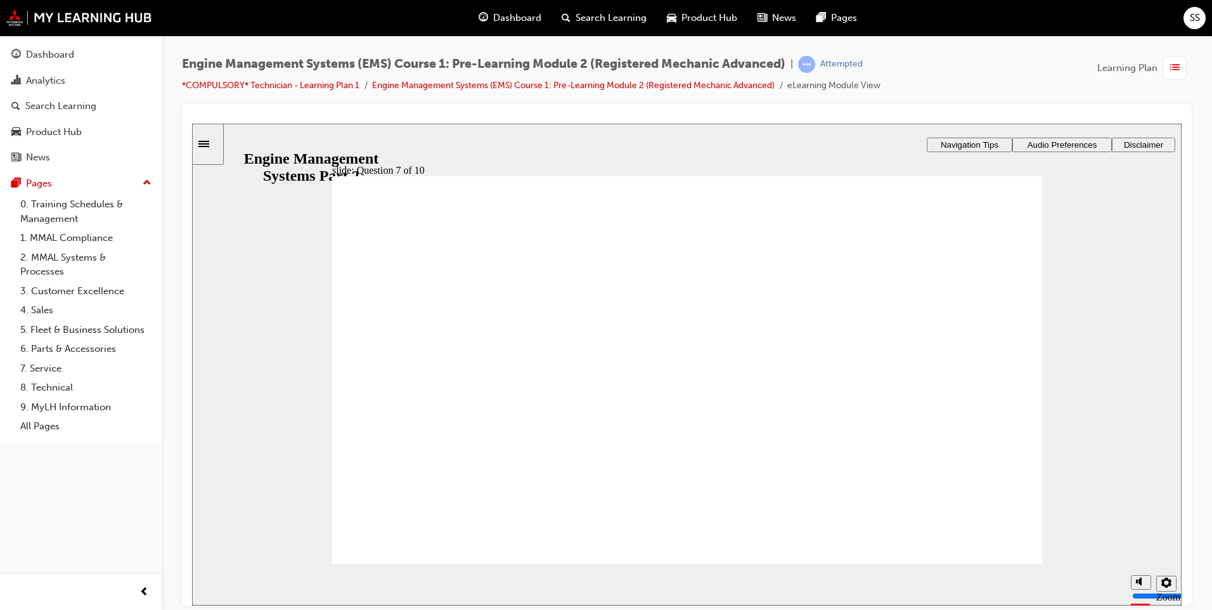
checkbox input "true"
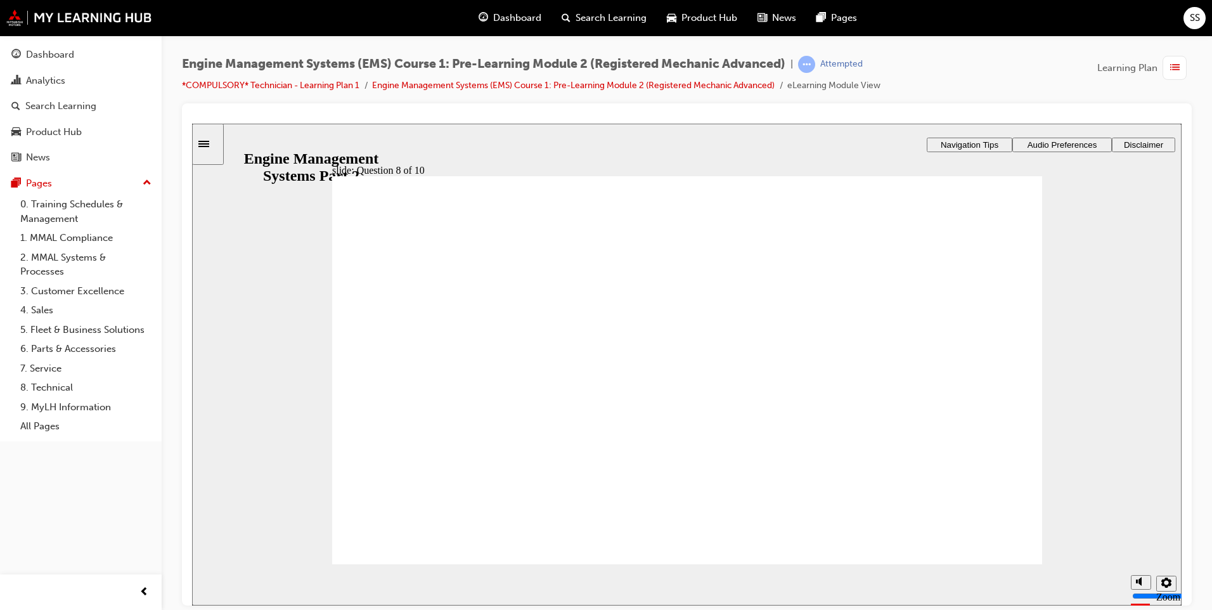
checkbox input "false"
checkbox input "true"
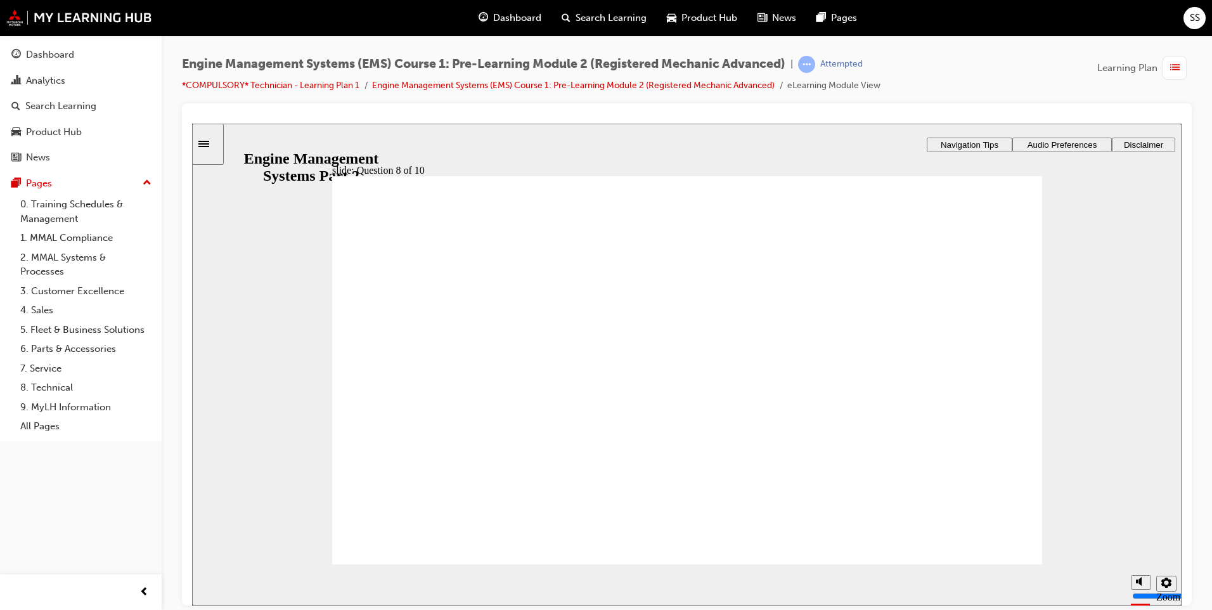
checkbox input "true"
radio input "true"
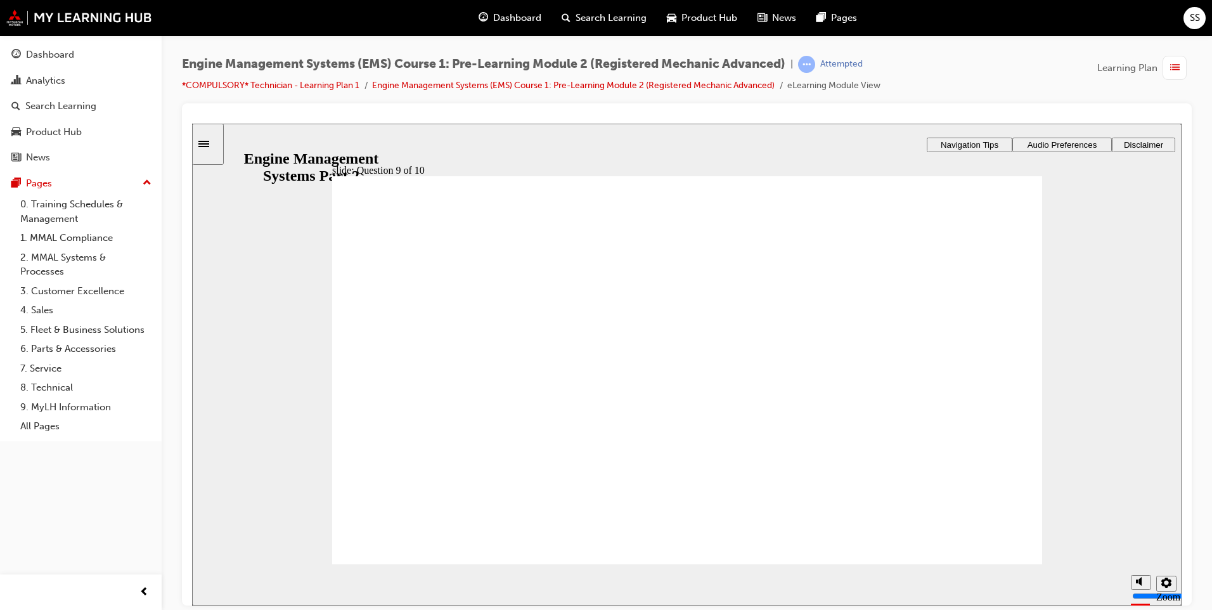
radio input "true"
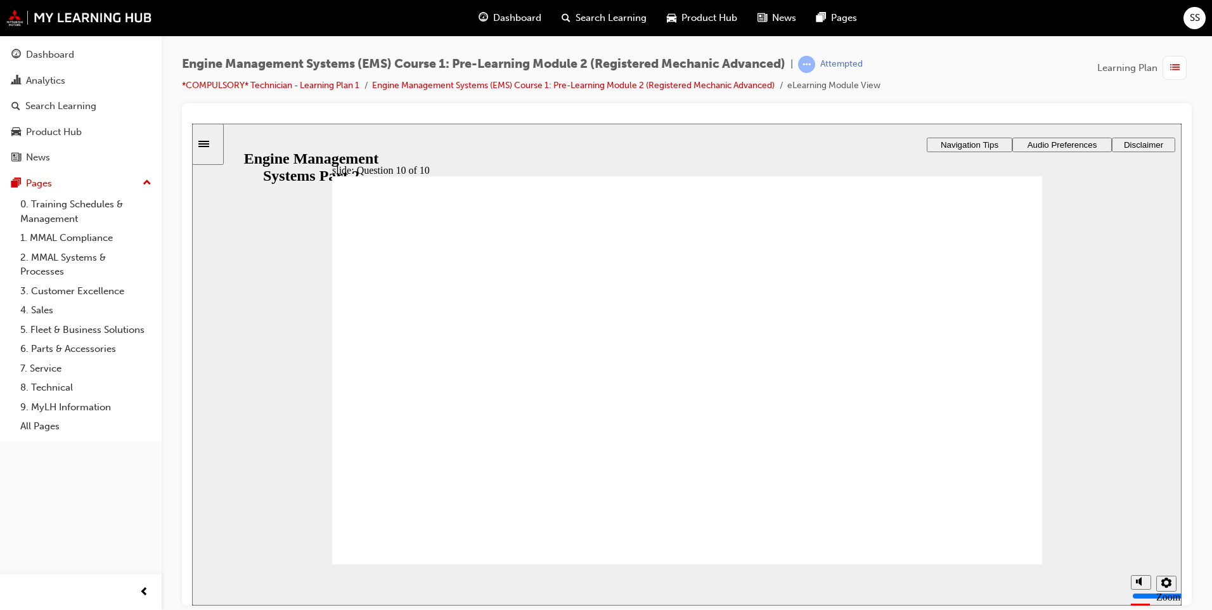
checkbox input "true"
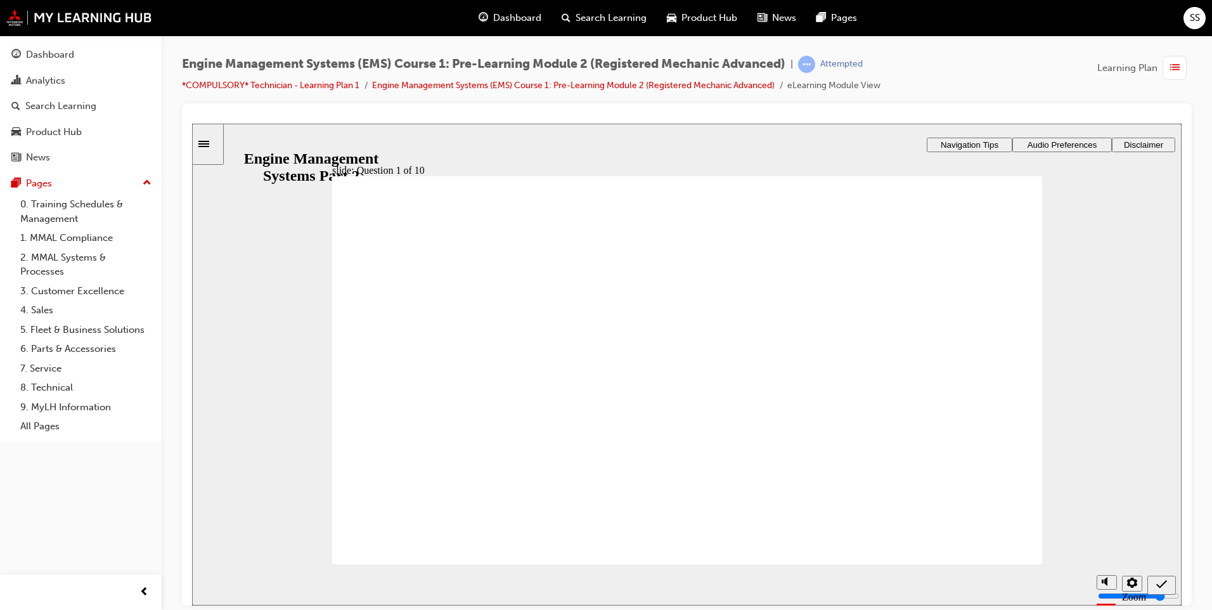
checkbox input "true"
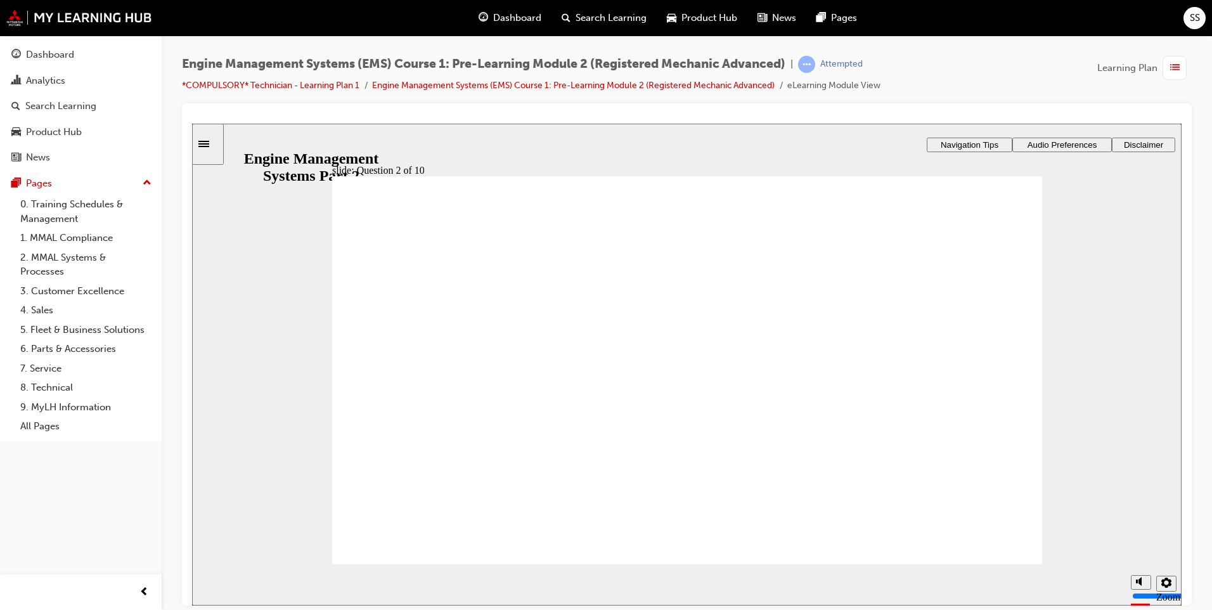
radio input "true"
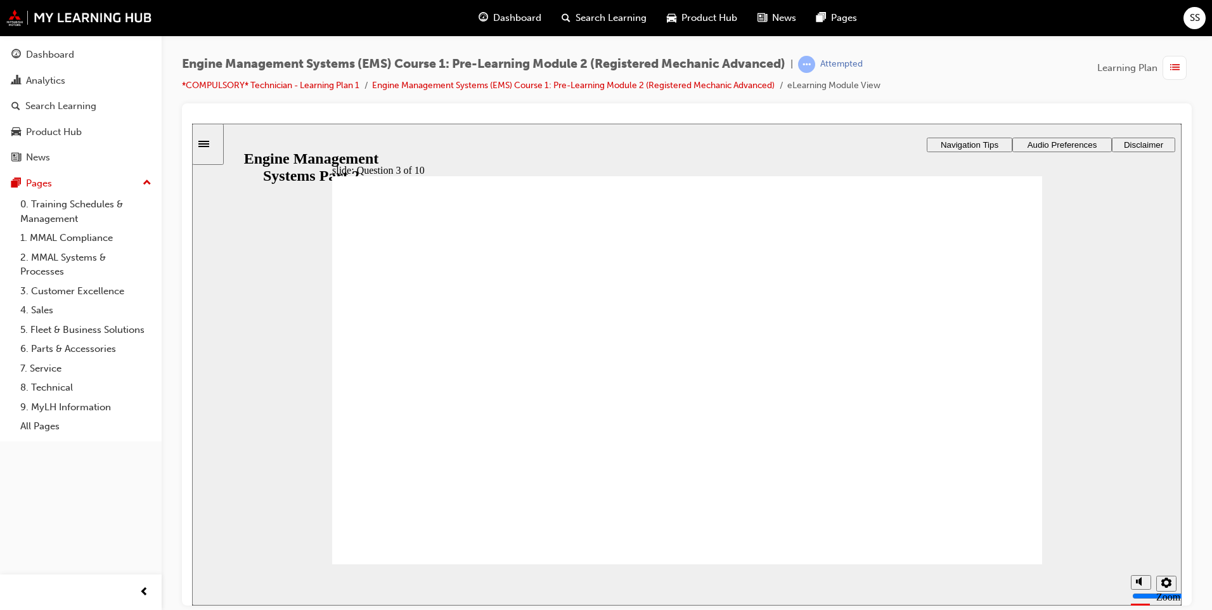
radio input "true"
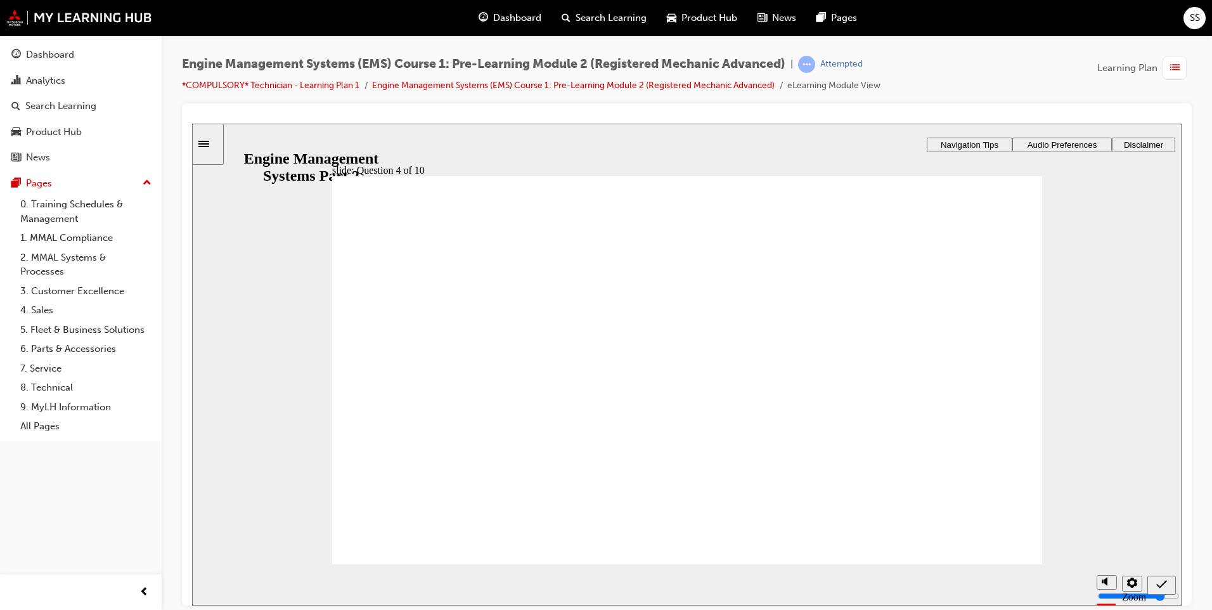
radio input "true"
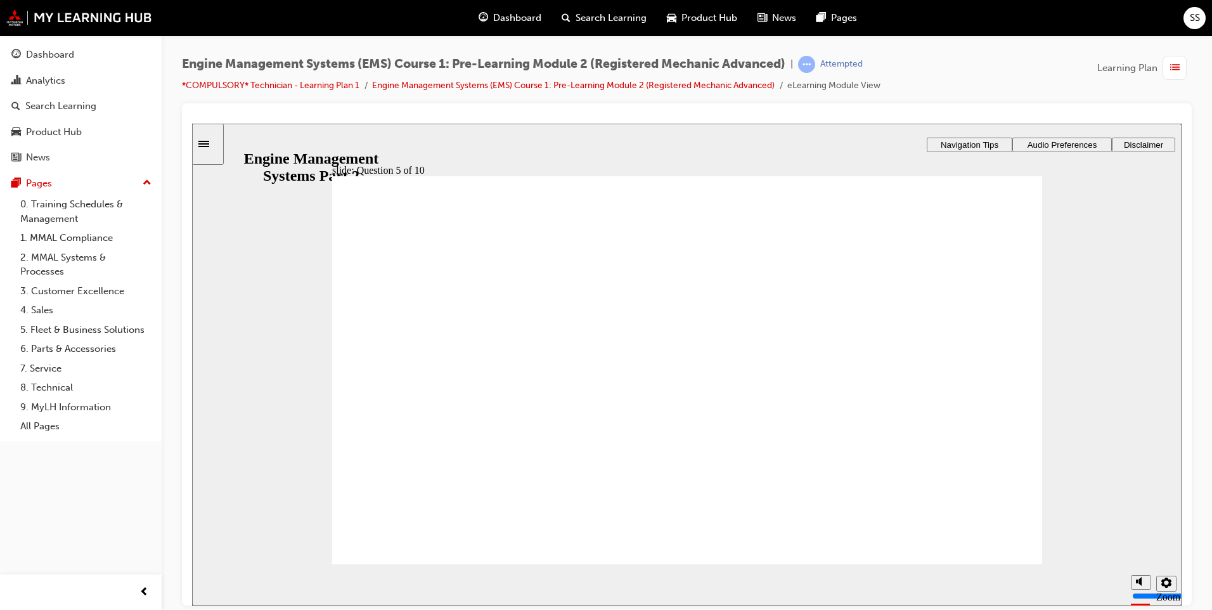
checkbox input "true"
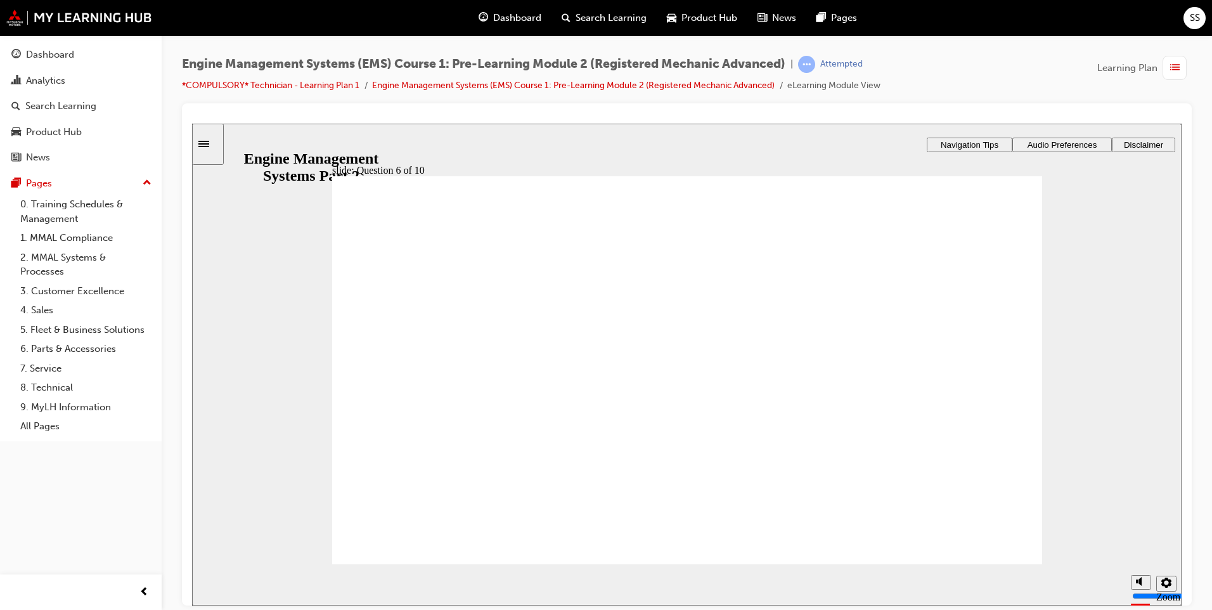
checkbox input "true"
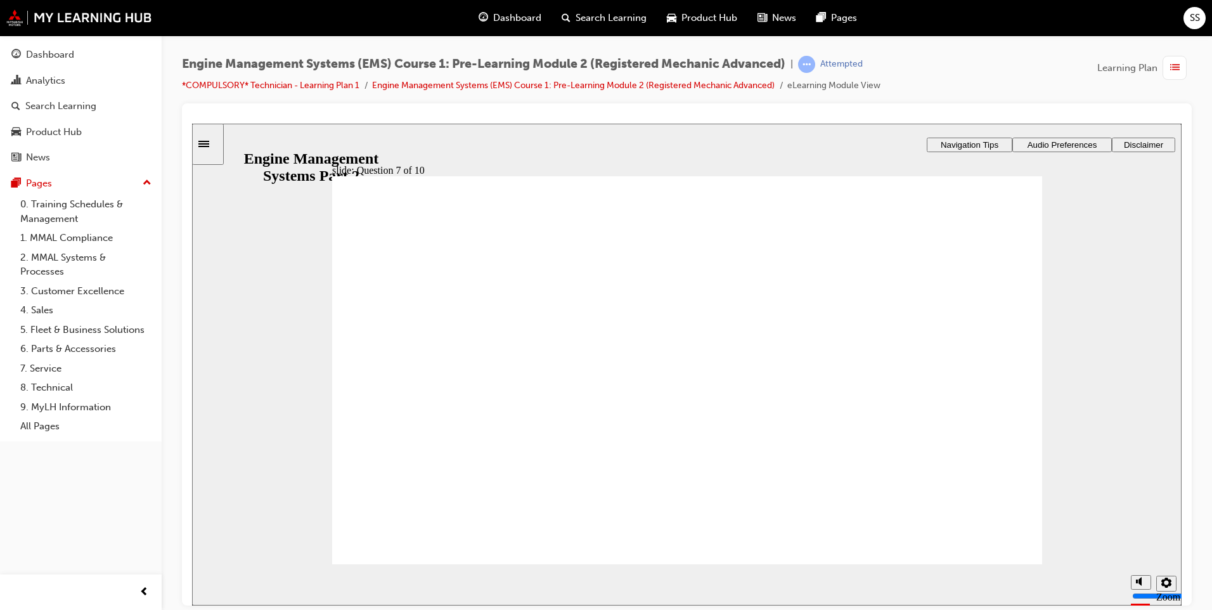
radio input "true"
drag, startPoint x: 521, startPoint y: 410, endPoint x: 519, endPoint y: 393, distance: 17.2
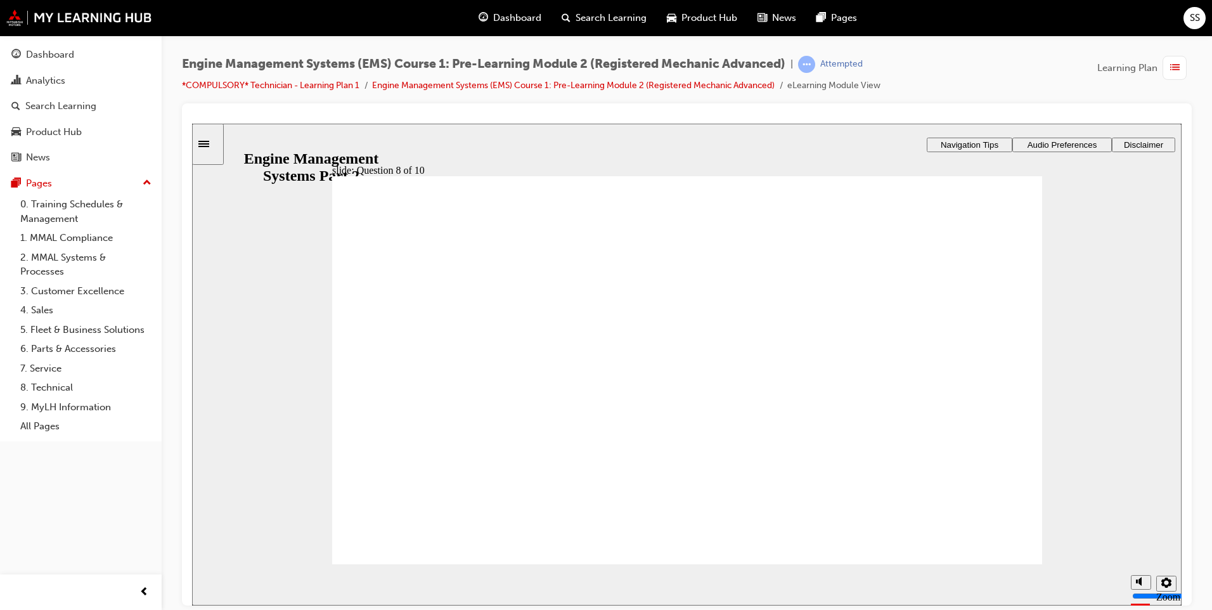
checkbox input "true"
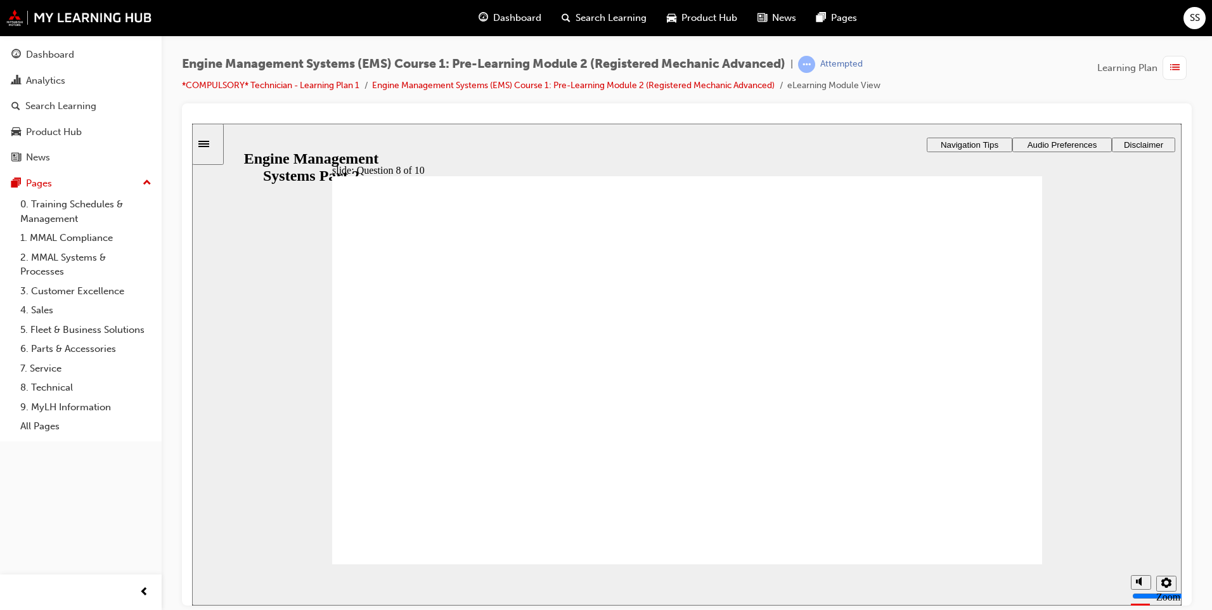
radio input "true"
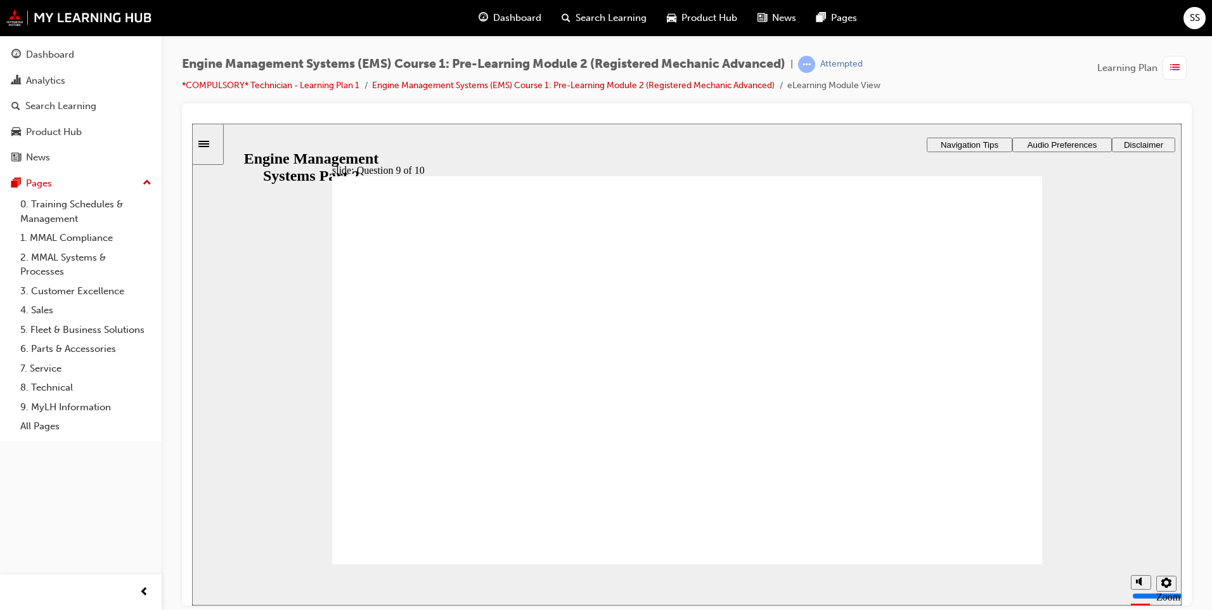
radio input "true"
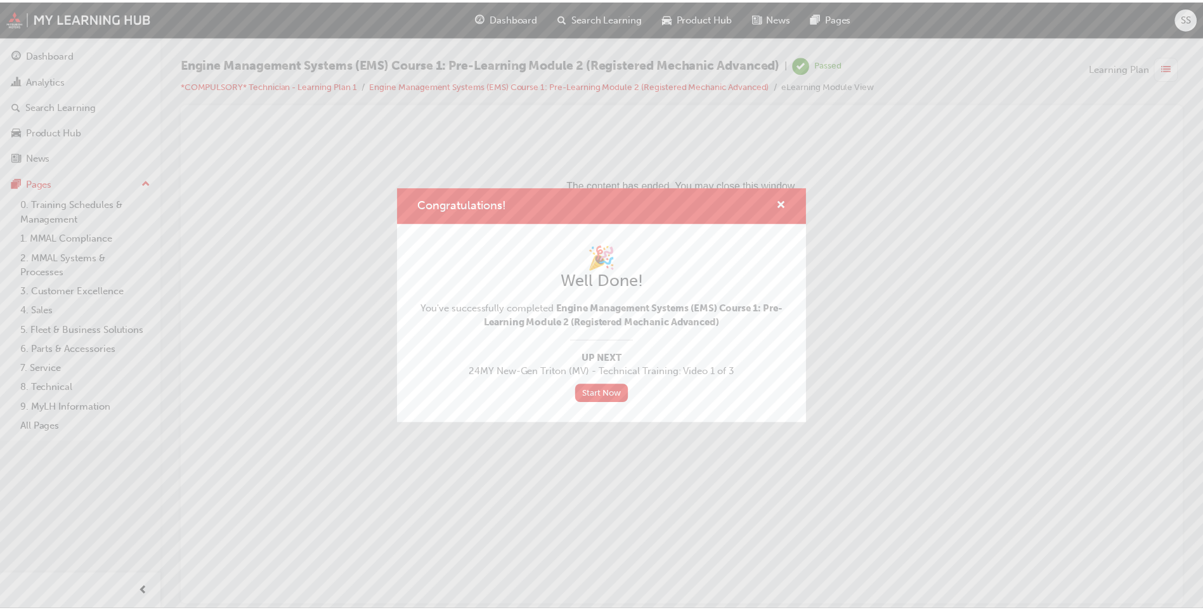
scroll to position [0, 0]
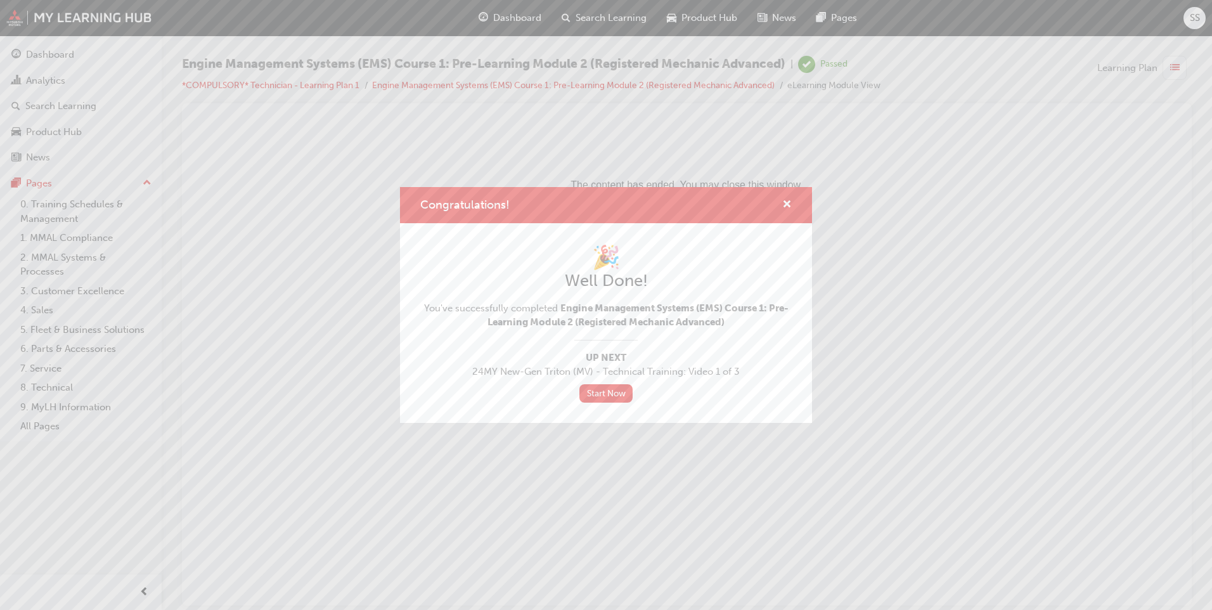
click at [795, 207] on div "Congratulations!" at bounding box center [606, 205] width 412 height 36
click at [791, 206] on span "cross-icon" at bounding box center [787, 205] width 10 height 11
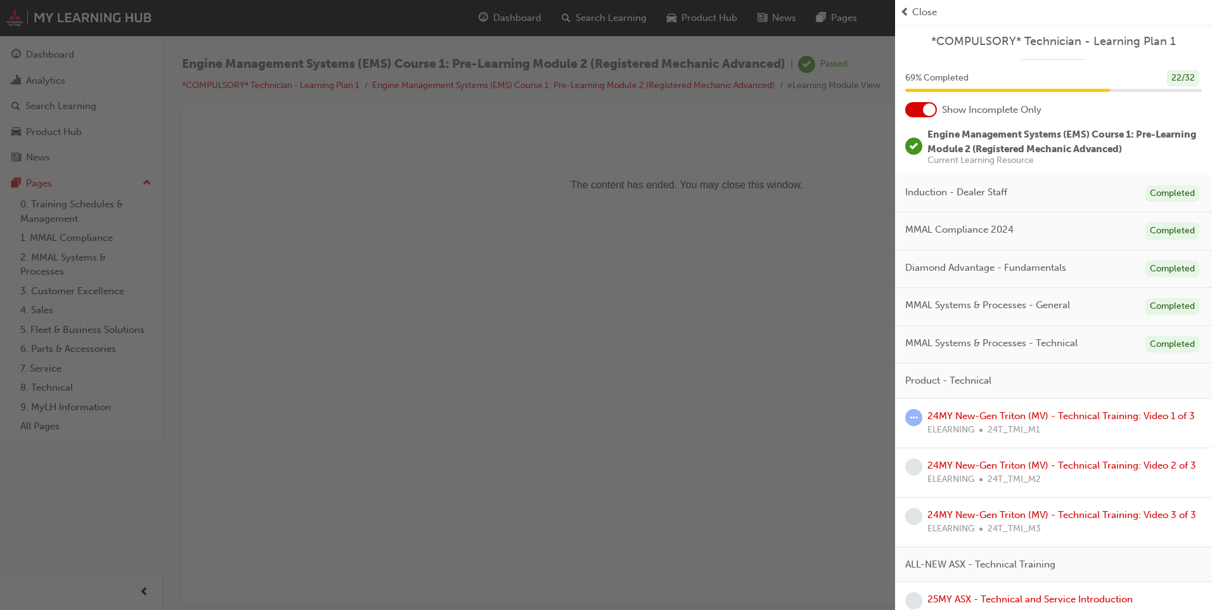
click at [918, 5] on span "Close" at bounding box center [924, 12] width 25 height 15
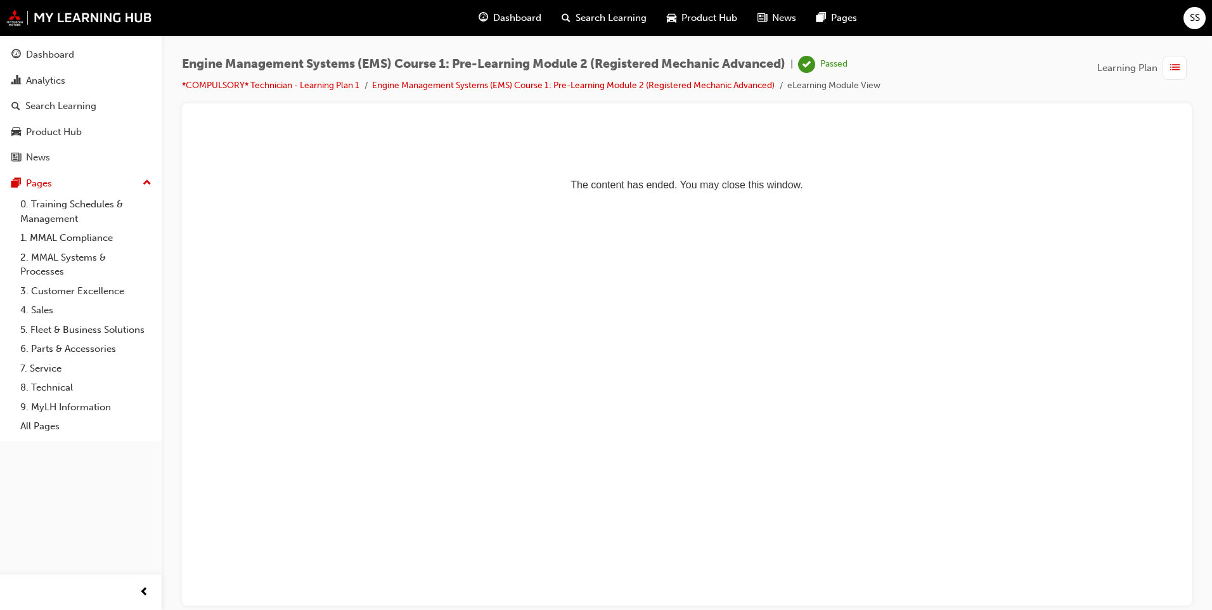
click at [531, 18] on span "Dashboard" at bounding box center [517, 18] width 48 height 15
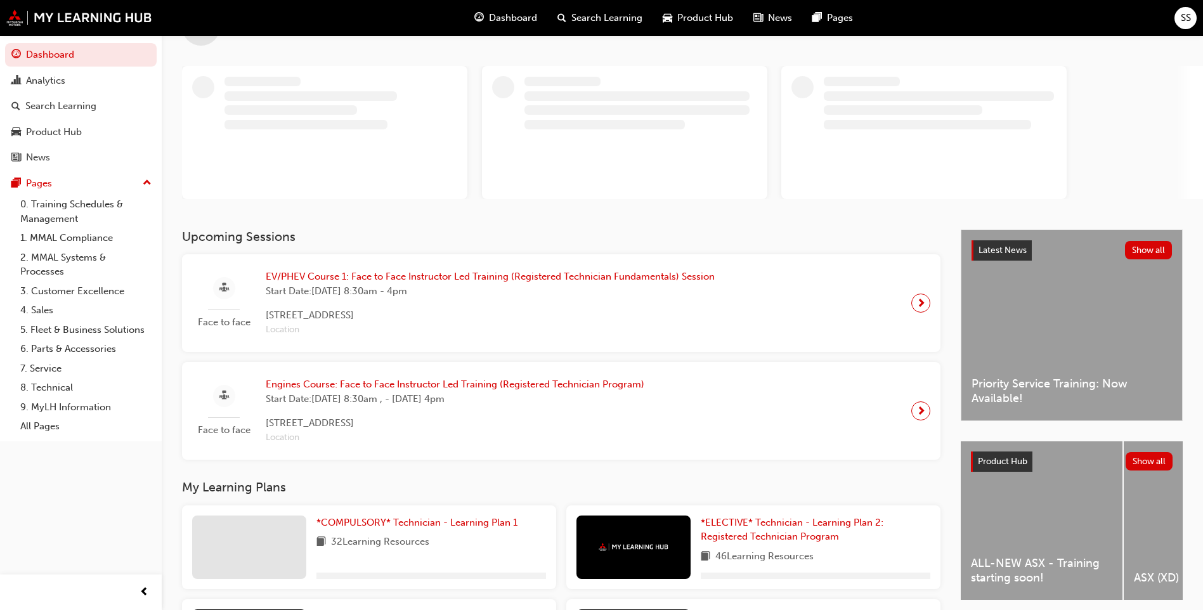
scroll to position [190, 0]
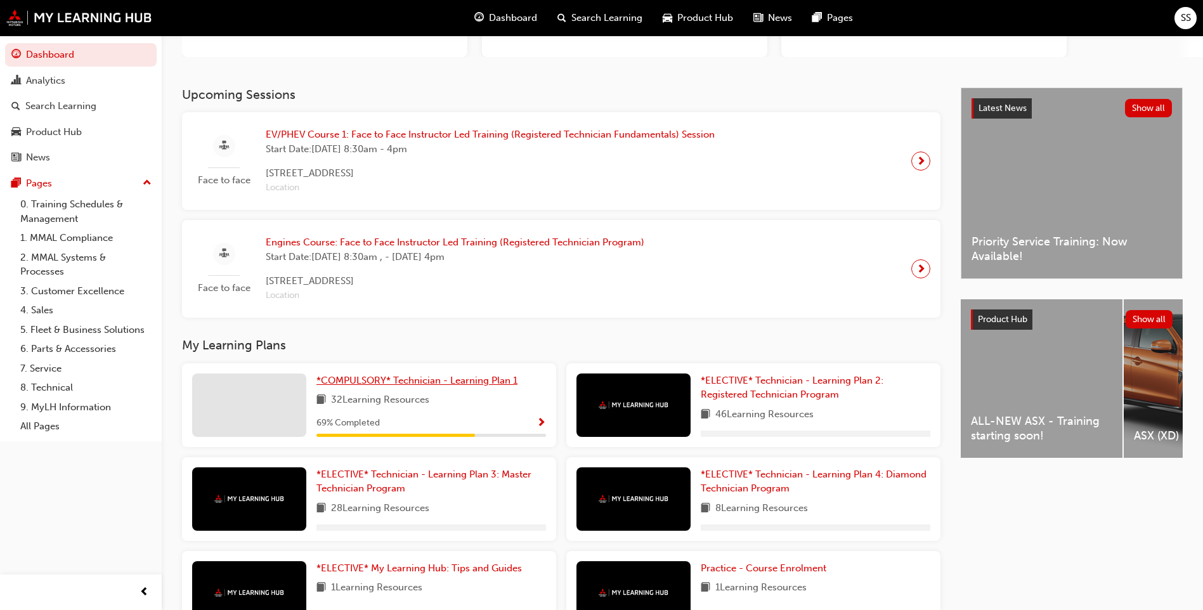
click at [410, 383] on span "*COMPULSORY* Technician - Learning Plan 1" at bounding box center [416, 380] width 201 height 11
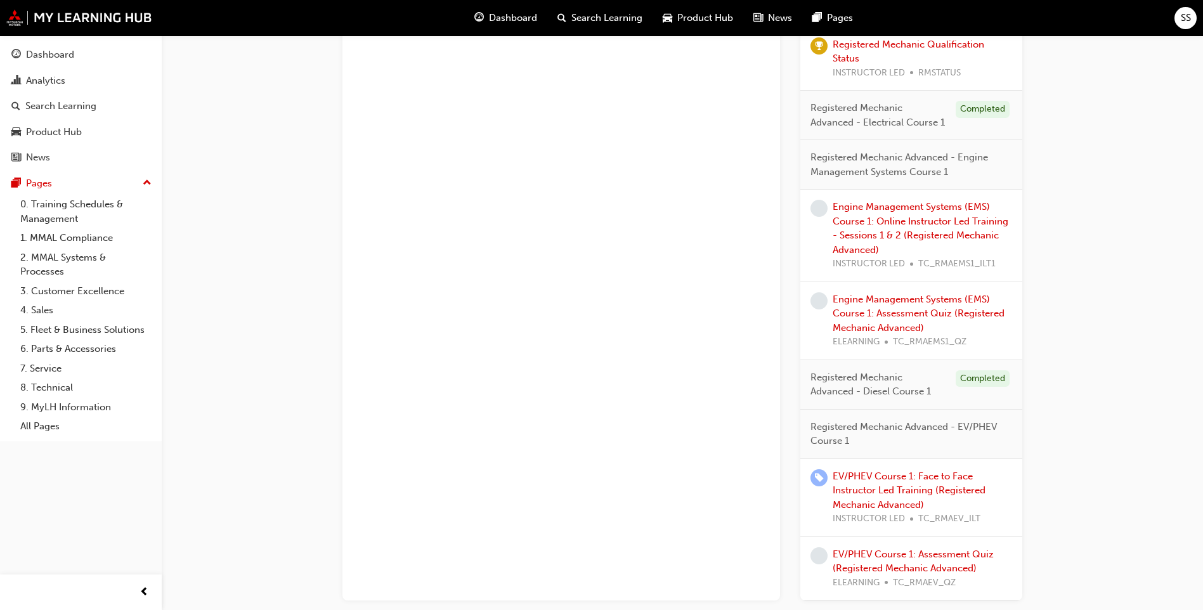
scroll to position [824, 0]
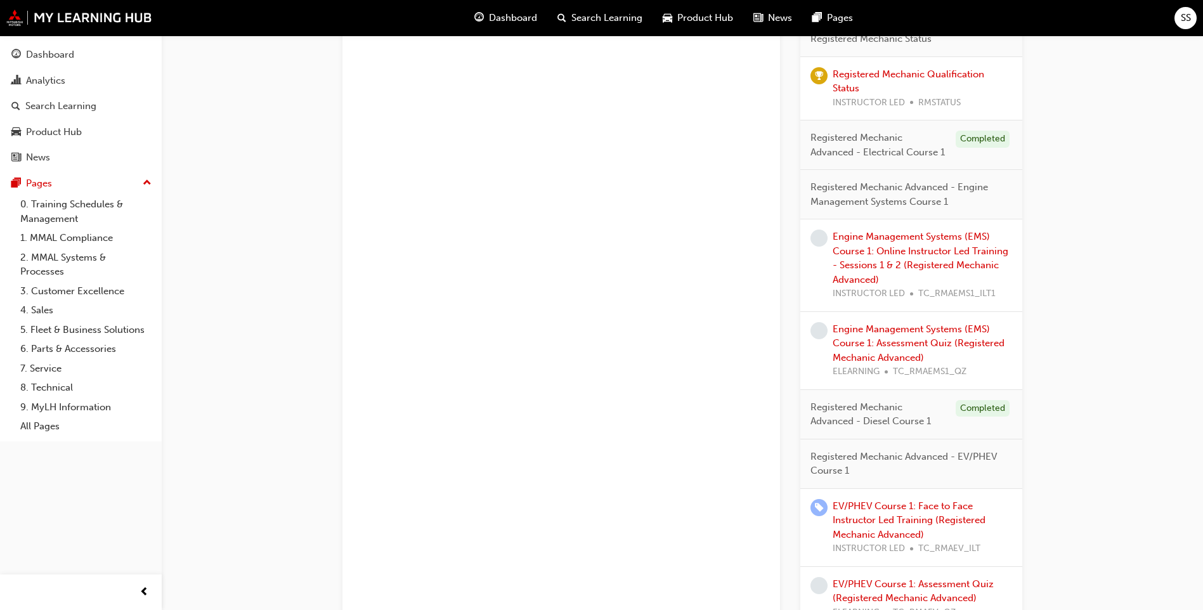
click at [1181, 15] on span "SS" at bounding box center [1186, 18] width 10 height 15
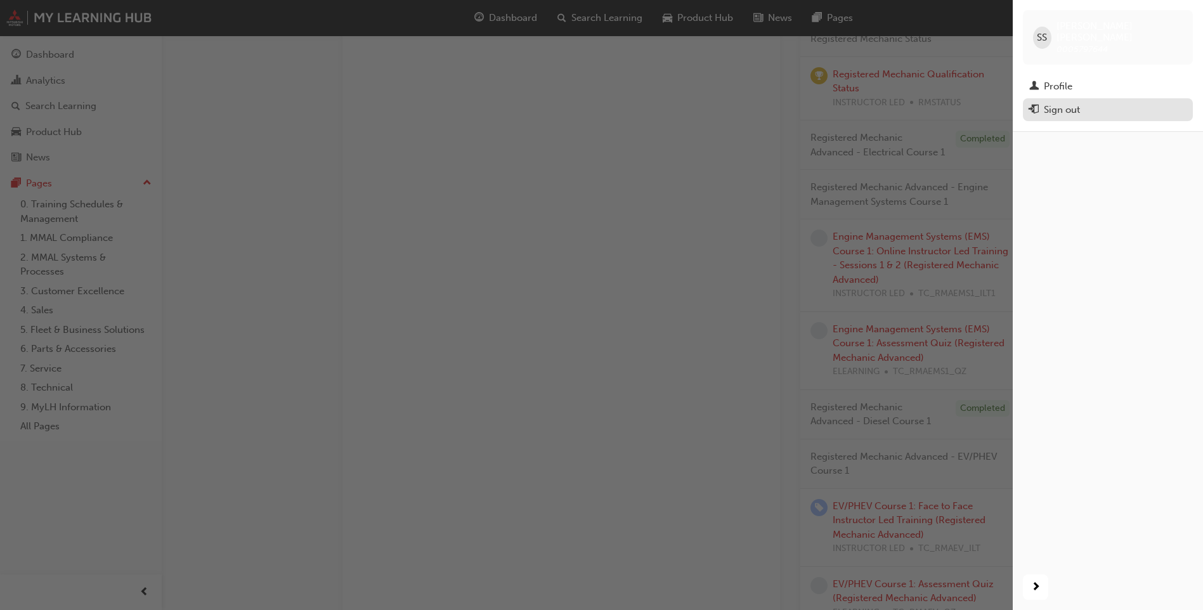
click at [1132, 102] on div "Sign out" at bounding box center [1107, 110] width 157 height 16
